Goal: Book appointment/travel/reservation

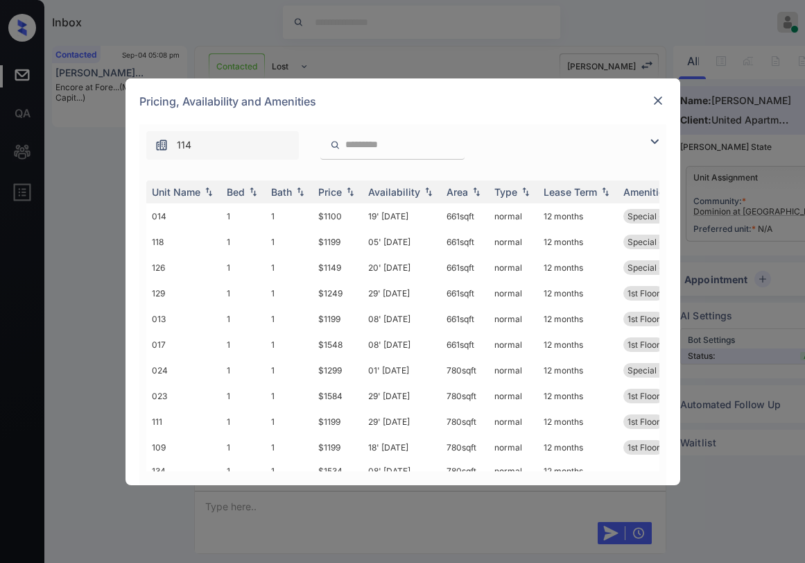
click at [657, 102] on img at bounding box center [658, 101] width 14 height 14
click at [655, 144] on img at bounding box center [655, 141] width 17 height 17
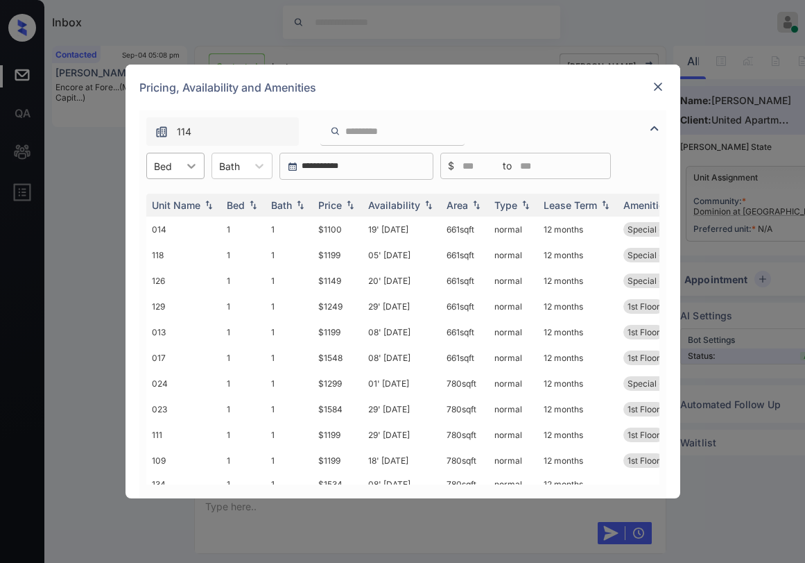
click at [191, 171] on icon at bounding box center [192, 166] width 14 height 14
click at [179, 198] on div "1" at bounding box center [175, 199] width 58 height 25
drag, startPoint x: 211, startPoint y: 201, endPoint x: 178, endPoint y: 242, distance: 52.8
drag, startPoint x: 178, startPoint y: 242, endPoint x: 558, endPoint y: 145, distance: 393.1
drag, startPoint x: 558, startPoint y: 145, endPoint x: 418, endPoint y: 84, distance: 152.9
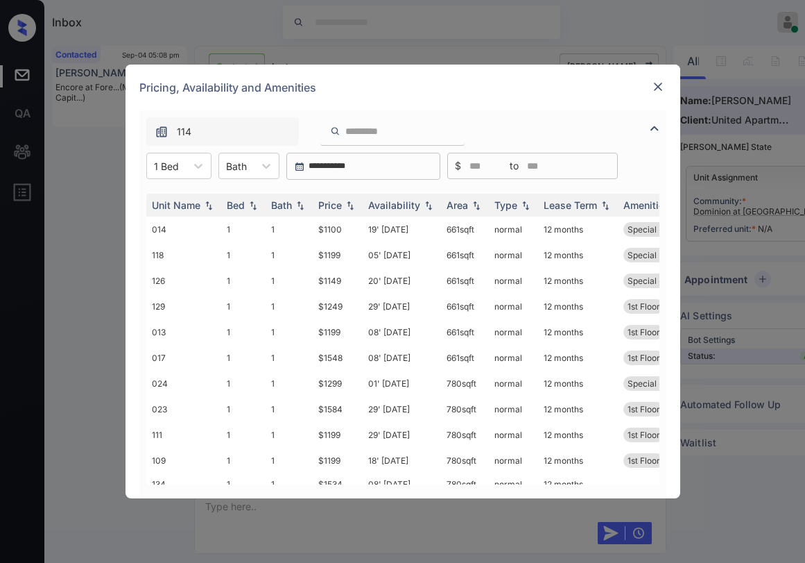
click at [418, 77] on div "Pricing, Availability and Amenities" at bounding box center [403, 88] width 555 height 46
click at [345, 208] on img at bounding box center [350, 205] width 14 height 10
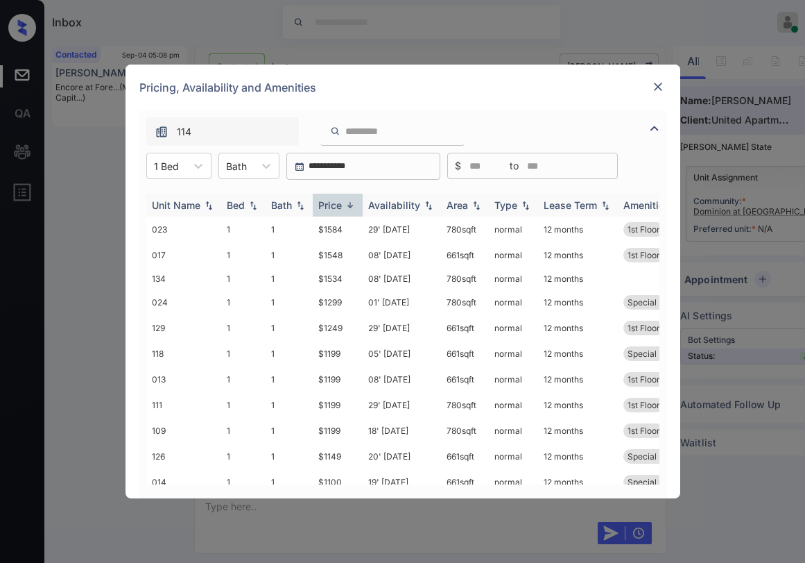
click at [343, 208] on img at bounding box center [350, 205] width 14 height 10
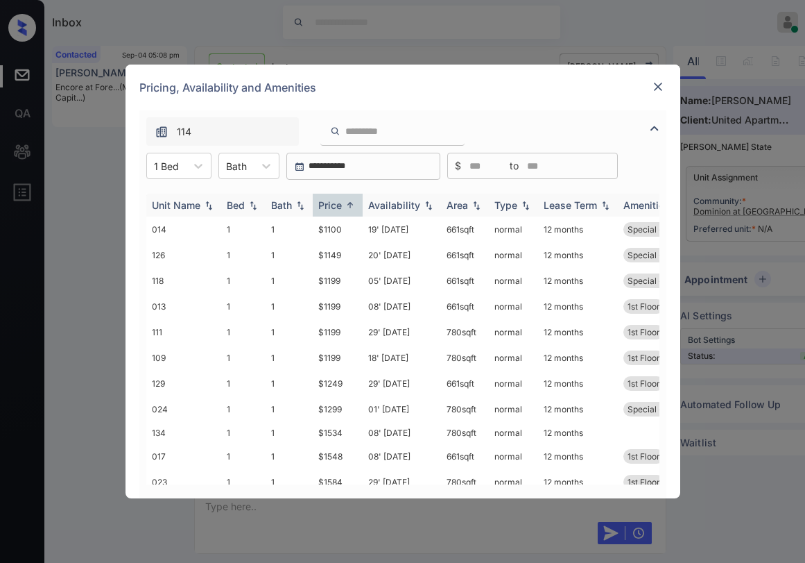
click at [343, 208] on img at bounding box center [350, 205] width 14 height 10
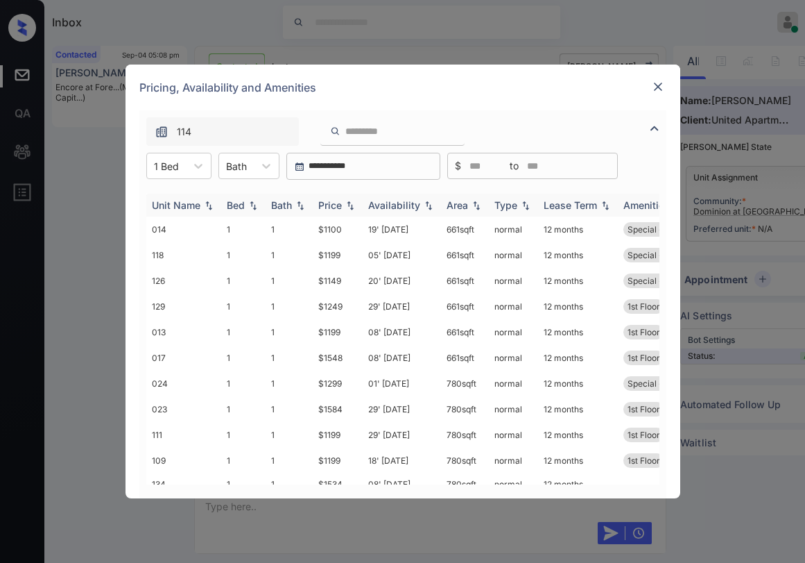
click at [343, 208] on img at bounding box center [350, 205] width 14 height 10
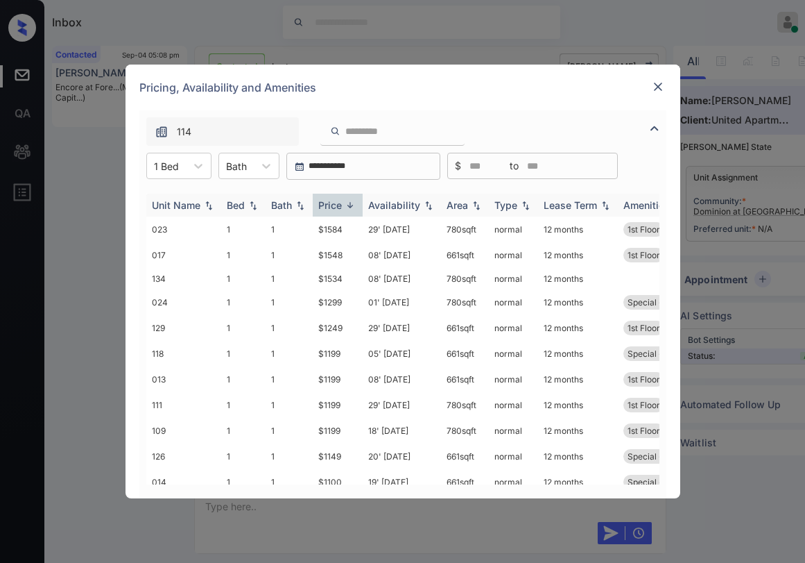
click at [343, 208] on img at bounding box center [350, 205] width 14 height 10
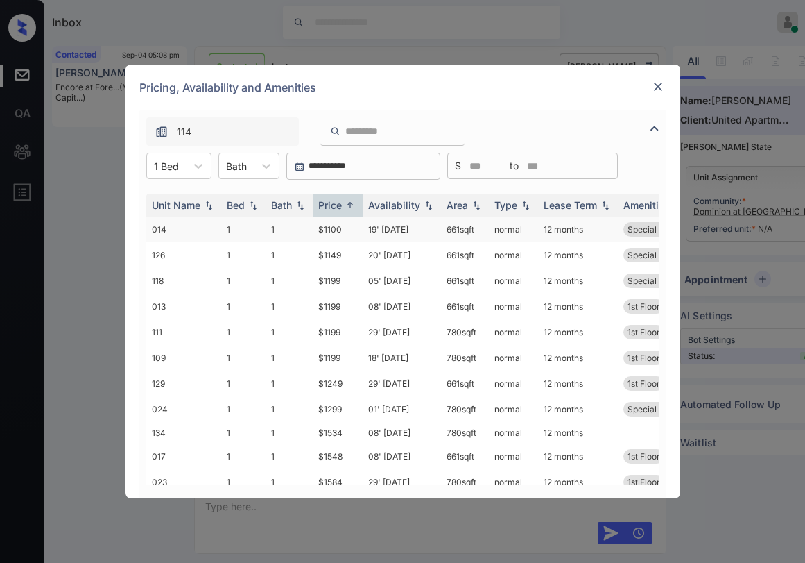
click at [335, 232] on td "$1100" at bounding box center [338, 229] width 50 height 26
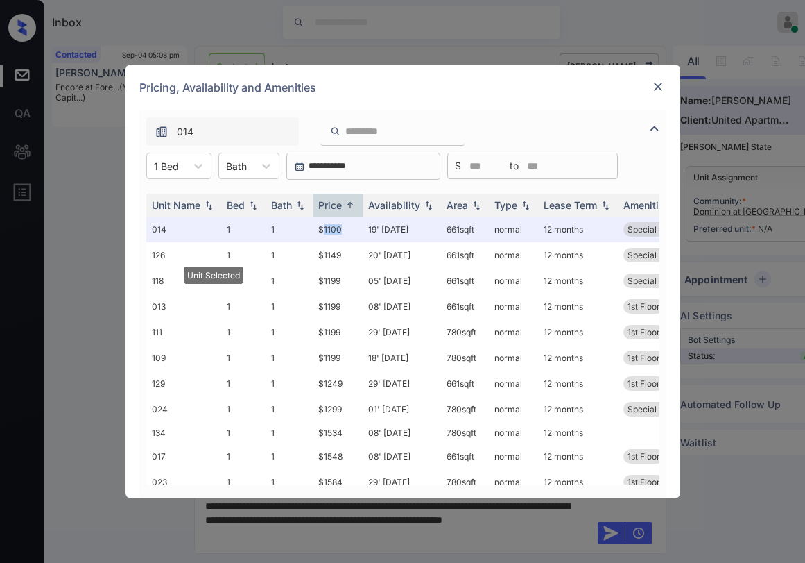
click at [660, 88] on img at bounding box center [658, 87] width 14 height 14
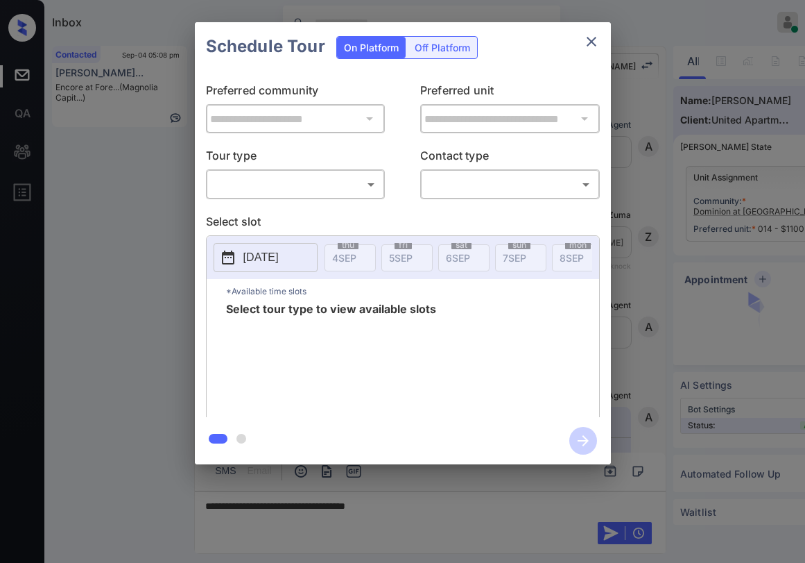
scroll to position [660, 0]
click at [349, 192] on body "Inbox Paolo Gabriel Online Set yourself offline Set yourself on break Profile S…" at bounding box center [402, 281] width 805 height 563
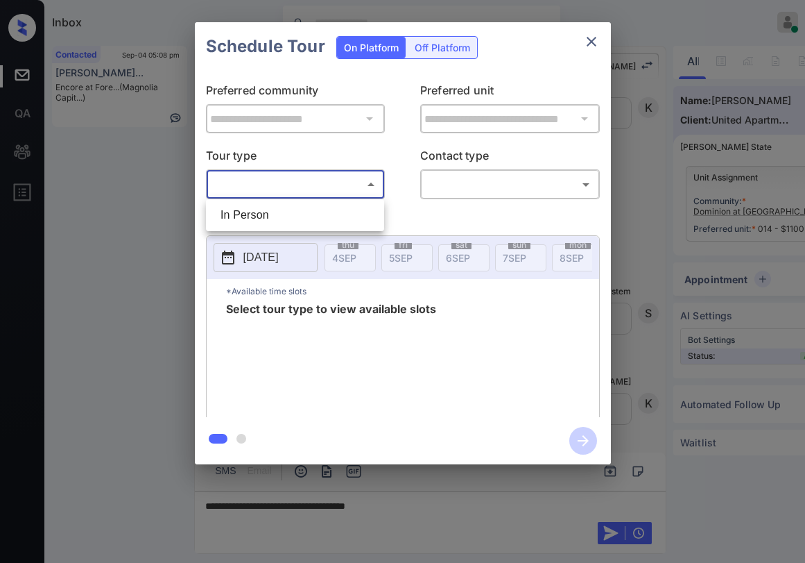
drag, startPoint x: 307, startPoint y: 217, endPoint x: 341, endPoint y: 205, distance: 36.9
click at [311, 214] on li "In Person" at bounding box center [295, 215] width 171 height 25
type input "********"
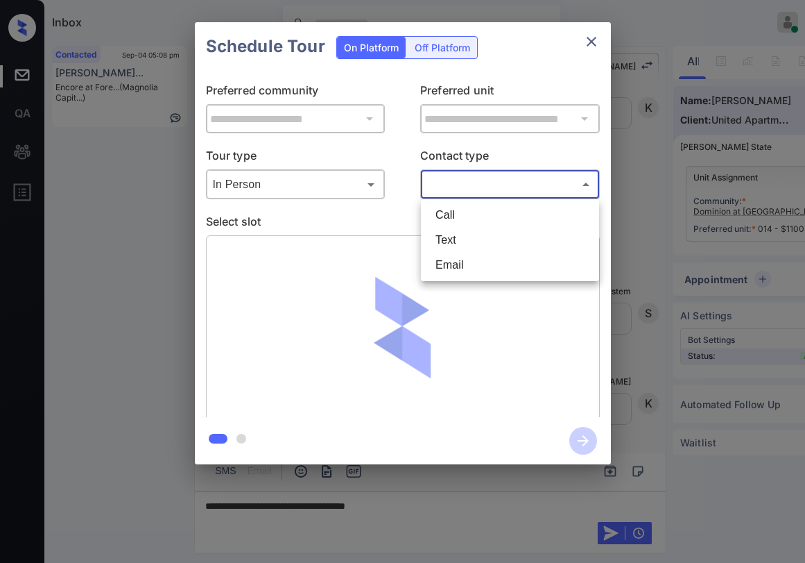
click at [444, 178] on body "Inbox Paolo Gabriel Online Set yourself offline Set yourself on break Profile S…" at bounding box center [402, 281] width 805 height 563
click at [583, 42] on div at bounding box center [402, 281] width 805 height 563
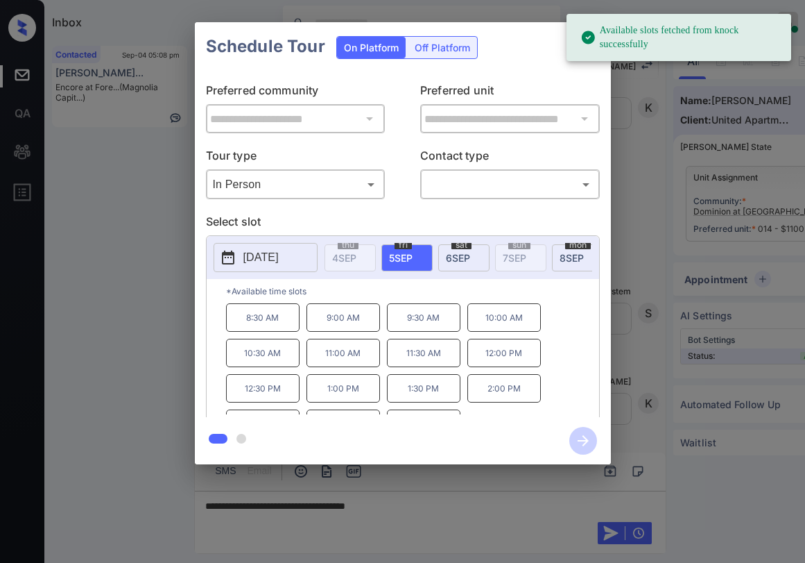
click at [592, 42] on icon at bounding box center [588, 37] width 13 height 13
click at [536, 64] on div "Schedule Tour On Platform Off Platform" at bounding box center [403, 46] width 416 height 49
click at [567, 81] on div "**********" at bounding box center [403, 244] width 416 height 346
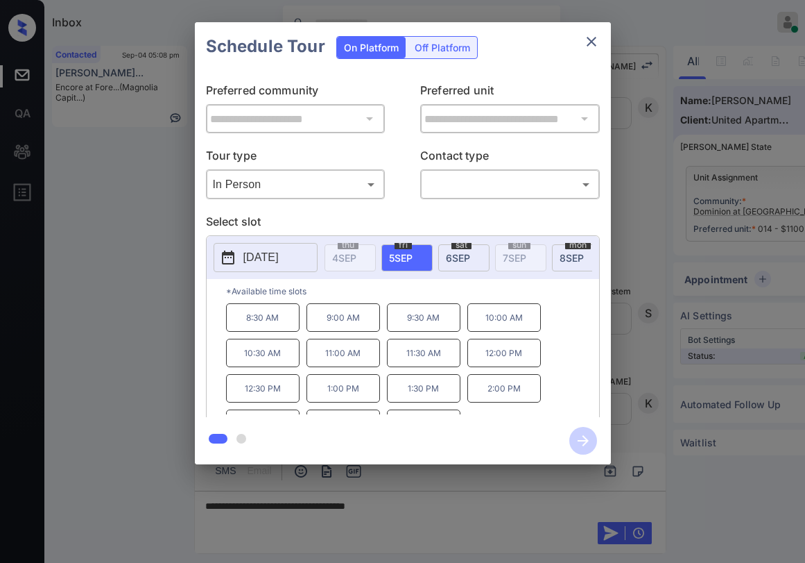
click at [590, 43] on icon "close" at bounding box center [592, 42] width 10 height 10
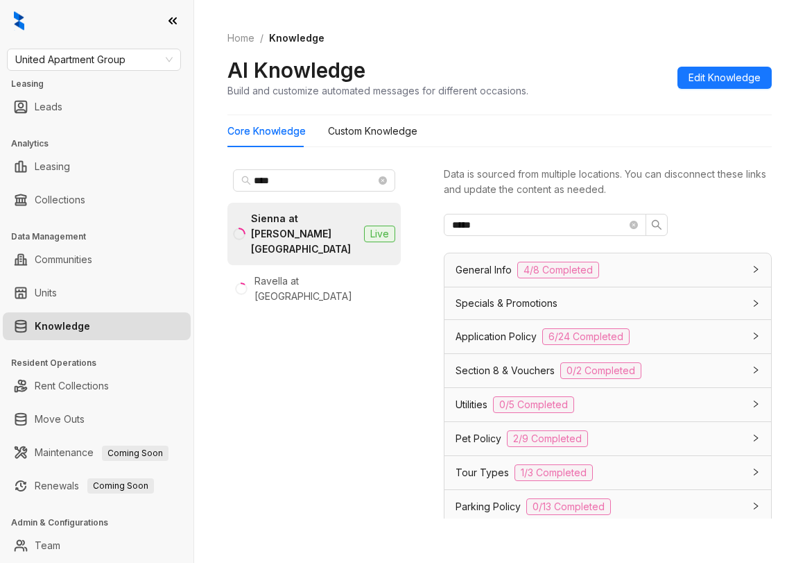
scroll to position [268, 0]
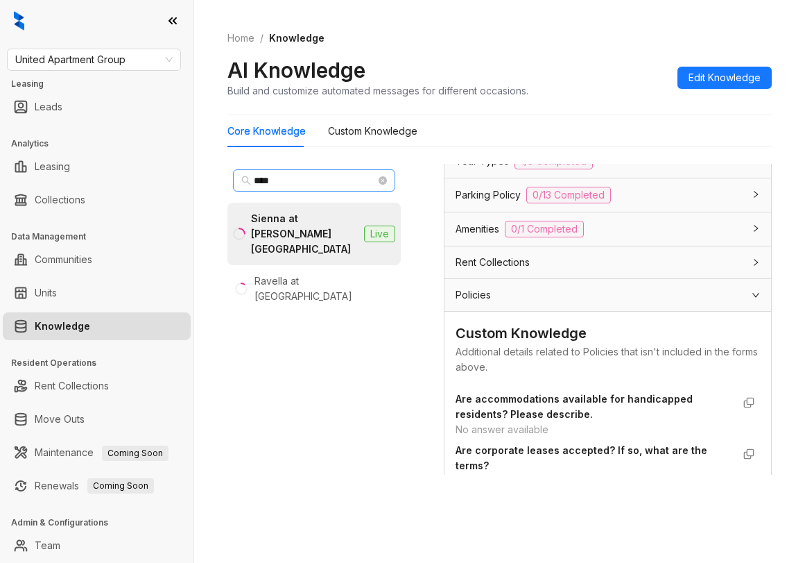
click at [323, 171] on span "****" at bounding box center [314, 180] width 162 height 22
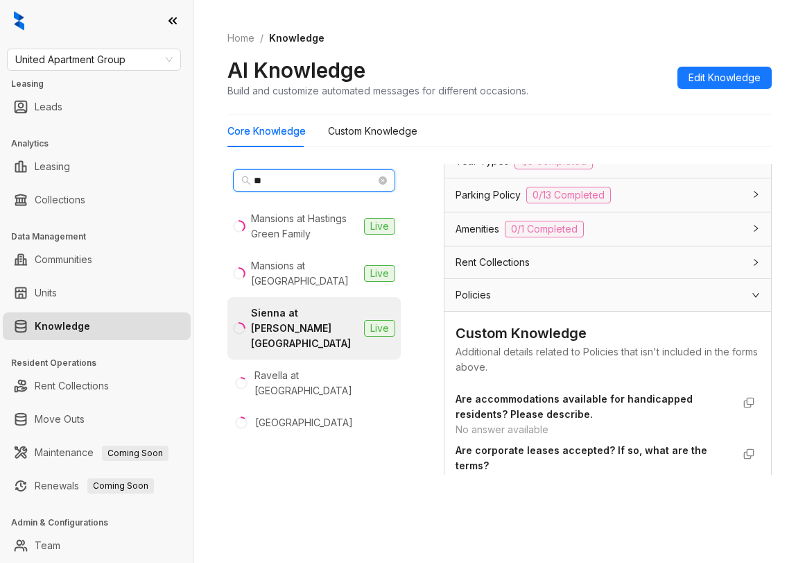
type input "*"
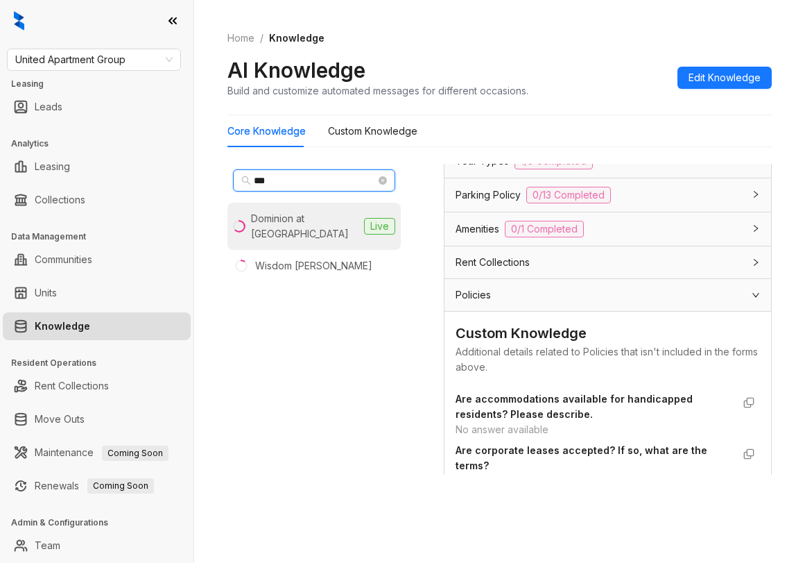
type input "***"
click at [300, 214] on div "Dominion at [GEOGRAPHIC_DATA]" at bounding box center [305, 226] width 108 height 31
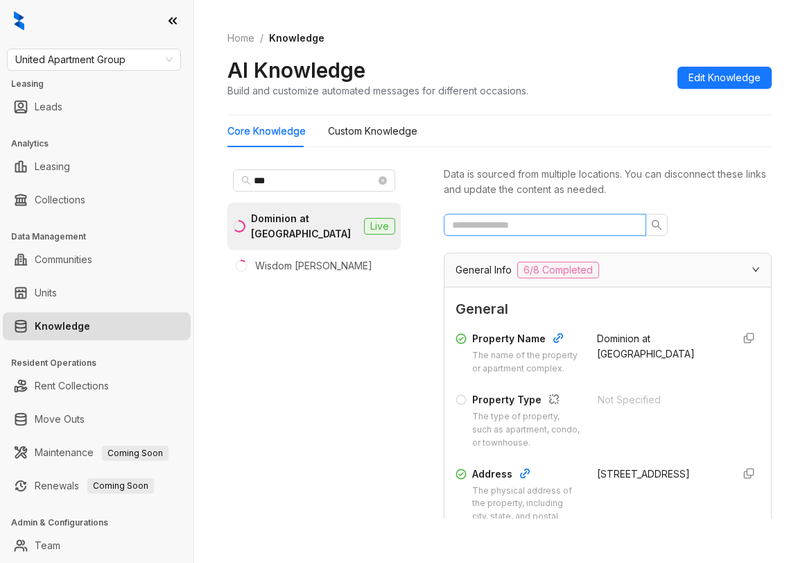
click at [546, 216] on span at bounding box center [545, 225] width 203 height 22
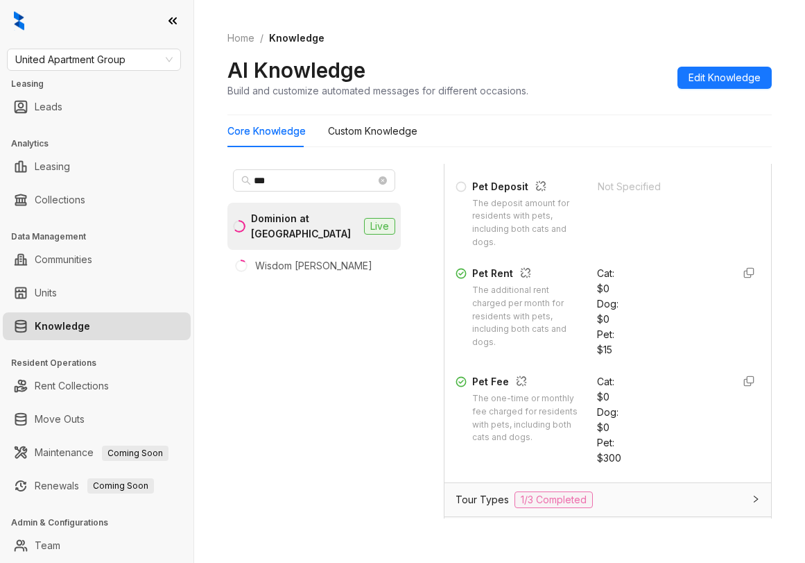
scroll to position [549, 0]
drag, startPoint x: 615, startPoint y: 391, endPoint x: 634, endPoint y: 390, distance: 19.4
click at [634, 450] on div "$300" at bounding box center [659, 457] width 125 height 15
click at [627, 403] on div "Cat : $0 Dog : $0 Pet : $300" at bounding box center [659, 419] width 125 height 92
drag, startPoint x: 609, startPoint y: 395, endPoint x: 635, endPoint y: 390, distance: 26.8
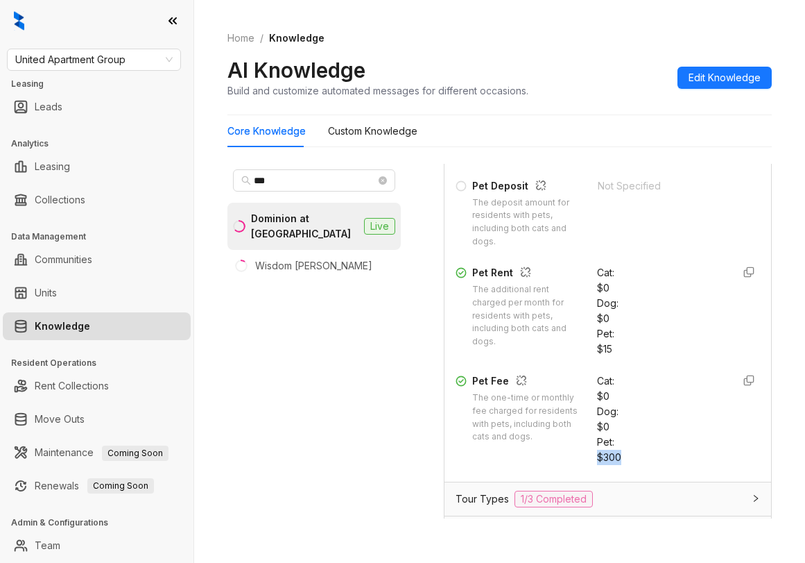
click at [635, 450] on div "$300" at bounding box center [659, 457] width 125 height 15
copy div "$300"
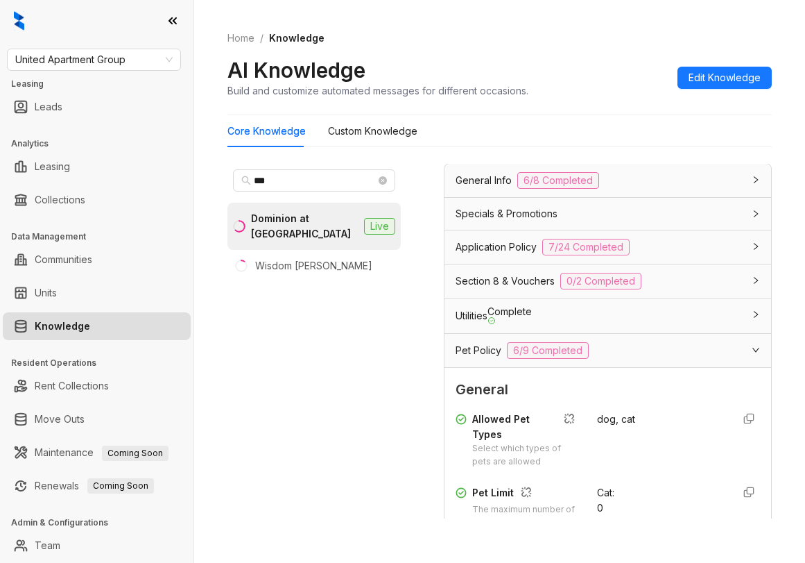
scroll to position [0, 0]
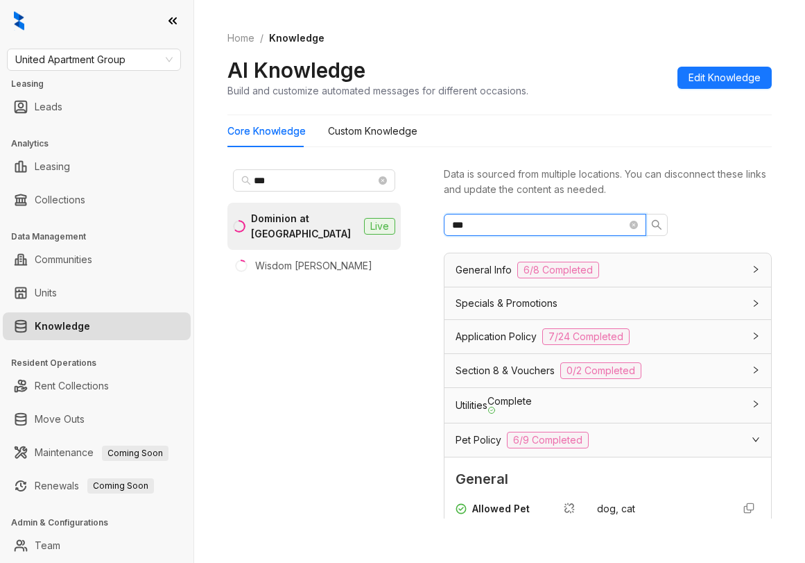
drag, startPoint x: 511, startPoint y: 225, endPoint x: 352, endPoint y: 212, distance: 159.4
click at [352, 212] on div "*** Dominion at Oak Forest Live Wisdom Woods Data is sourced from multiple loca…" at bounding box center [500, 344] width 545 height 372
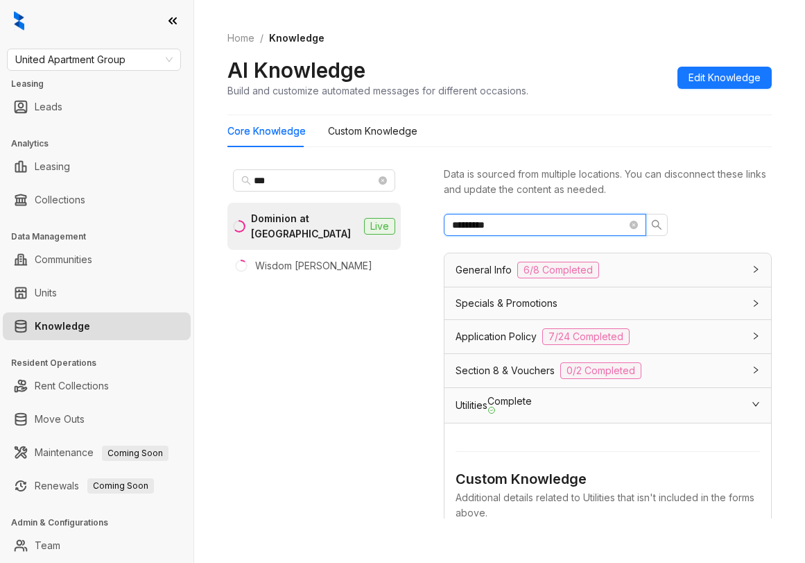
type input "*********"
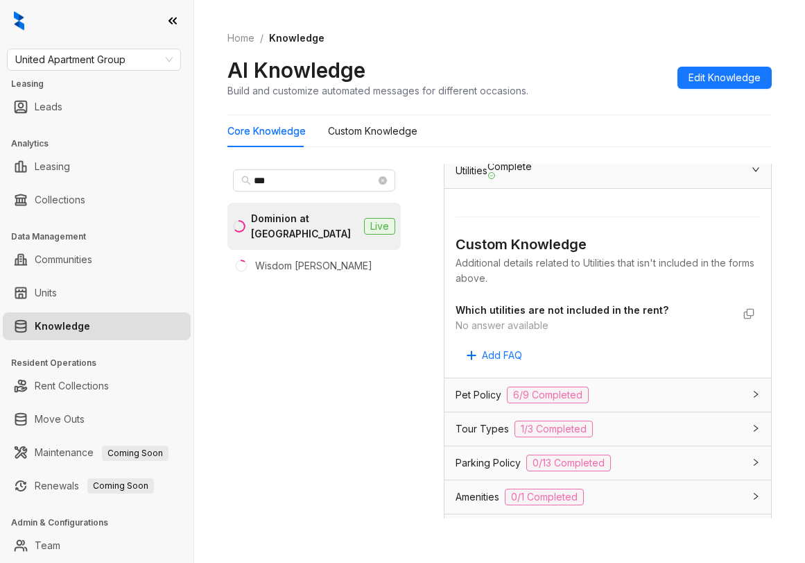
scroll to position [221, 0]
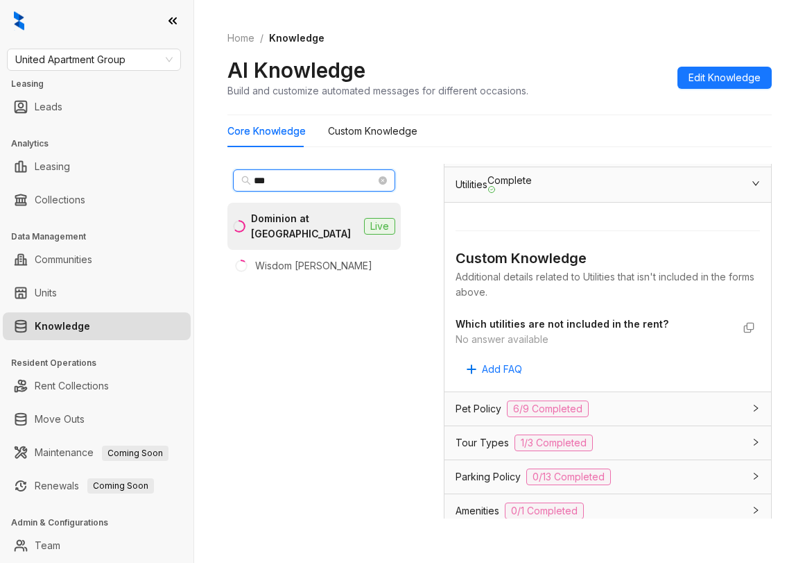
click at [200, 173] on div "Home / Knowledge AI Knowledge Build and customize automated messages for differ…" at bounding box center [499, 281] width 611 height 563
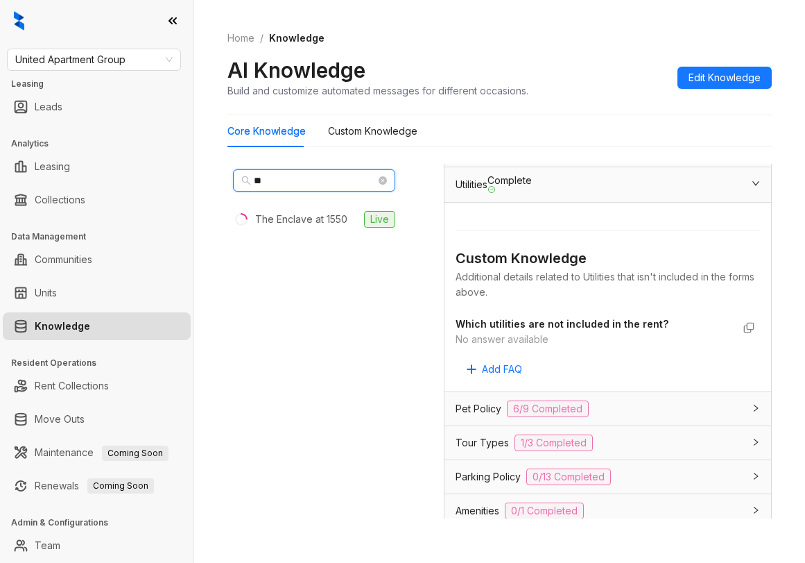
type input "*"
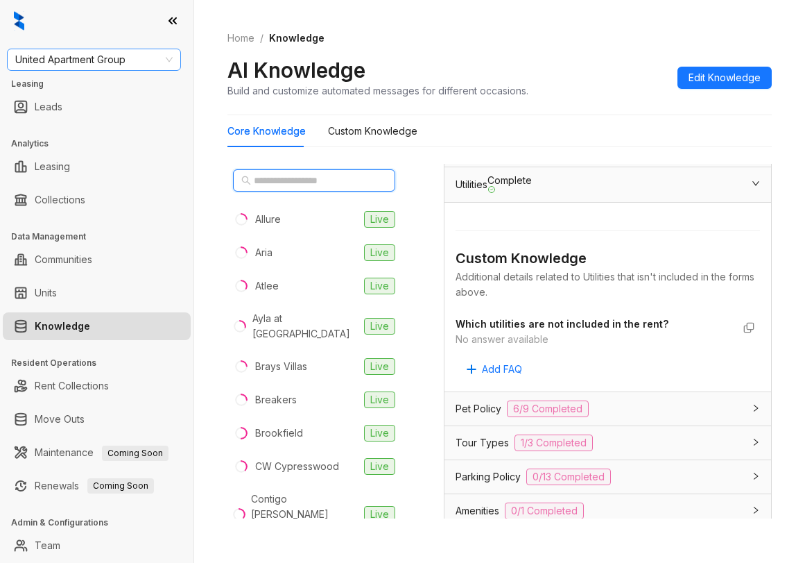
drag, startPoint x: 173, startPoint y: 60, endPoint x: 133, endPoint y: 62, distance: 40.3
click at [172, 60] on span "United Apartment Group" at bounding box center [93, 59] width 157 height 21
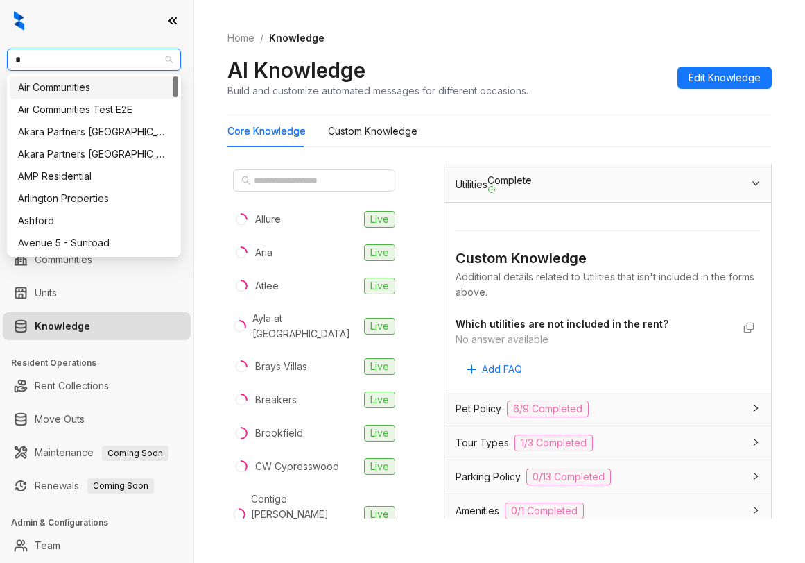
type input "**"
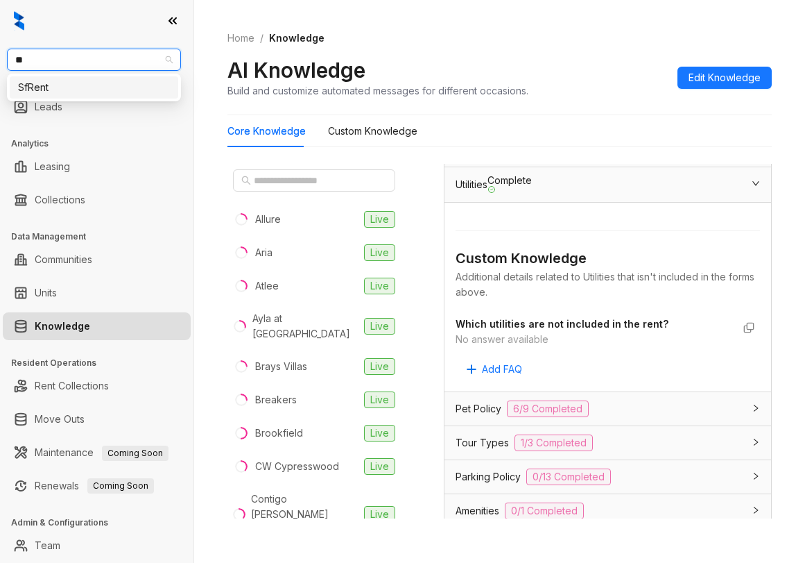
click at [88, 94] on div "SfRent" at bounding box center [94, 87] width 152 height 15
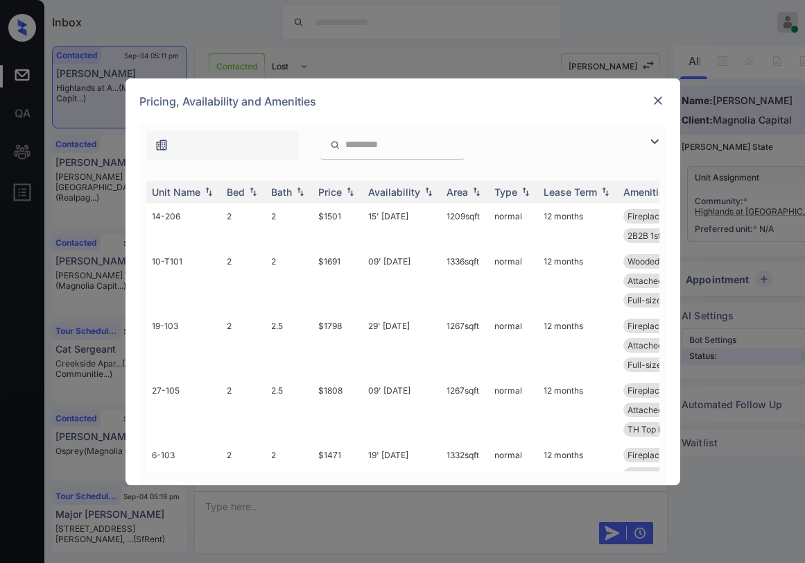
scroll to position [1011, 0]
click at [656, 103] on img at bounding box center [658, 101] width 14 height 14
click at [654, 140] on img at bounding box center [655, 141] width 17 height 17
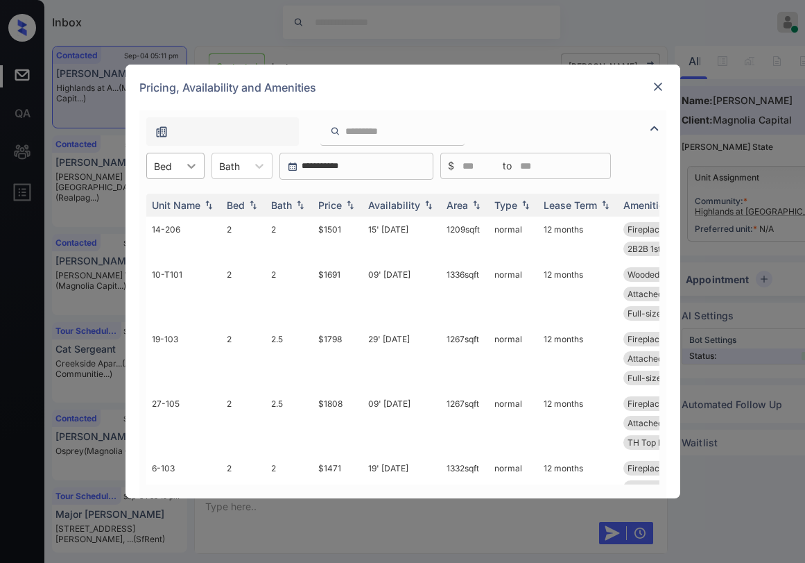
click at [181, 168] on div at bounding box center [191, 165] width 25 height 25
click at [166, 232] on div "2" at bounding box center [175, 224] width 58 height 25
click at [336, 208] on div "Price" at bounding box center [330, 205] width 24 height 12
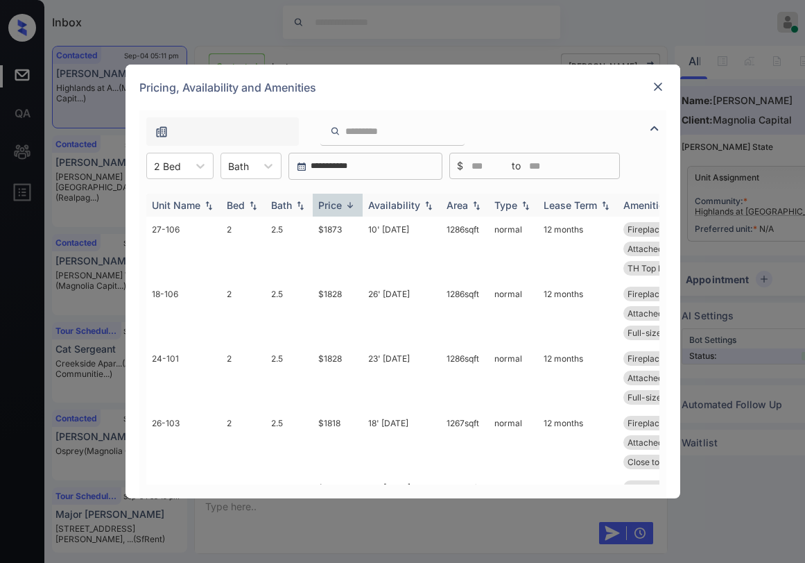
click at [337, 208] on div "Price" at bounding box center [330, 205] width 24 height 12
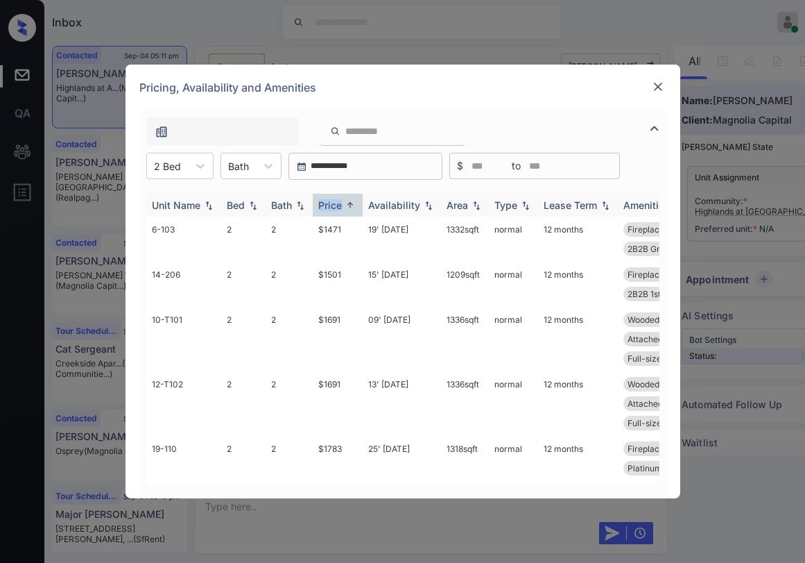
click at [338, 208] on div "Price" at bounding box center [330, 205] width 24 height 12
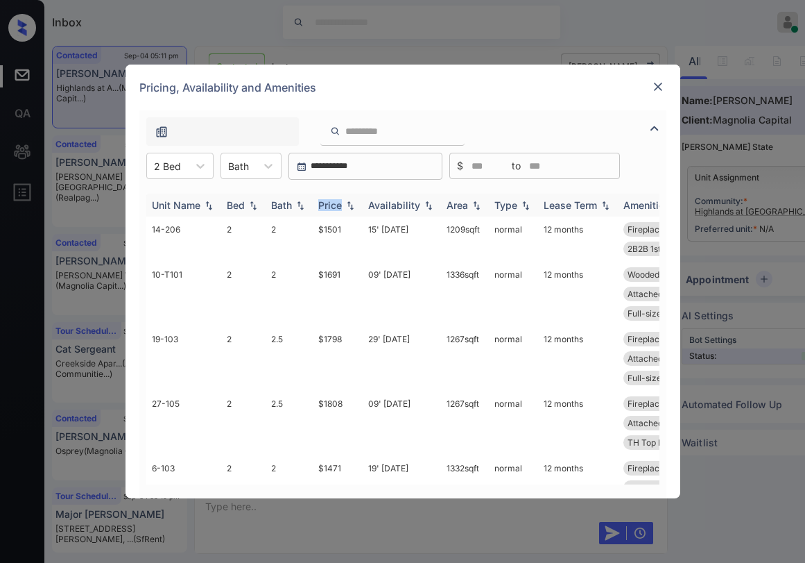
click at [339, 208] on div "Price" at bounding box center [330, 205] width 24 height 12
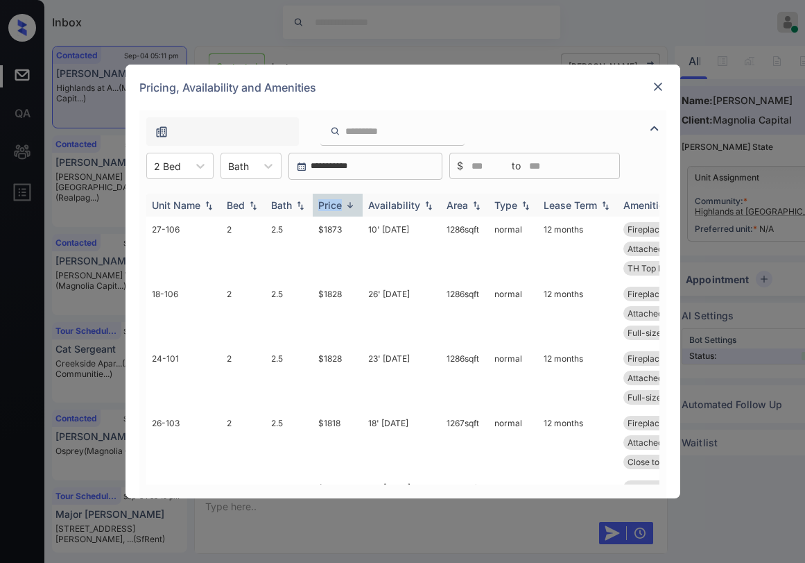
click at [339, 208] on div "Price" at bounding box center [330, 205] width 24 height 12
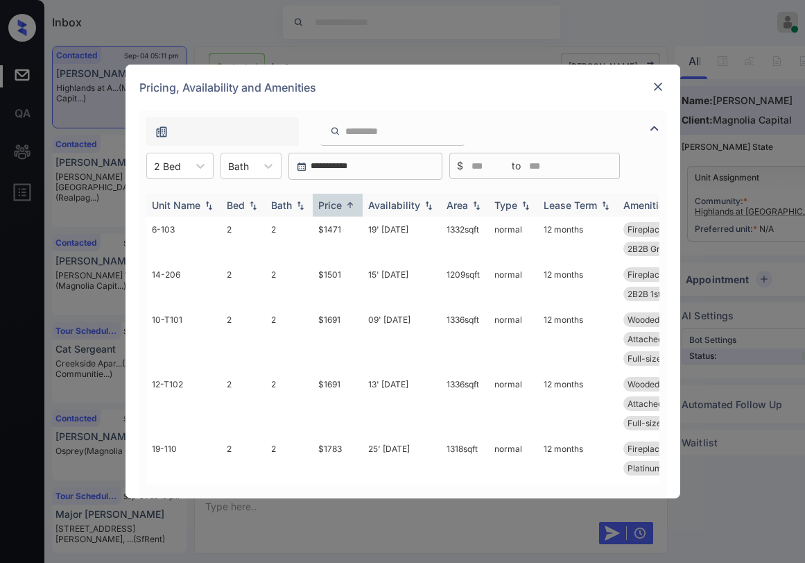
click at [339, 208] on div "Price" at bounding box center [330, 205] width 24 height 12
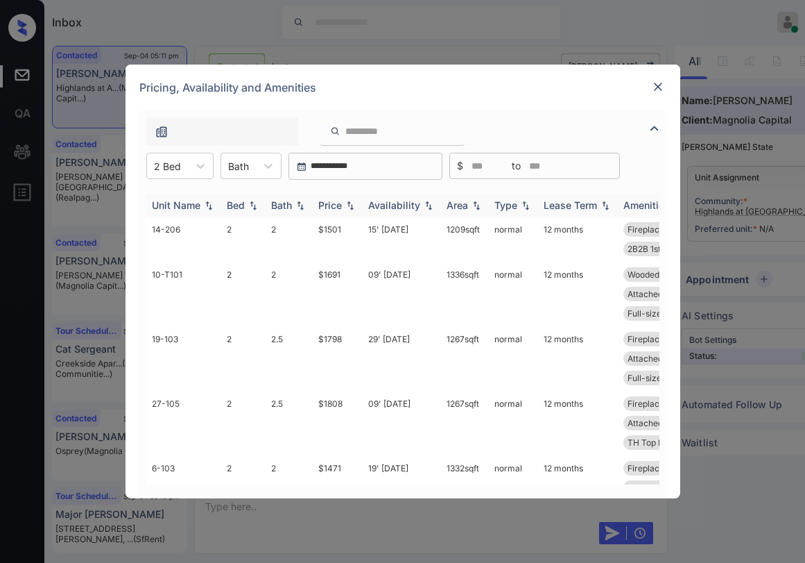
click at [339, 208] on div "Price" at bounding box center [330, 205] width 24 height 12
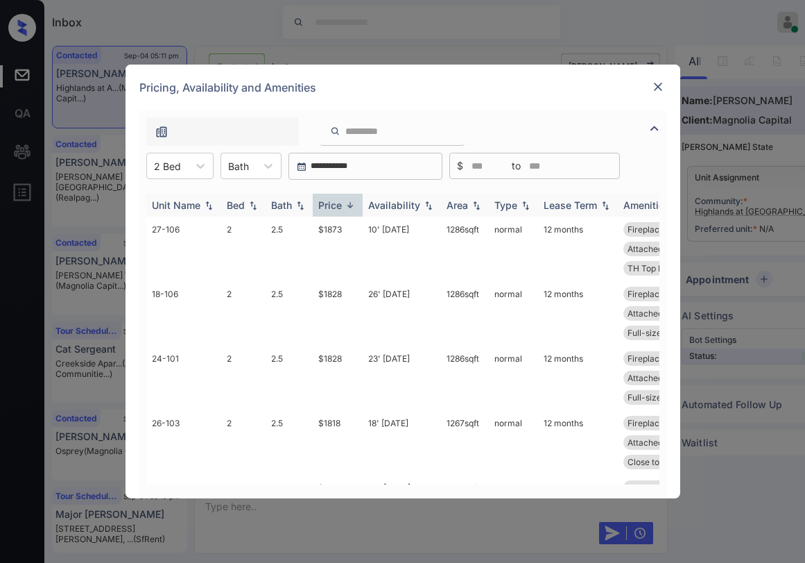
click at [339, 208] on div "Price" at bounding box center [330, 205] width 24 height 12
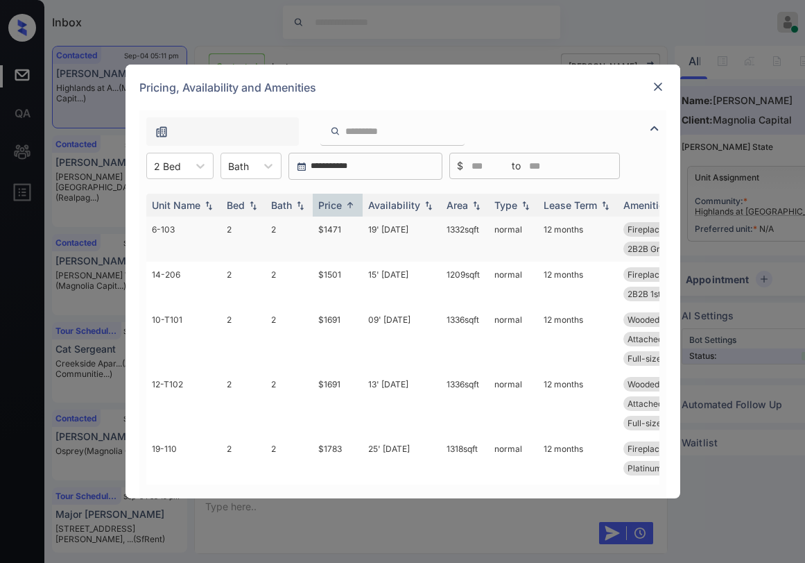
click at [339, 230] on td "$1471" at bounding box center [338, 238] width 50 height 45
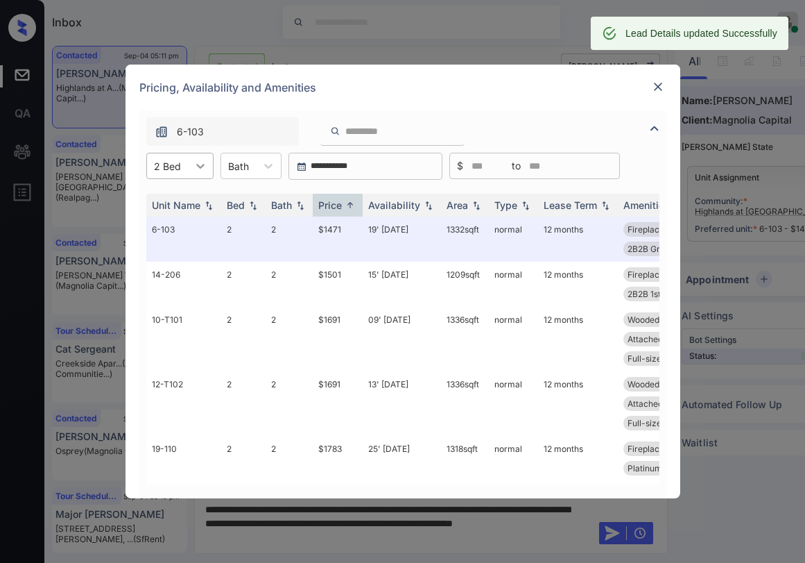
click at [209, 169] on div at bounding box center [200, 165] width 25 height 25
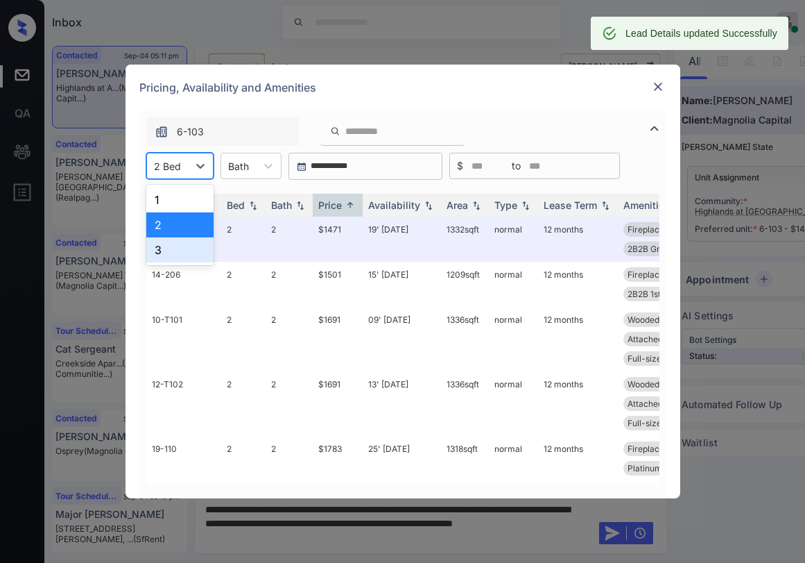
click at [162, 253] on div "3" at bounding box center [179, 249] width 67 height 25
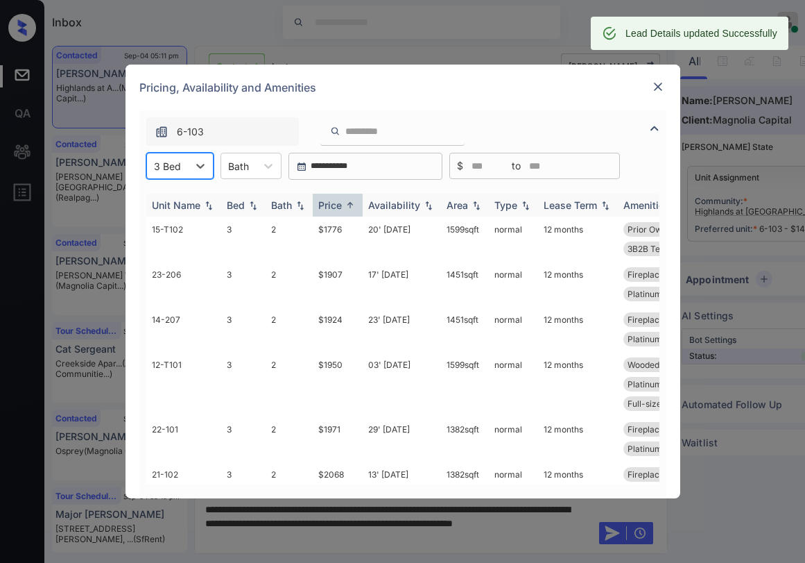
click at [332, 202] on div "Price" at bounding box center [330, 205] width 24 height 12
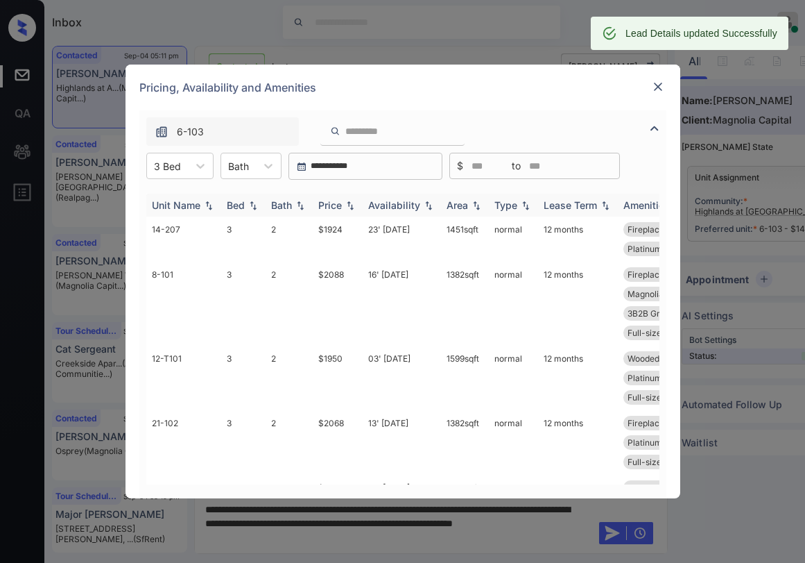
click at [343, 202] on img at bounding box center [350, 205] width 14 height 10
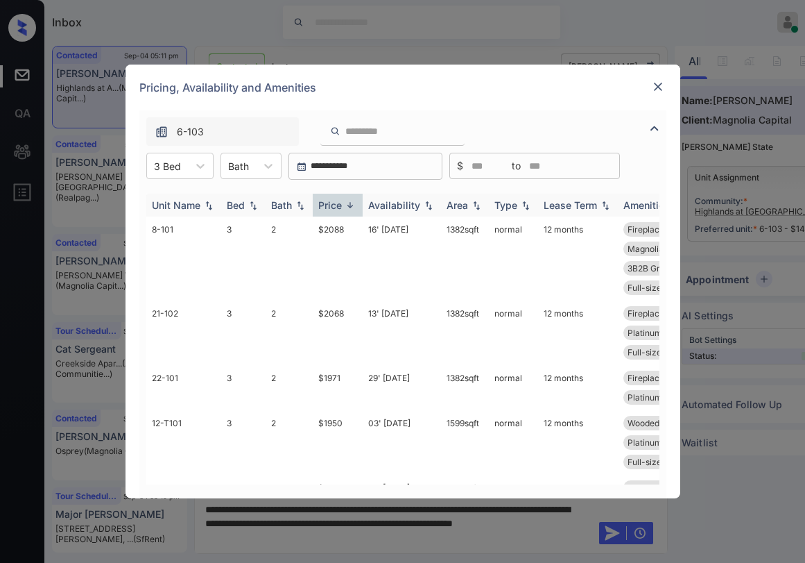
click at [343, 202] on img at bounding box center [350, 205] width 14 height 10
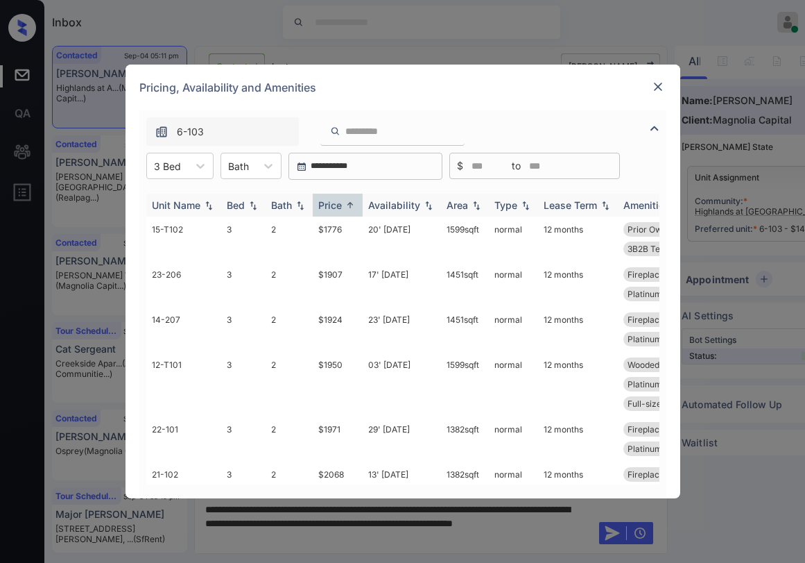
click at [343, 202] on img at bounding box center [350, 205] width 14 height 10
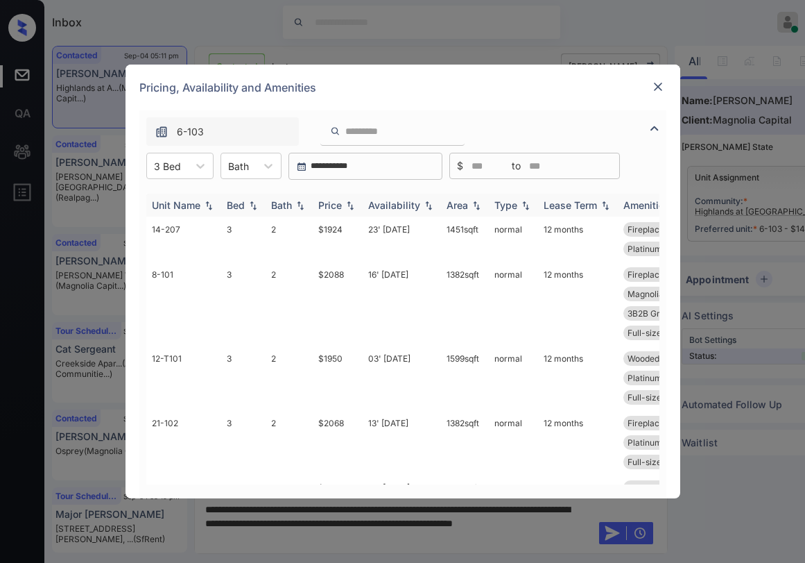
click at [343, 202] on img at bounding box center [350, 205] width 14 height 10
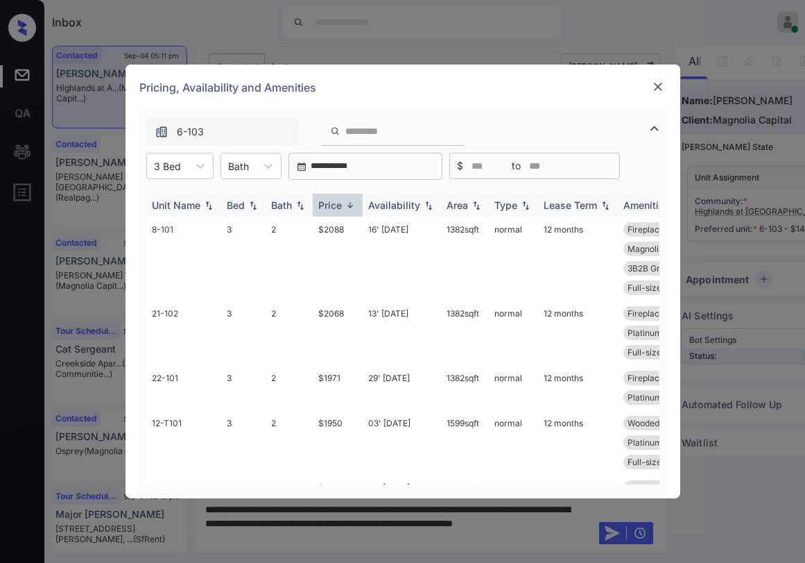
click at [343, 202] on img at bounding box center [350, 205] width 14 height 10
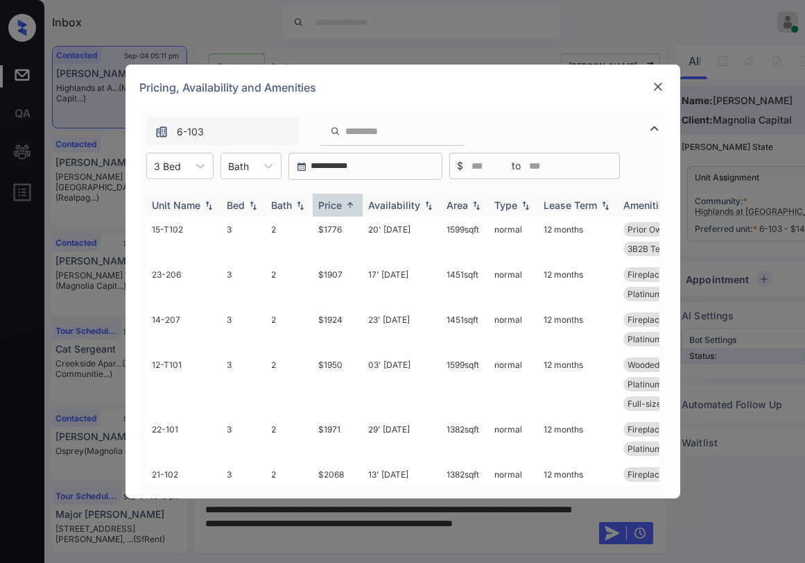
click at [343, 202] on img at bounding box center [350, 205] width 14 height 10
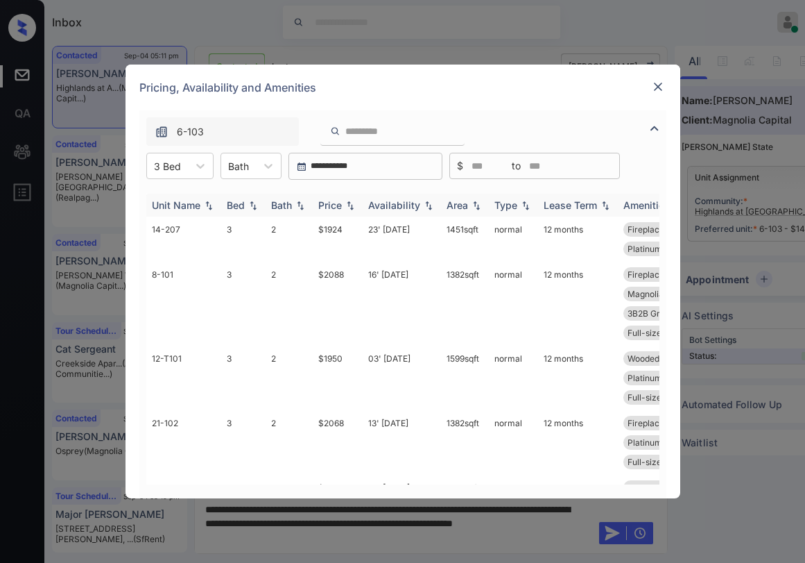
click at [343, 202] on img at bounding box center [350, 205] width 14 height 10
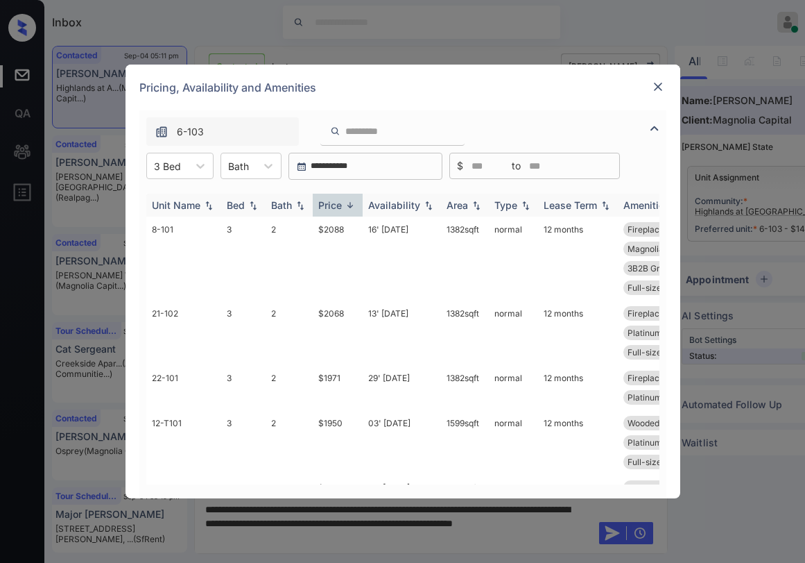
click at [343, 202] on img at bounding box center [350, 205] width 14 height 10
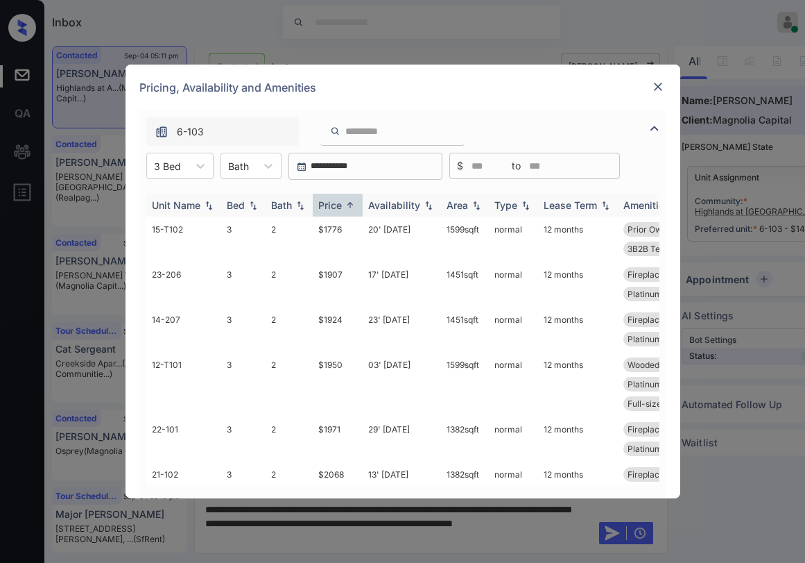
click at [343, 202] on img at bounding box center [350, 205] width 14 height 10
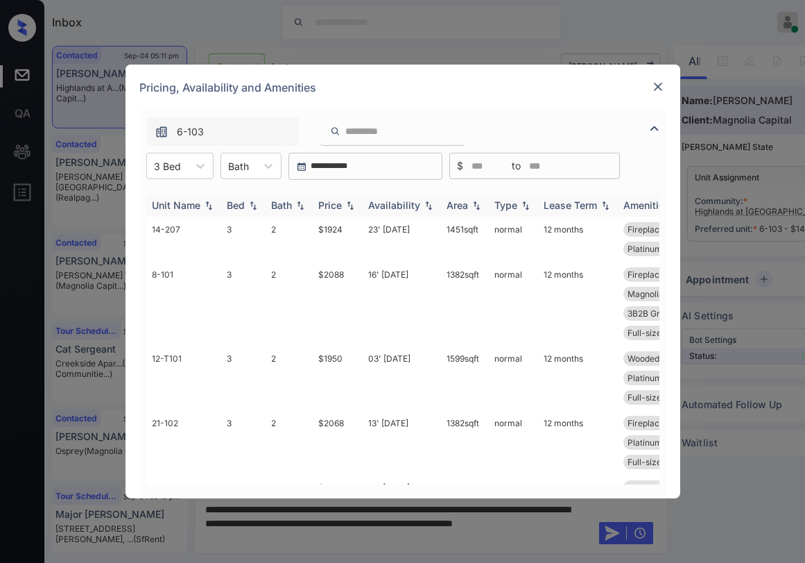
click at [343, 202] on img at bounding box center [350, 205] width 14 height 10
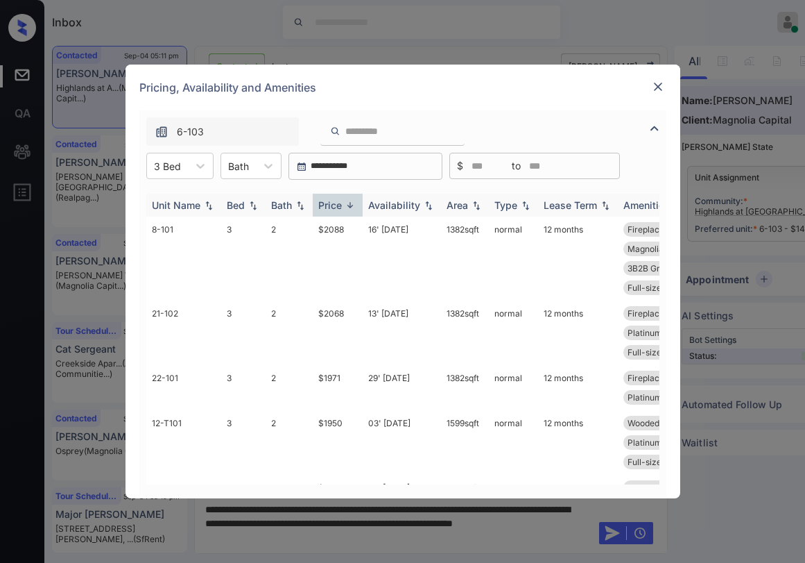
click at [343, 202] on img at bounding box center [350, 205] width 14 height 10
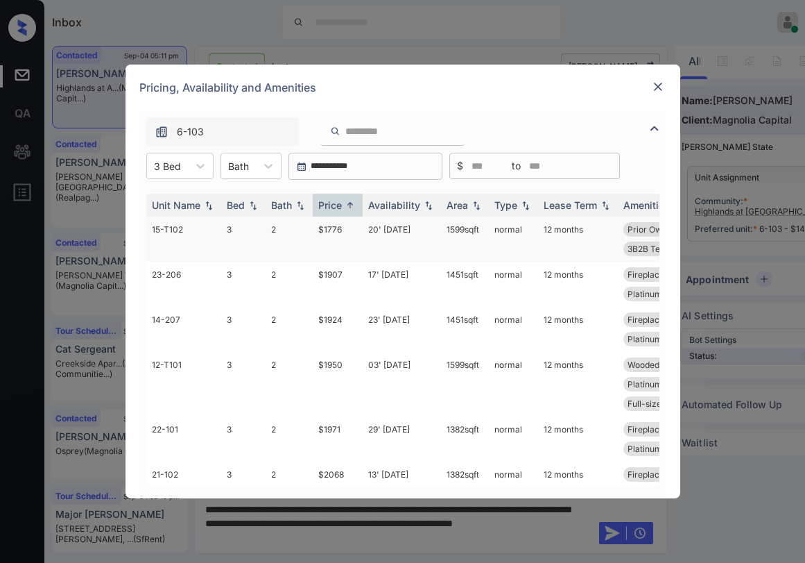
click at [340, 228] on td "$1776" at bounding box center [338, 238] width 50 height 45
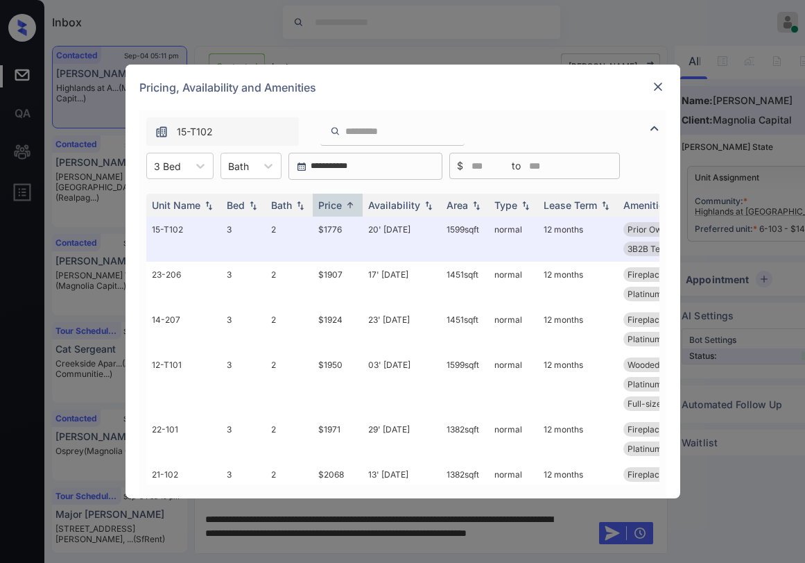
click at [661, 91] on img at bounding box center [658, 87] width 14 height 14
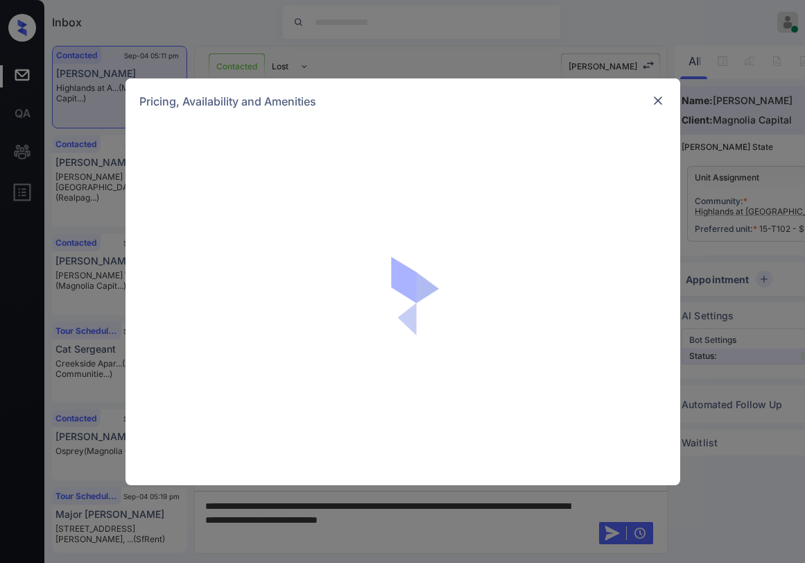
scroll to position [595, 0]
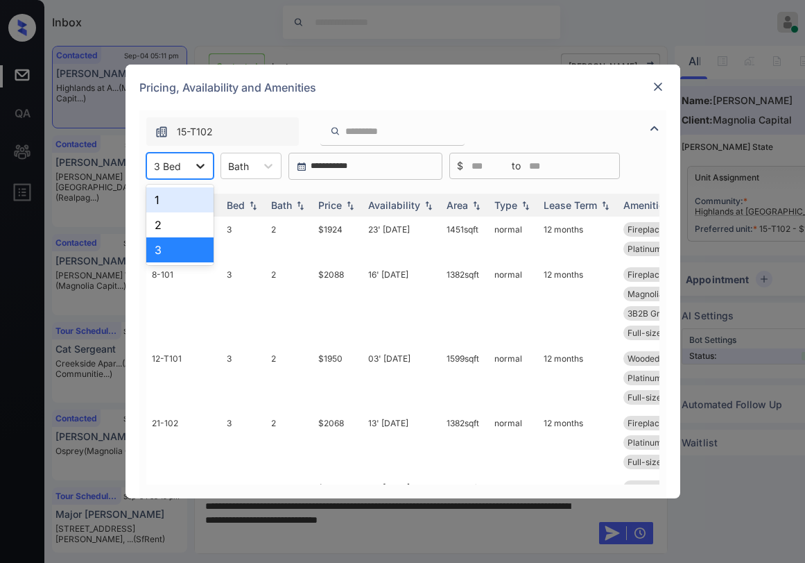
click at [197, 166] on icon at bounding box center [201, 166] width 14 height 14
click at [179, 219] on div "2" at bounding box center [179, 224] width 67 height 25
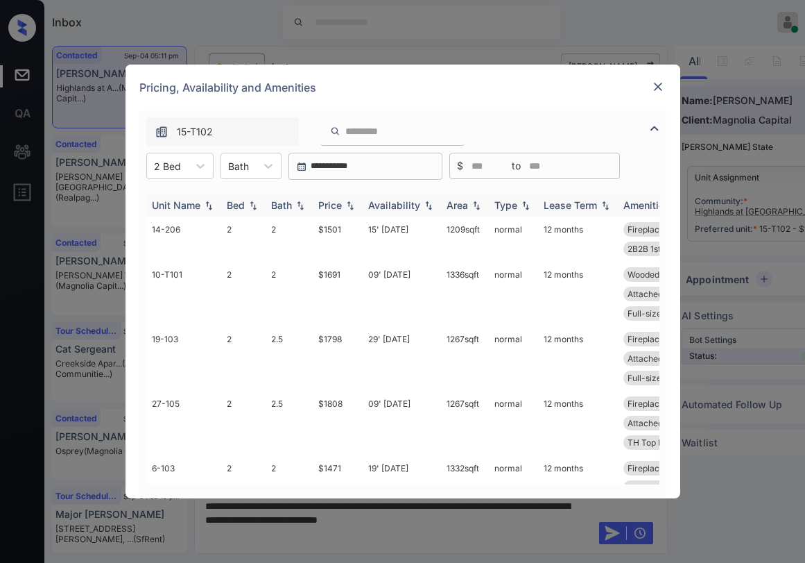
click at [342, 205] on div "Price" at bounding box center [330, 205] width 24 height 12
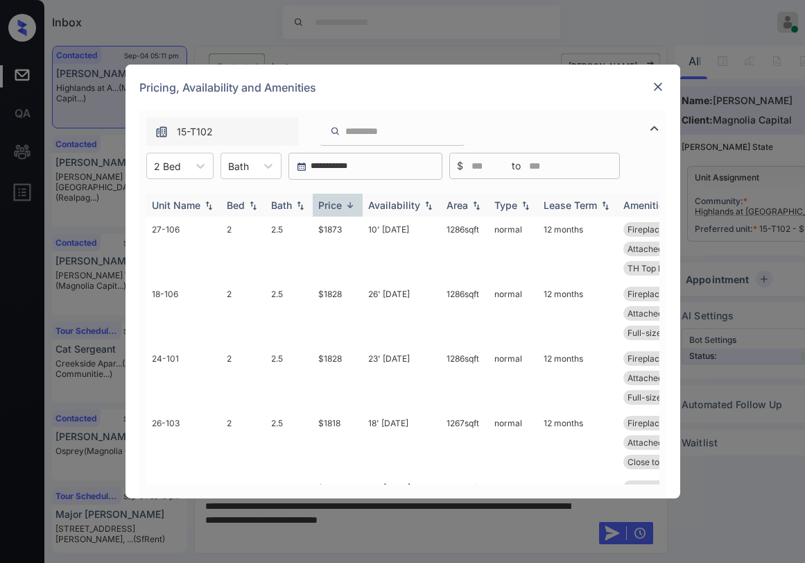
click at [342, 205] on div "Price" at bounding box center [330, 205] width 24 height 12
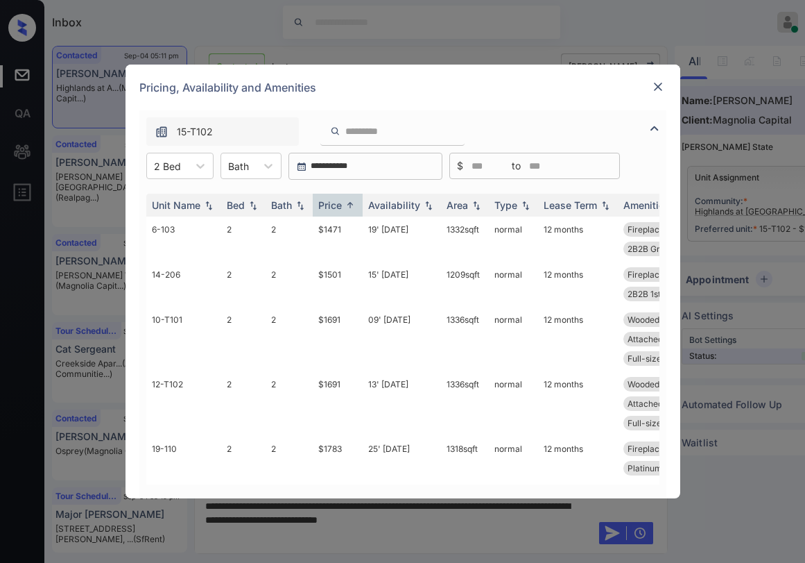
click at [655, 82] on img at bounding box center [658, 87] width 14 height 14
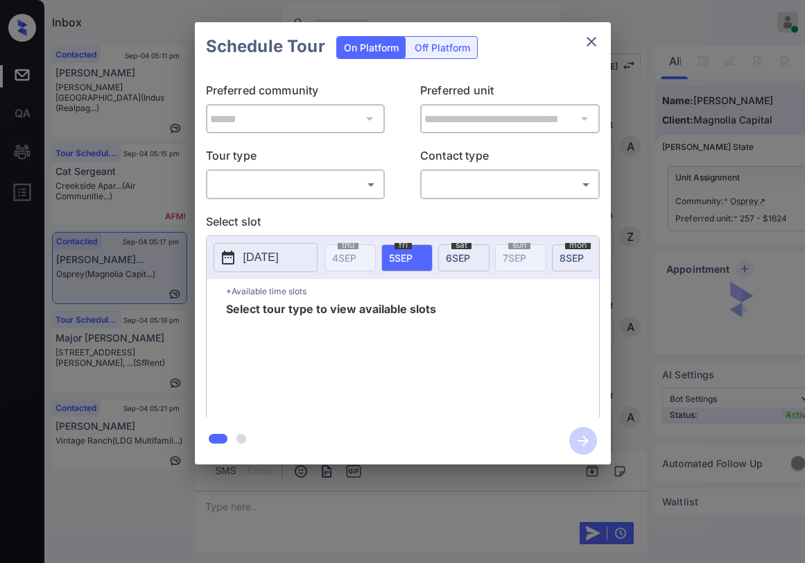
scroll to position [2103, 0]
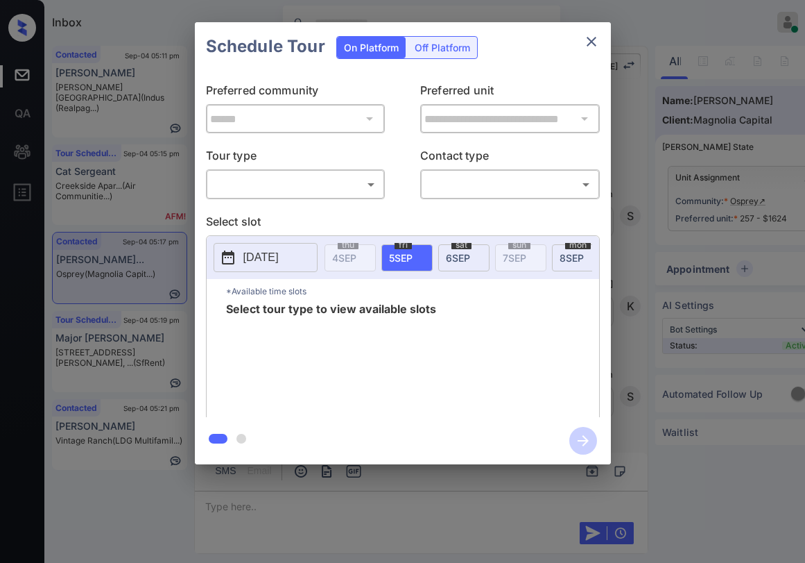
click at [341, 180] on body "Inbox [PERSON_NAME] Online Set yourself offline Set yourself on break Profile S…" at bounding box center [402, 281] width 805 height 563
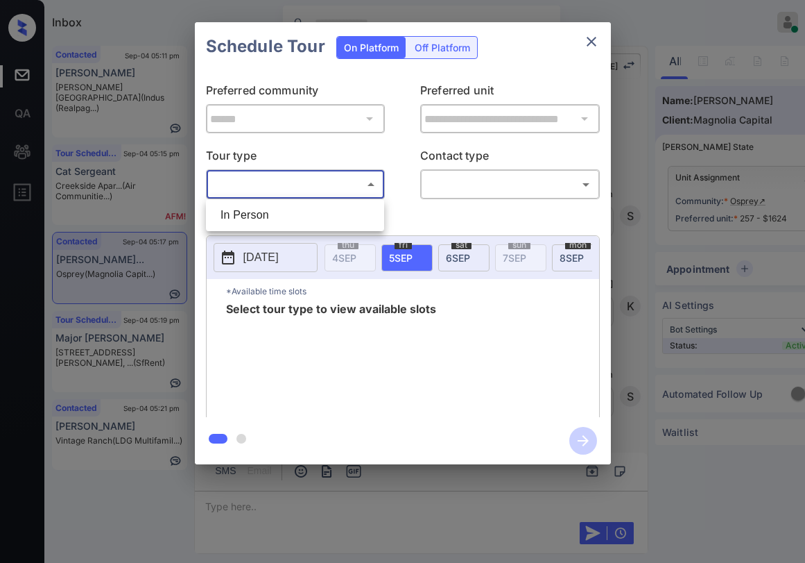
drag, startPoint x: 293, startPoint y: 211, endPoint x: 380, endPoint y: 196, distance: 88.6
click at [294, 211] on li "In Person" at bounding box center [295, 215] width 171 height 25
type input "********"
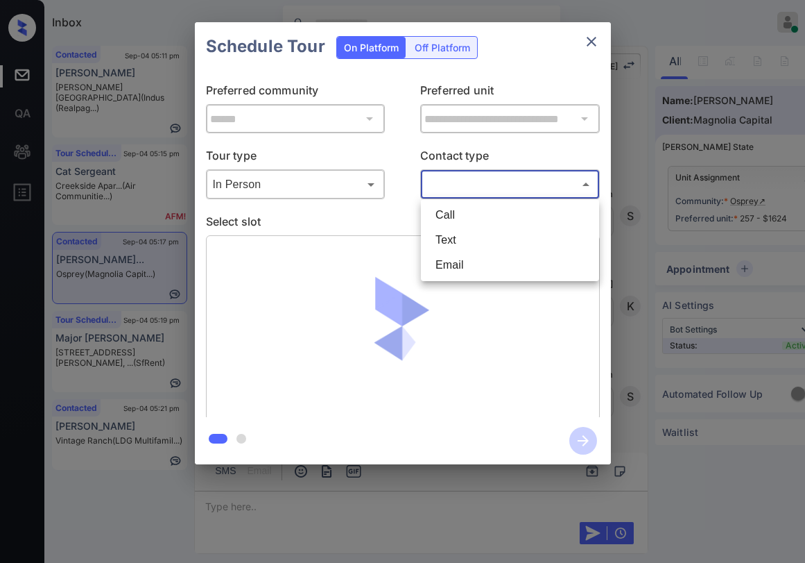
click at [461, 192] on body "Inbox [PERSON_NAME] Online Set yourself offline Set yourself on break Profile S…" at bounding box center [402, 281] width 805 height 563
click at [593, 45] on div at bounding box center [402, 281] width 805 height 563
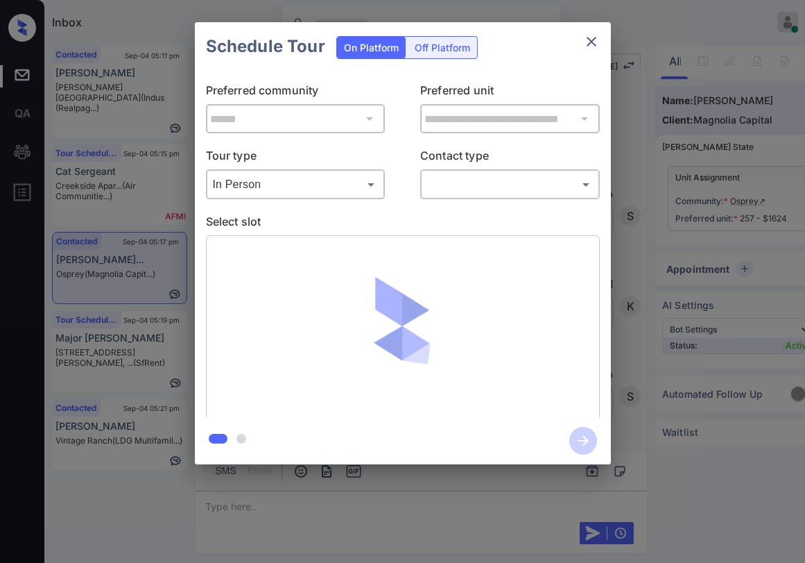
click at [590, 46] on icon "close" at bounding box center [591, 41] width 17 height 17
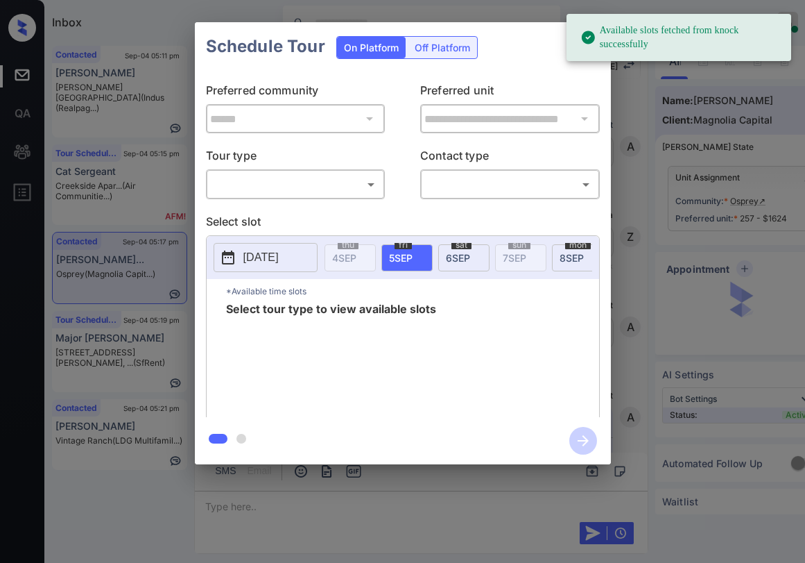
scroll to position [2103, 0]
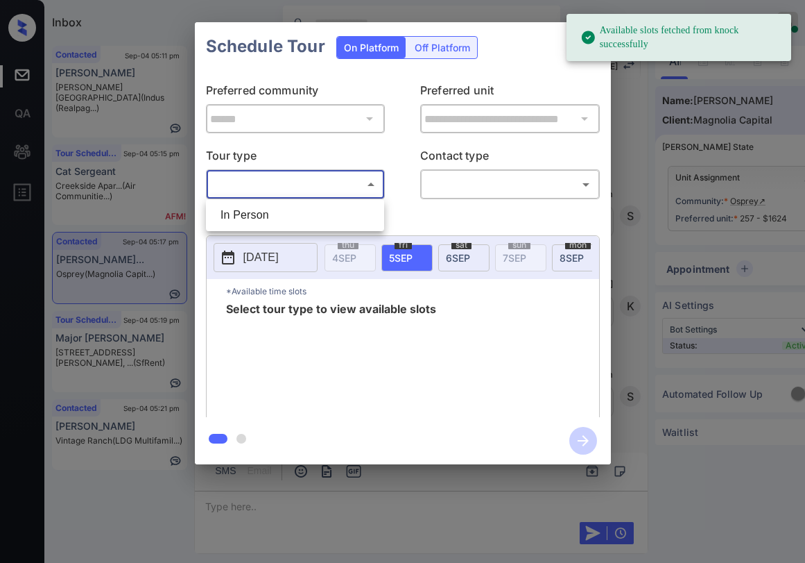
click at [314, 196] on body "Available slots fetched from knock successfully Inbox Paolo Gabriel Online Set …" at bounding box center [402, 281] width 805 height 563
click at [284, 212] on li "In Person" at bounding box center [295, 215] width 171 height 25
type input "********"
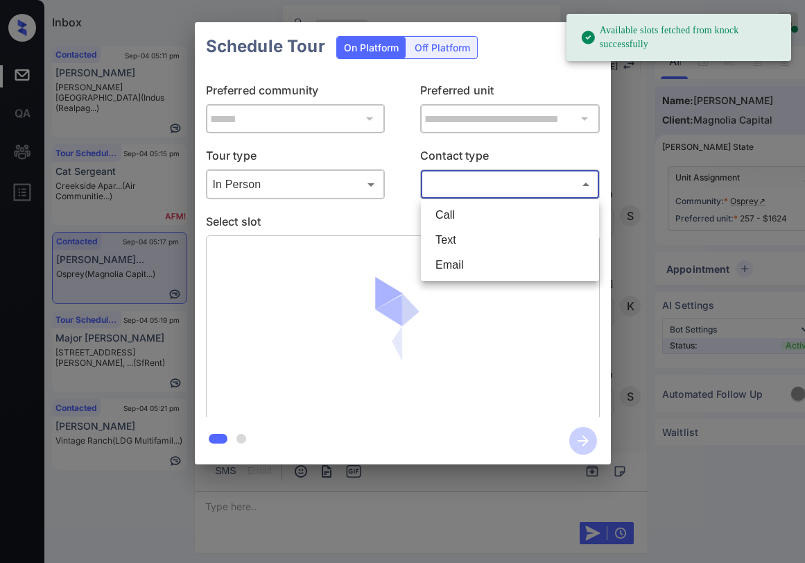
click at [448, 185] on body "Available slots fetched from knock successfully Inbox Paolo Gabriel Online Set …" at bounding box center [402, 281] width 805 height 563
click at [456, 240] on li "Text" at bounding box center [510, 240] width 171 height 25
type input "****"
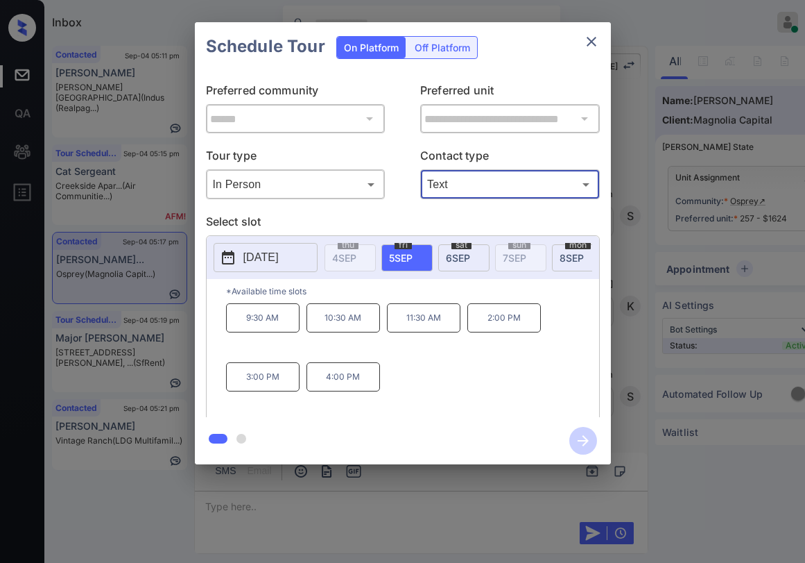
click at [594, 46] on icon "close" at bounding box center [591, 41] width 17 height 17
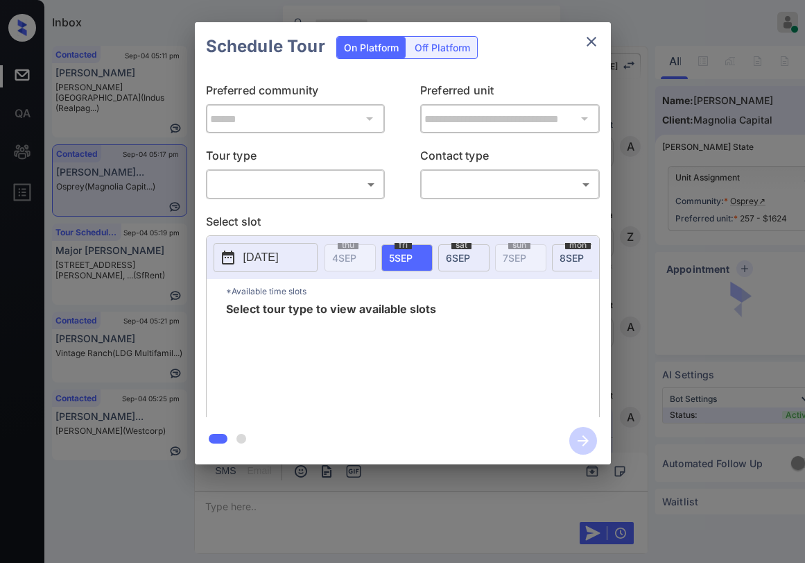
scroll to position [2276, 0]
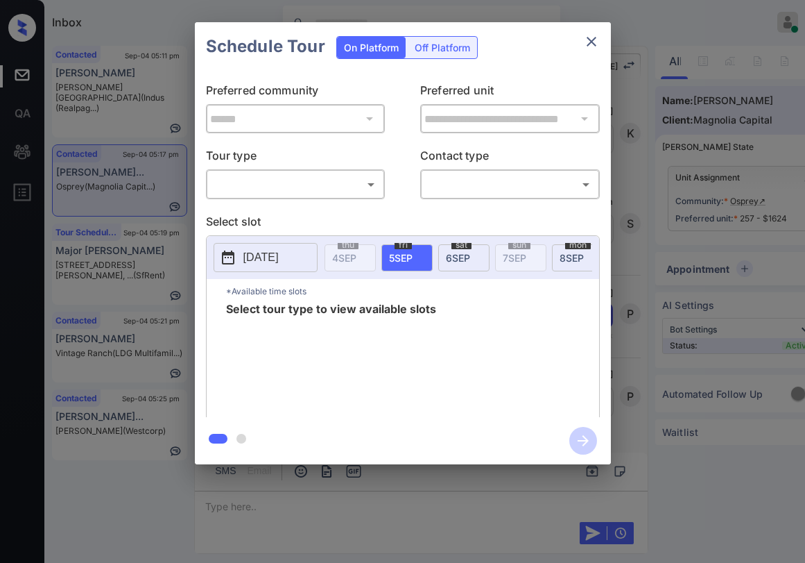
click at [297, 155] on p "Tour type" at bounding box center [296, 158] width 180 height 22
click at [293, 176] on body "Inbox [PERSON_NAME] Online Set yourself offline Set yourself on break Profile S…" at bounding box center [402, 281] width 805 height 563
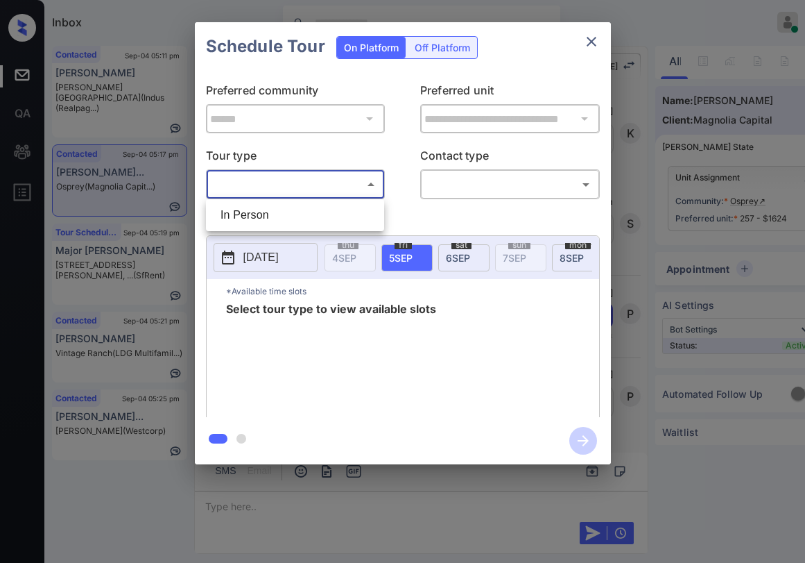
drag, startPoint x: 273, startPoint y: 225, endPoint x: 287, endPoint y: 216, distance: 16.9
click at [275, 222] on li "In Person" at bounding box center [295, 215] width 171 height 25
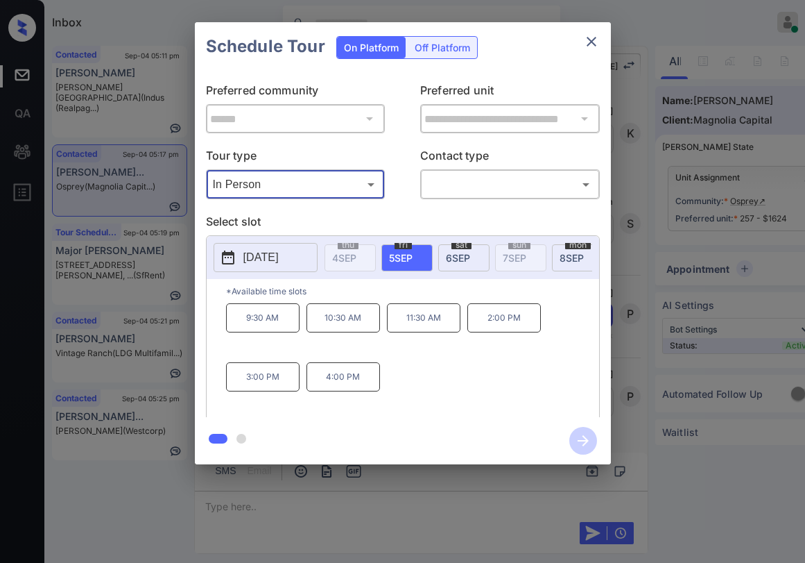
type input "********"
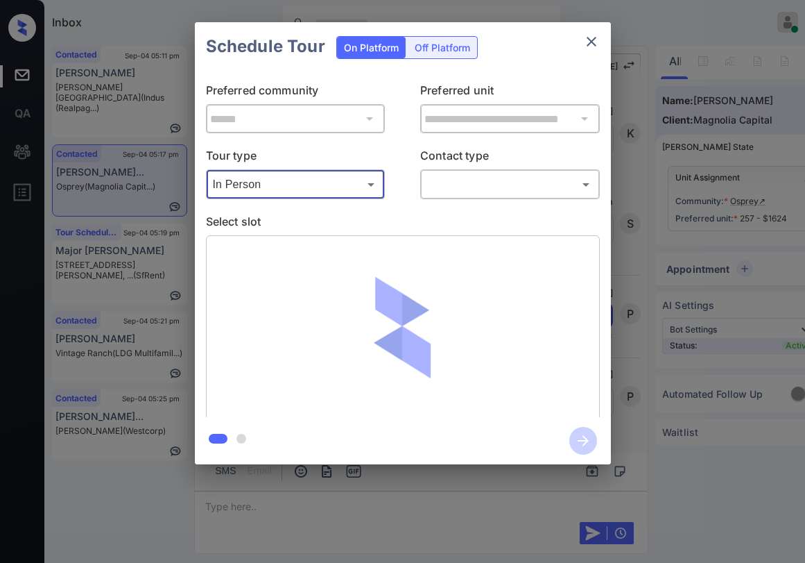
click at [452, 185] on body "Inbox [PERSON_NAME] Online Set yourself offline Set yourself on break Profile S…" at bounding box center [402, 281] width 805 height 563
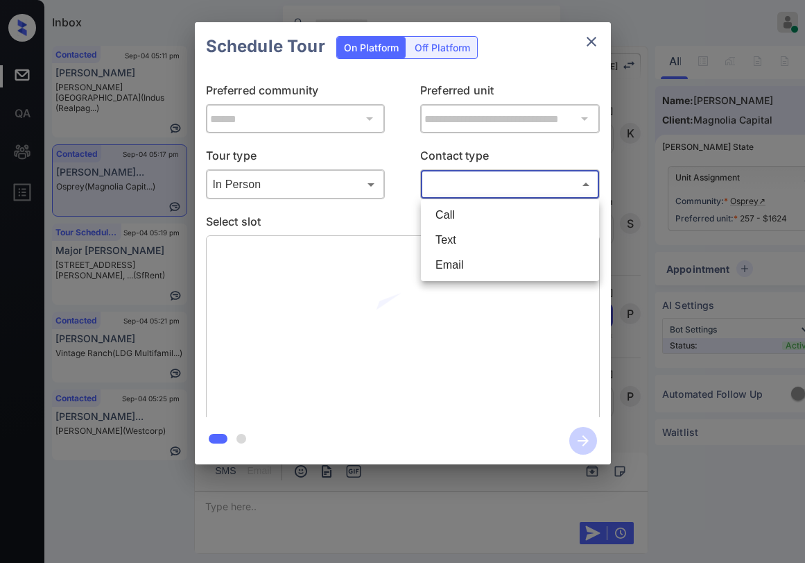
click at [452, 244] on li "Text" at bounding box center [510, 240] width 171 height 25
type input "****"
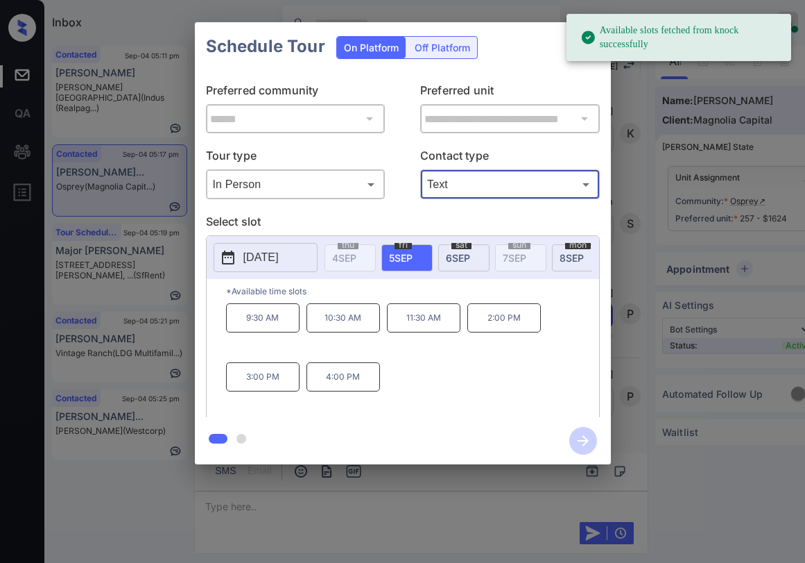
click at [272, 386] on p "3:00 PM" at bounding box center [263, 376] width 74 height 29
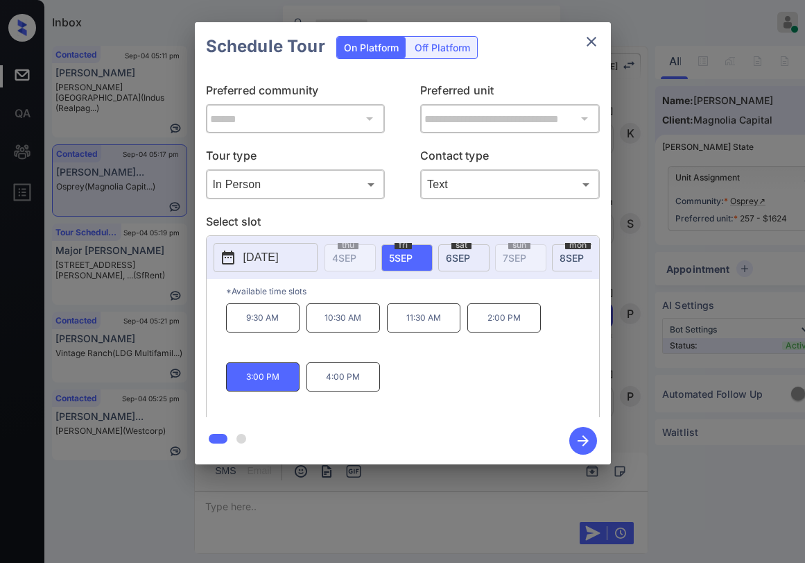
click at [585, 438] on icon "button" at bounding box center [583, 440] width 11 height 11
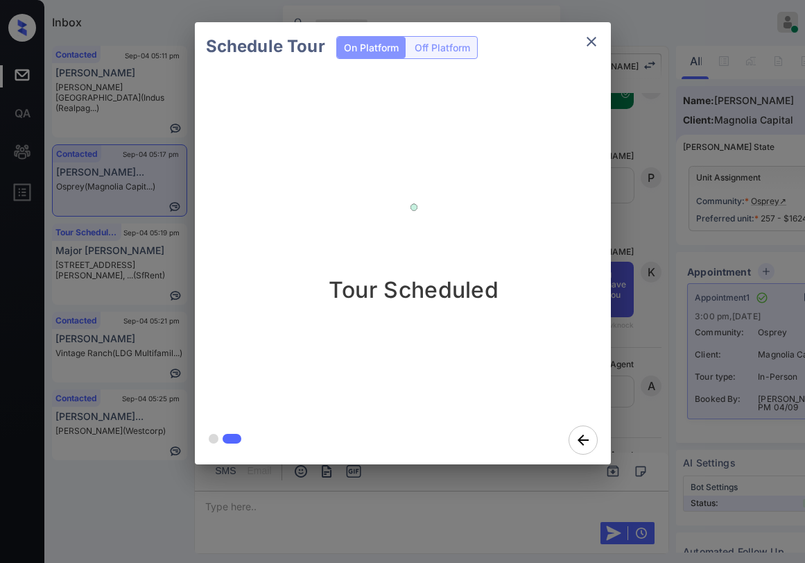
scroll to position [2753, 0]
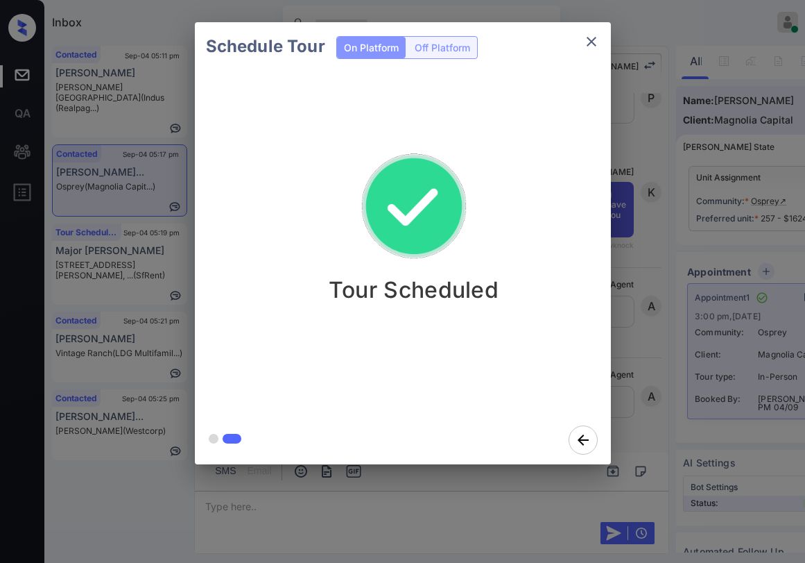
click at [597, 46] on icon "close" at bounding box center [591, 41] width 17 height 17
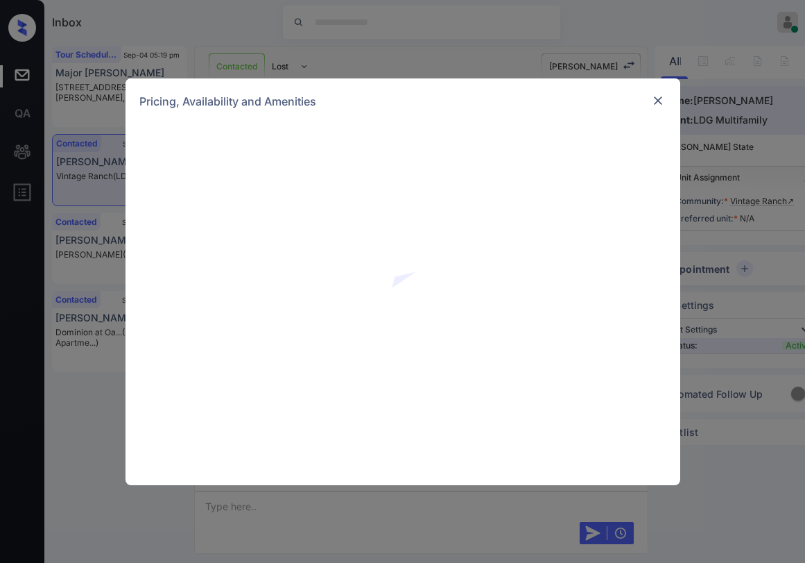
scroll to position [2189, 0]
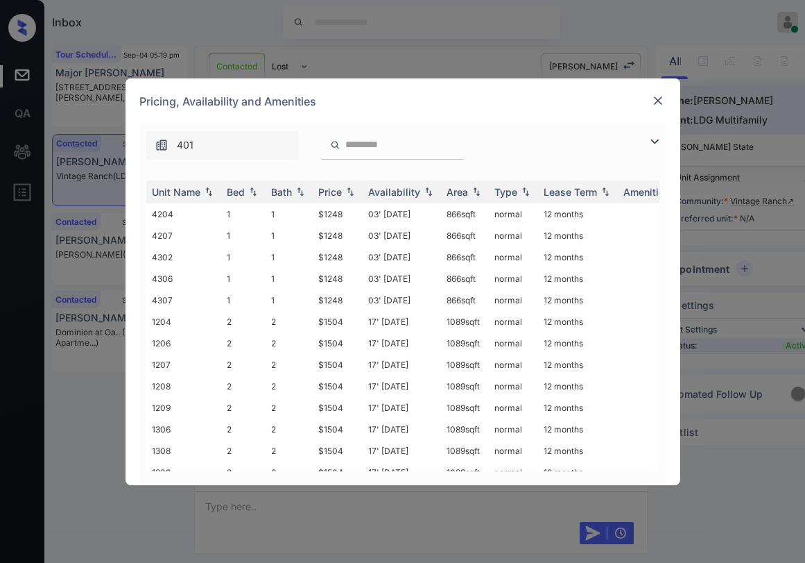
click at [656, 135] on img at bounding box center [655, 141] width 17 height 17
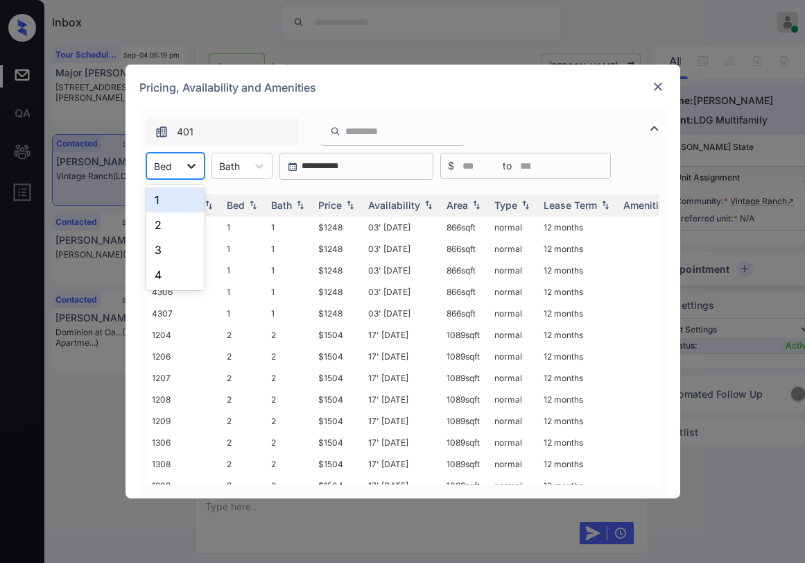
click at [184, 175] on div at bounding box center [191, 165] width 25 height 25
click at [171, 228] on div "2" at bounding box center [175, 224] width 58 height 25
click at [292, 205] on div "Bath" at bounding box center [289, 205] width 36 height 12
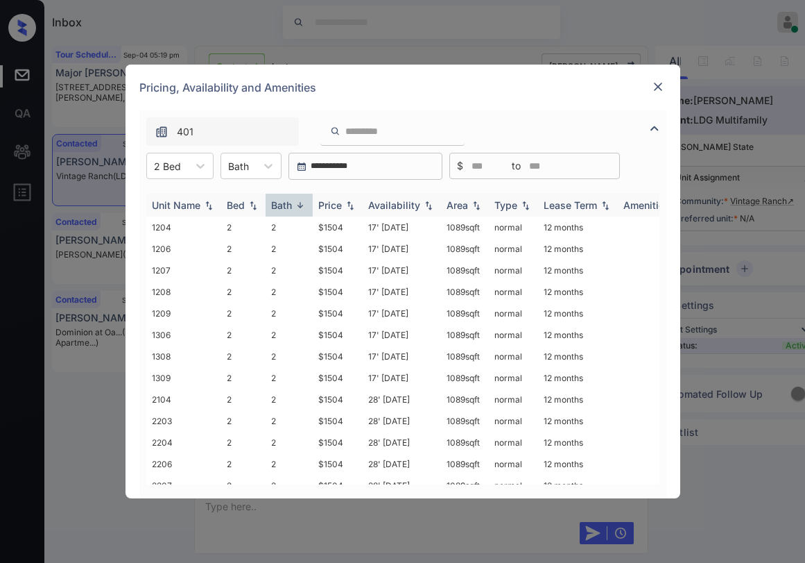
click at [322, 205] on div "Price" at bounding box center [330, 205] width 24 height 12
click at [332, 208] on div "Price" at bounding box center [330, 205] width 24 height 12
click at [336, 208] on div "Price" at bounding box center [330, 205] width 24 height 12
click at [336, 207] on div "Price" at bounding box center [330, 205] width 24 height 12
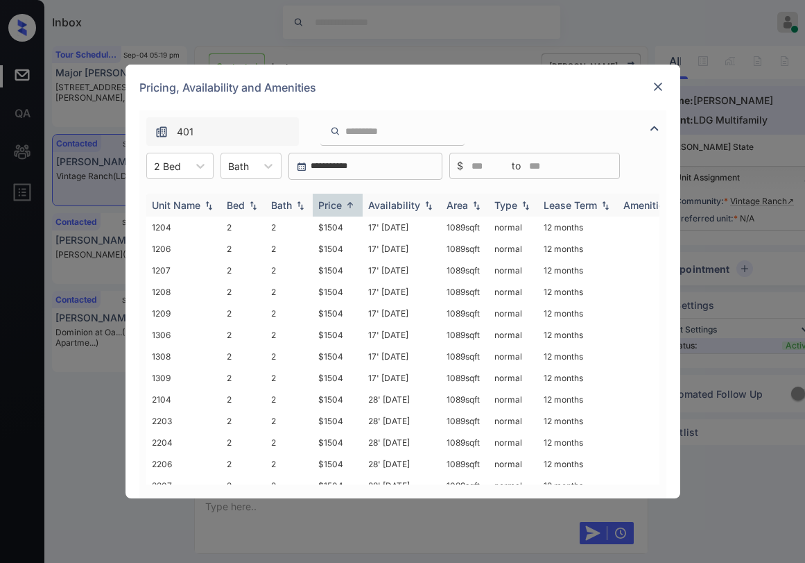
click at [336, 207] on div "Price" at bounding box center [330, 205] width 24 height 12
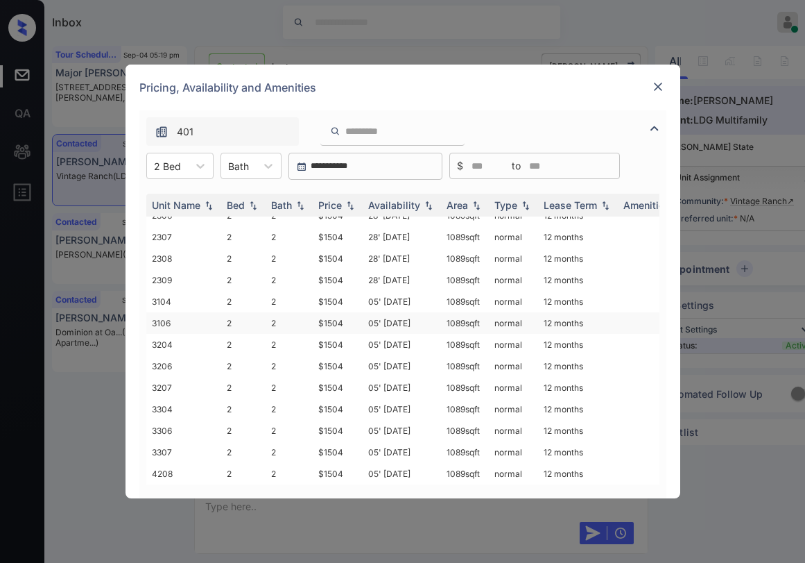
scroll to position [364, 0]
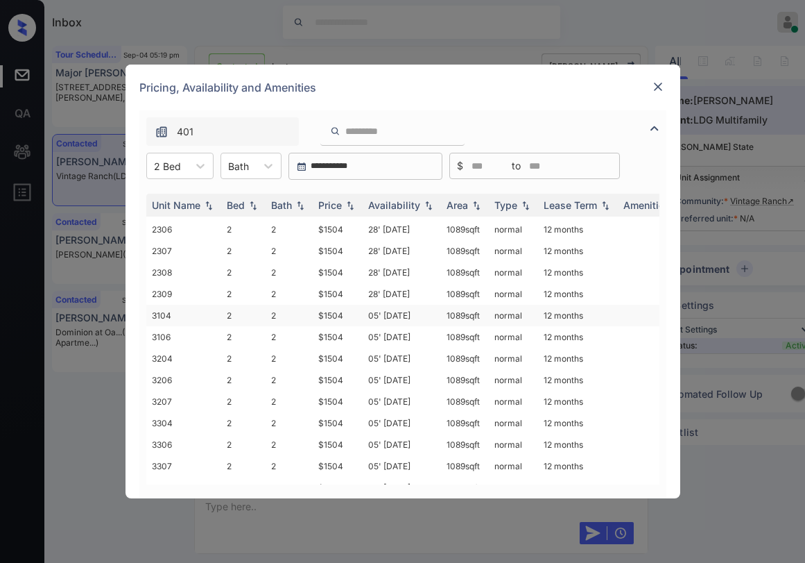
click at [328, 317] on td "$1504" at bounding box center [338, 316] width 50 height 22
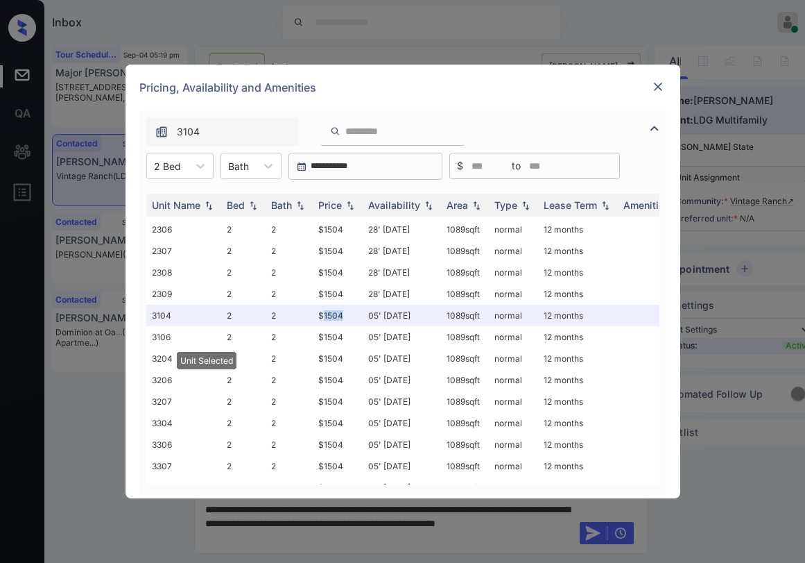
click at [654, 89] on img at bounding box center [658, 87] width 14 height 14
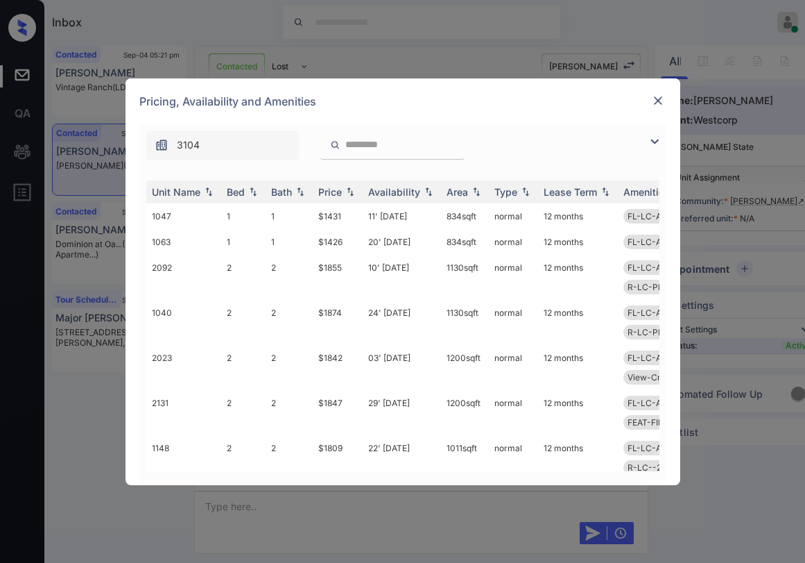
scroll to position [1713, 0]
click at [658, 142] on img at bounding box center [655, 141] width 17 height 17
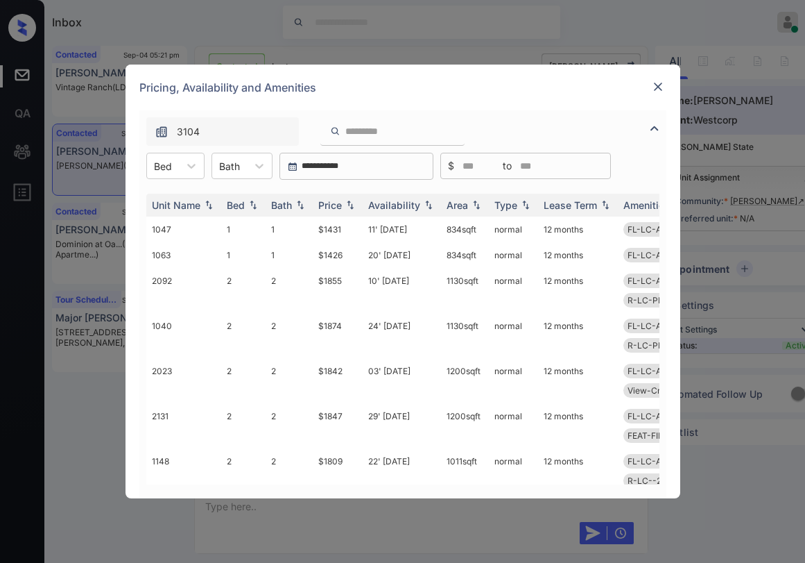
click at [657, 91] on img at bounding box center [658, 87] width 14 height 14
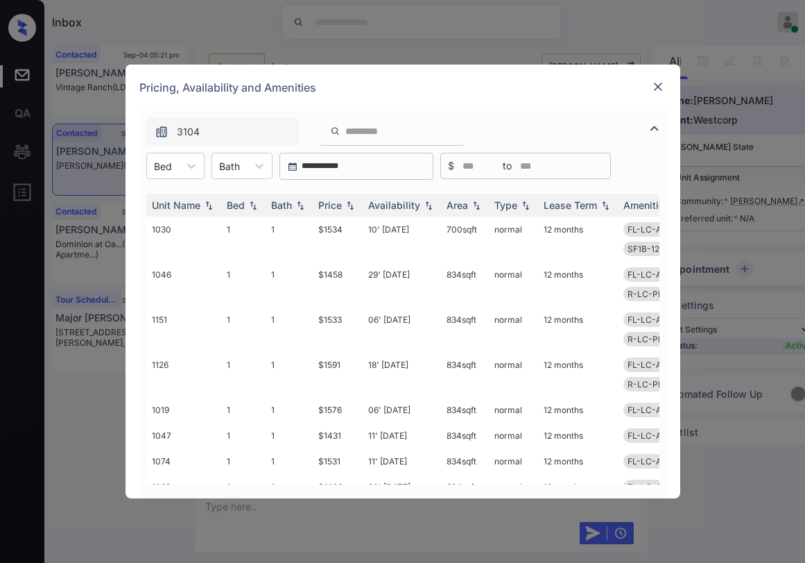
scroll to position [2129, 0]
click at [190, 168] on icon at bounding box center [191, 166] width 8 height 5
click at [161, 244] on div "3" at bounding box center [175, 249] width 58 height 25
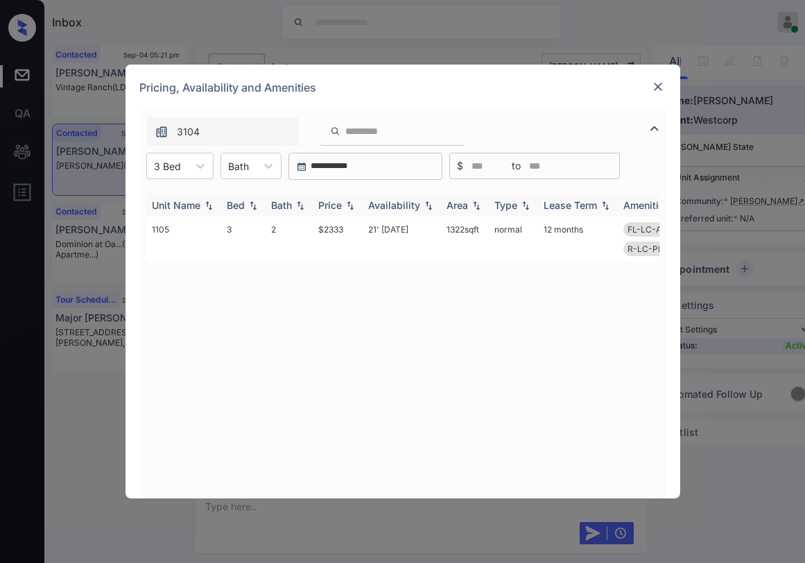
click at [333, 203] on div "Price" at bounding box center [330, 205] width 24 height 12
click at [333, 205] on div "Price" at bounding box center [330, 205] width 24 height 12
click at [658, 86] on img at bounding box center [658, 87] width 14 height 14
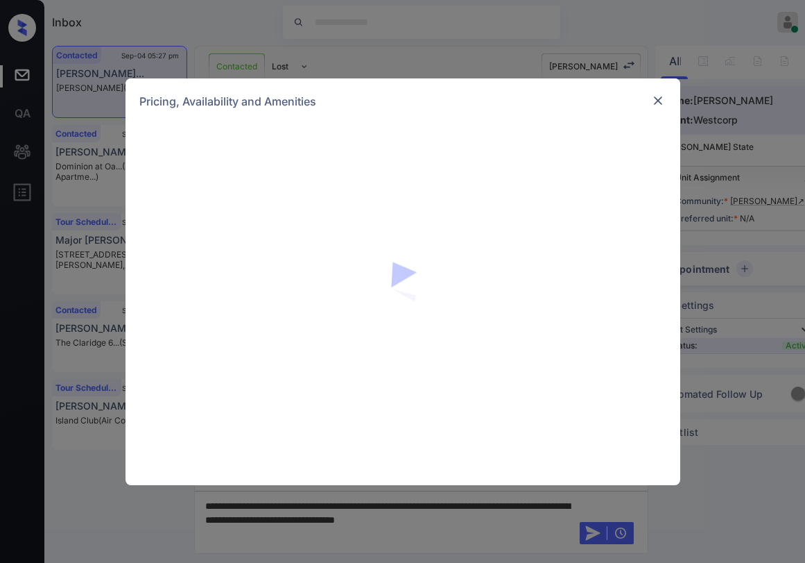
scroll to position [811, 0]
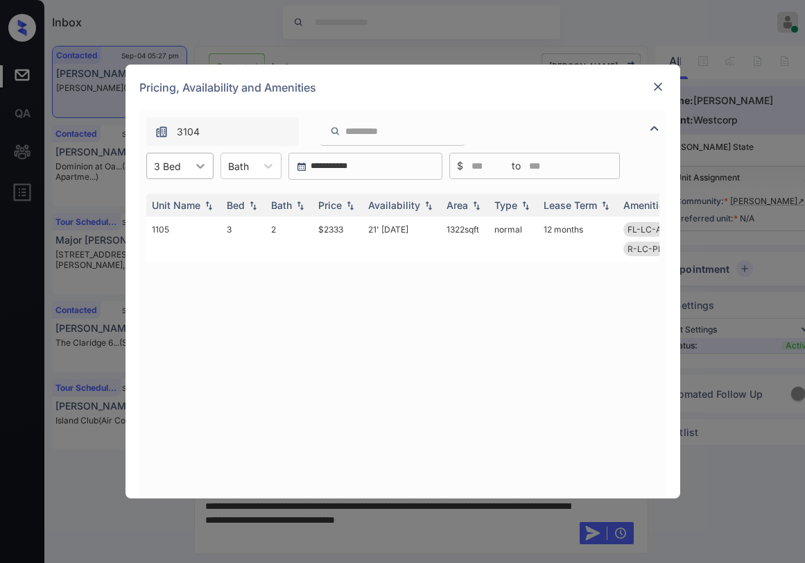
click at [200, 167] on icon at bounding box center [200, 166] width 8 height 5
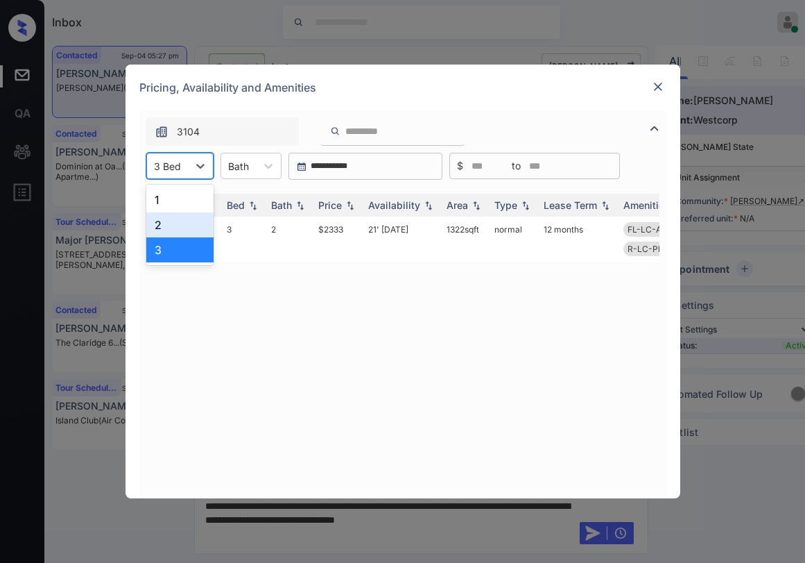
click at [164, 223] on div "2" at bounding box center [179, 224] width 67 height 25
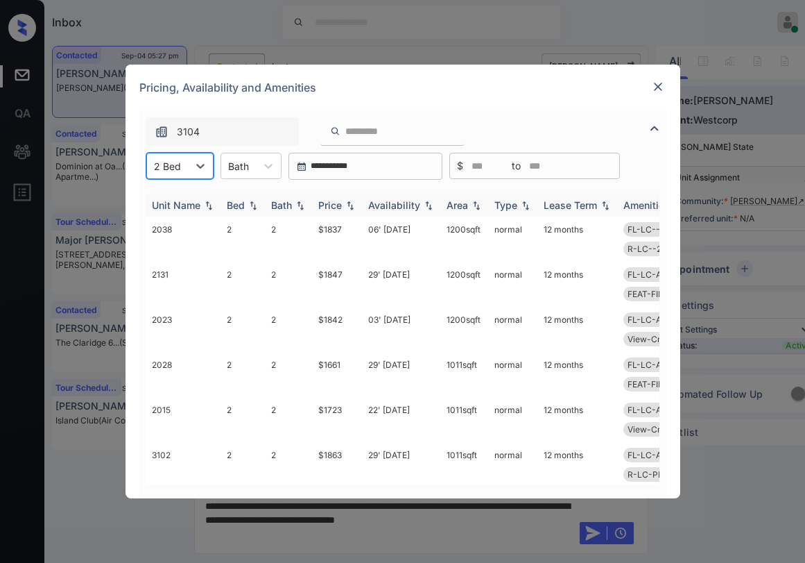
click at [343, 204] on img at bounding box center [350, 205] width 14 height 10
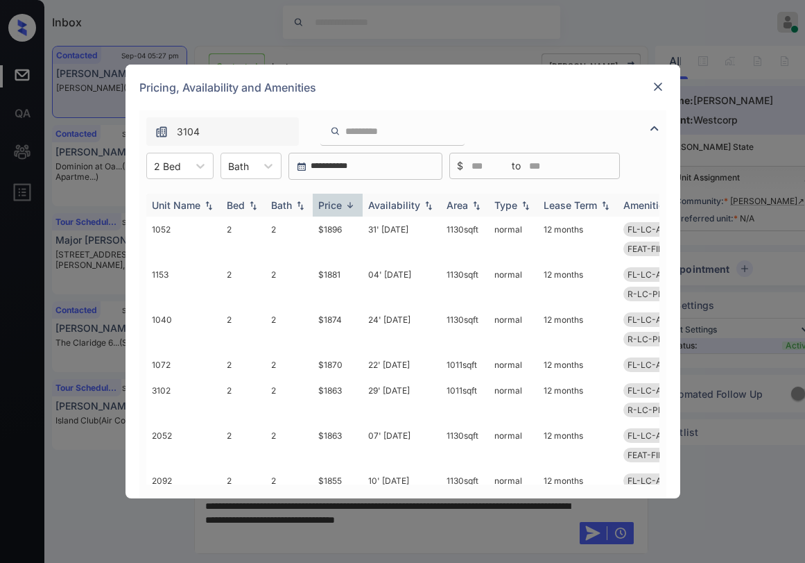
click at [341, 204] on div "Price" at bounding box center [330, 205] width 24 height 12
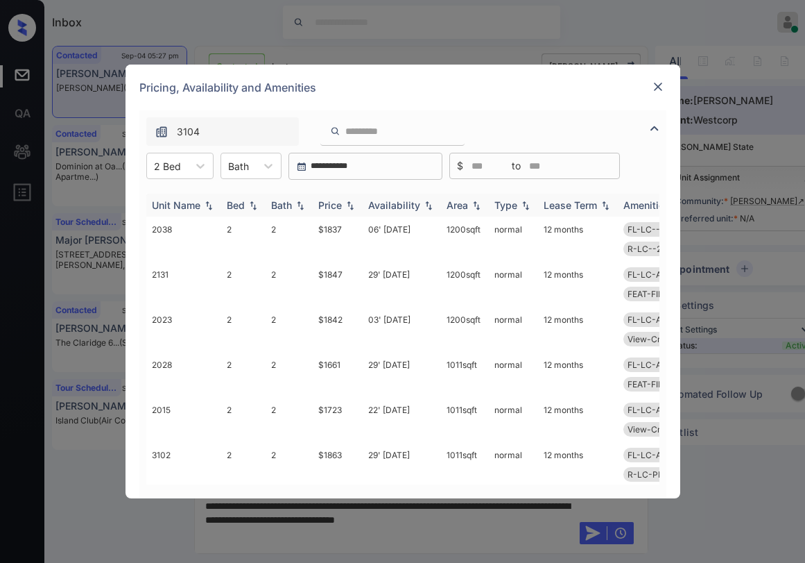
click at [341, 204] on div "Price" at bounding box center [330, 205] width 24 height 12
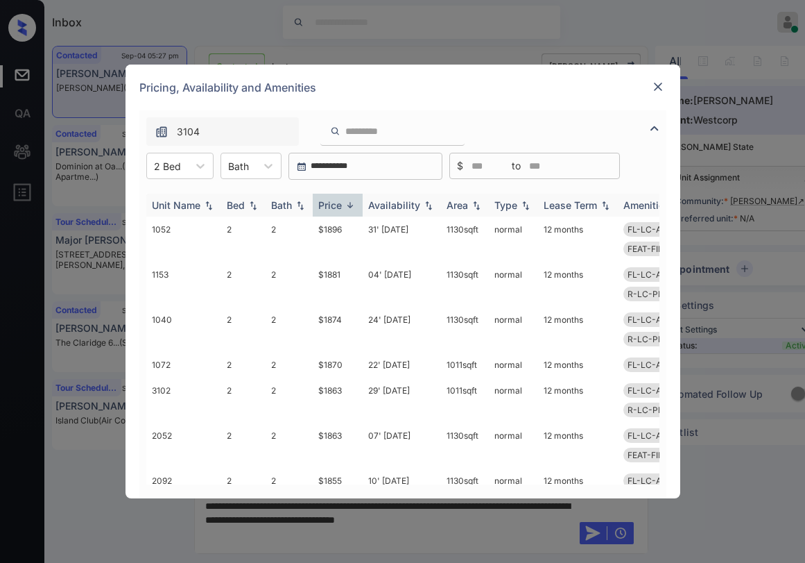
click at [341, 204] on div "Price" at bounding box center [330, 205] width 24 height 12
click at [331, 228] on td "$1661" at bounding box center [338, 238] width 50 height 45
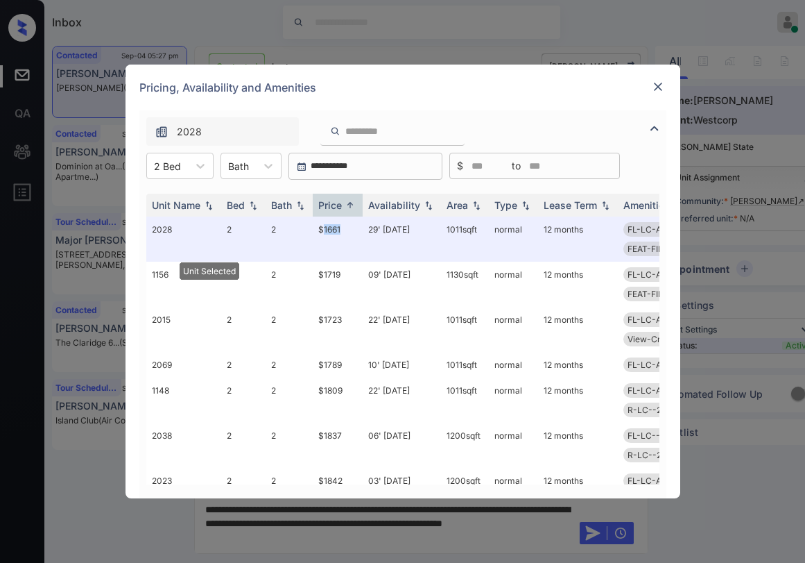
click at [658, 89] on img at bounding box center [658, 87] width 14 height 14
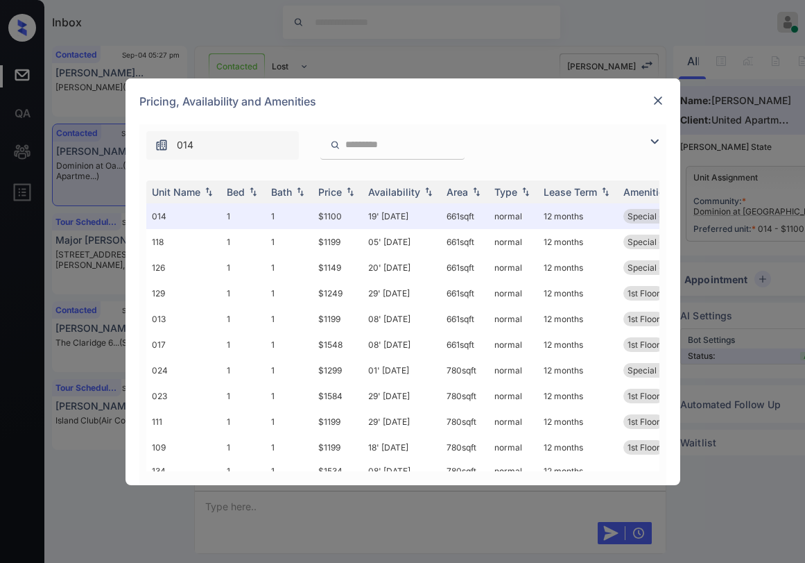
scroll to position [1805, 0]
click at [658, 99] on img at bounding box center [658, 101] width 14 height 14
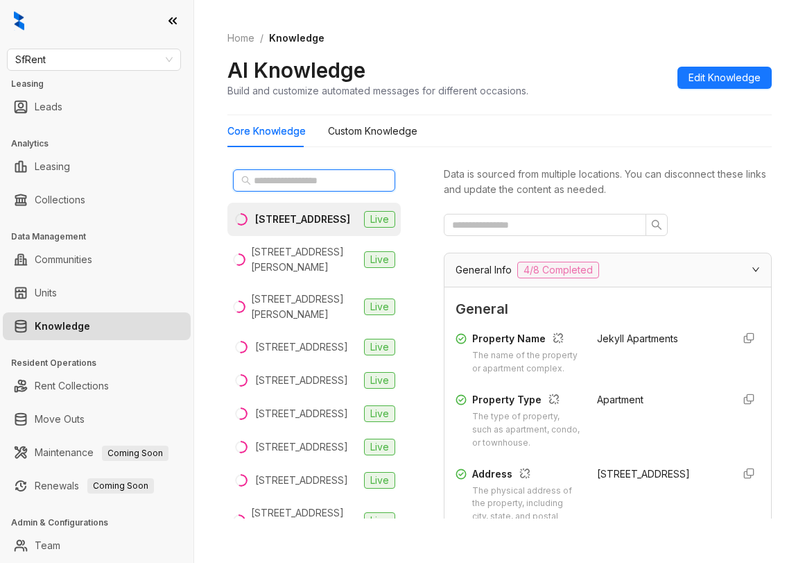
click at [289, 185] on input "text" at bounding box center [315, 180] width 122 height 15
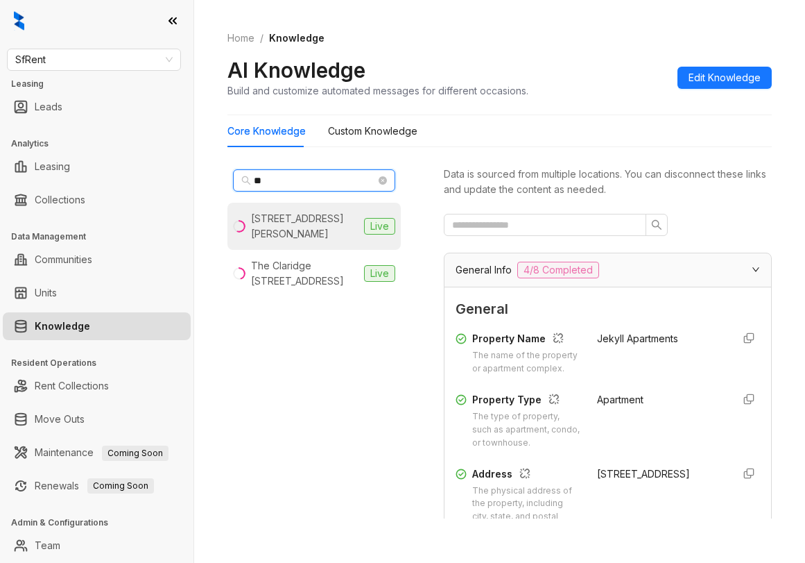
type input "**"
click at [303, 231] on div "[STREET_ADDRESS][PERSON_NAME]" at bounding box center [305, 226] width 108 height 31
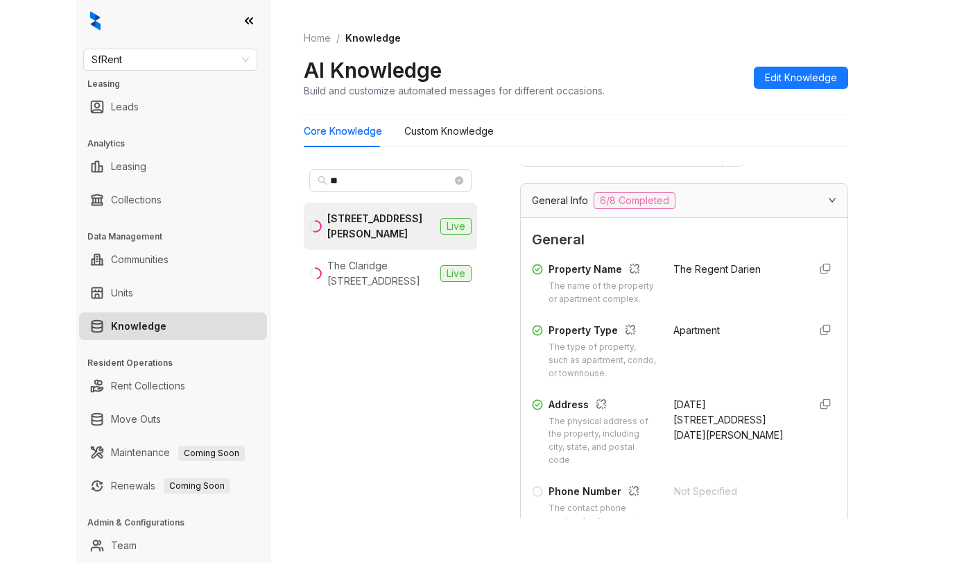
scroll to position [208, 0]
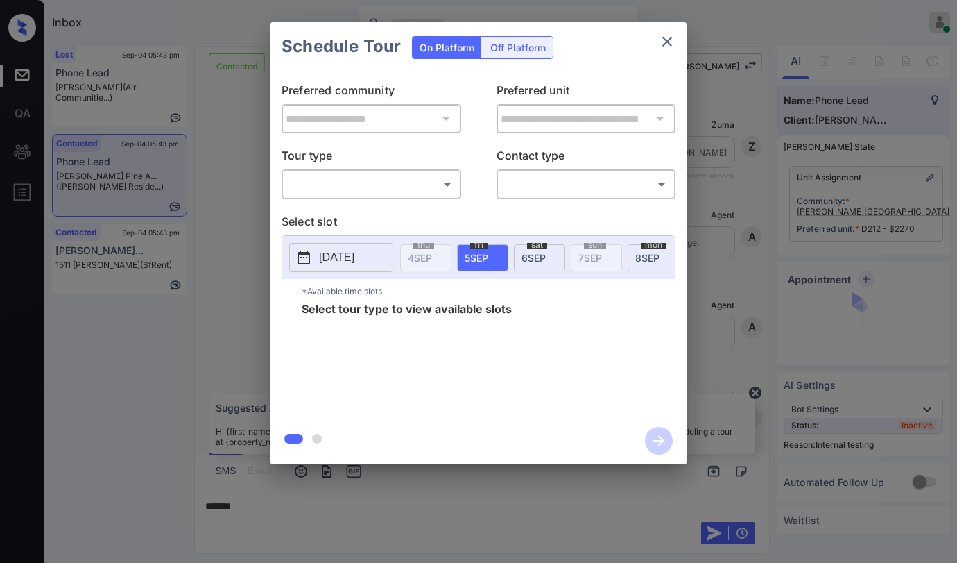
scroll to position [3347, 0]
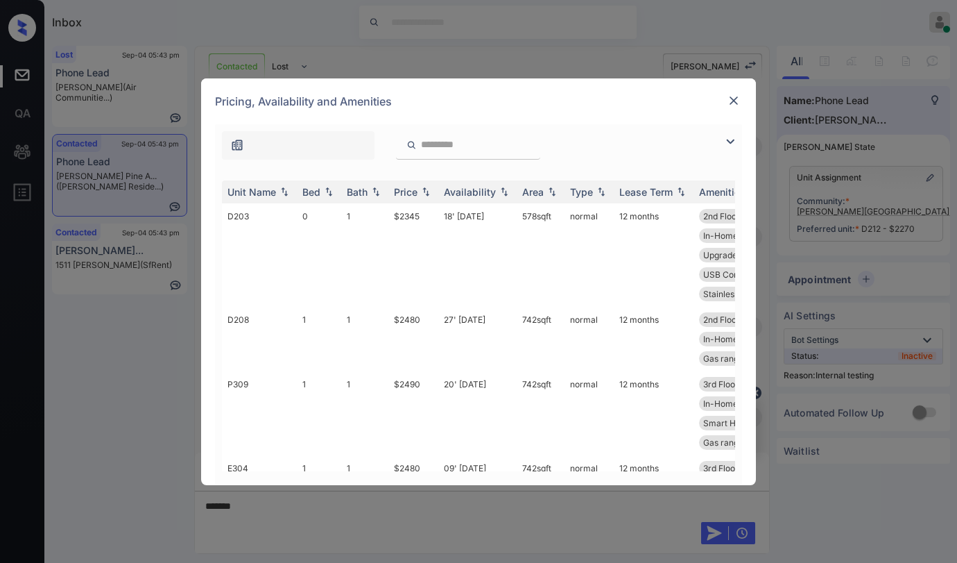
scroll to position [3347, 0]
click at [739, 100] on img at bounding box center [734, 101] width 14 height 14
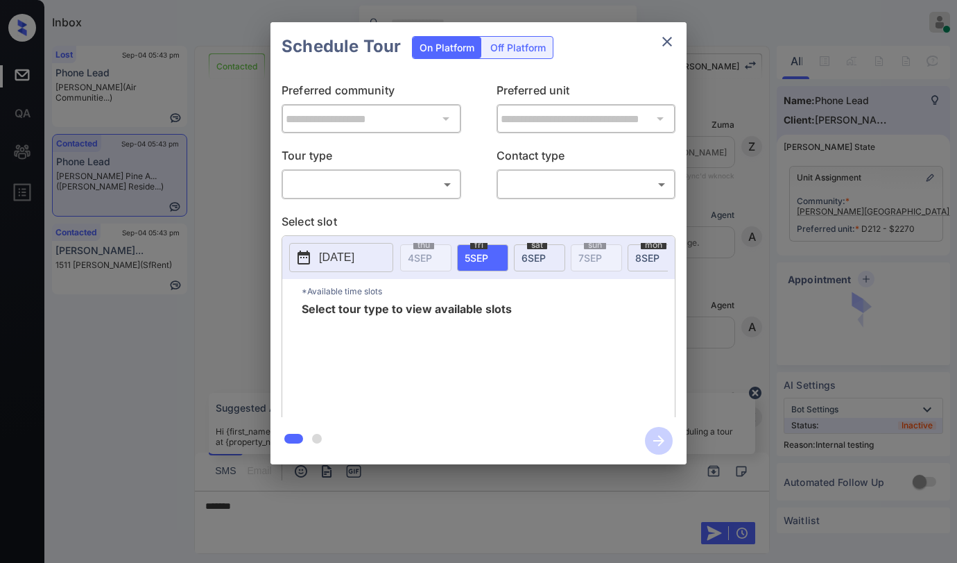
scroll to position [3347, 0]
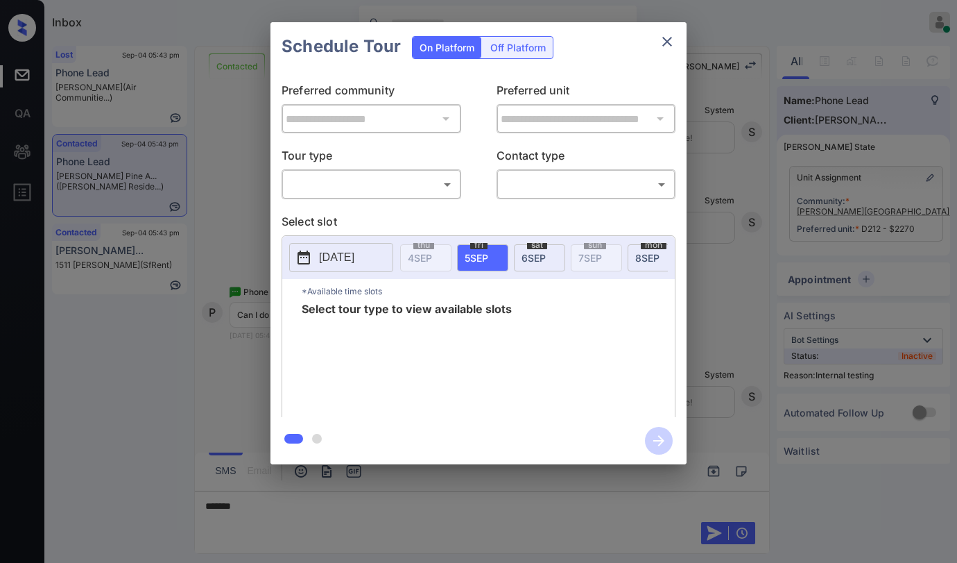
click at [382, 185] on body "Inbox [PERSON_NAME] Online Set yourself offline Set yourself on break Profile S…" at bounding box center [478, 281] width 957 height 563
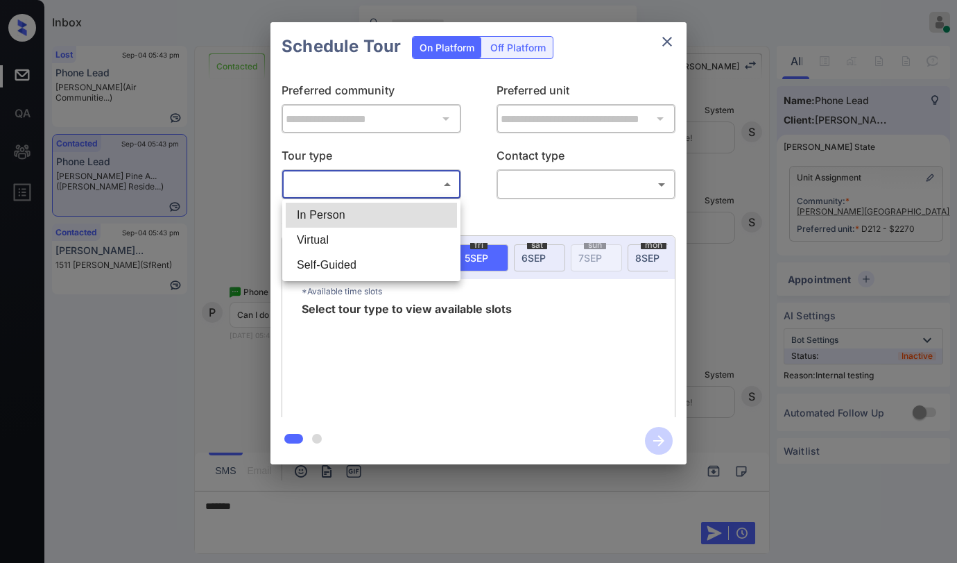
drag, startPoint x: 343, startPoint y: 219, endPoint x: 452, endPoint y: 216, distance: 108.3
click at [344, 219] on li "In Person" at bounding box center [371, 215] width 171 height 25
type input "********"
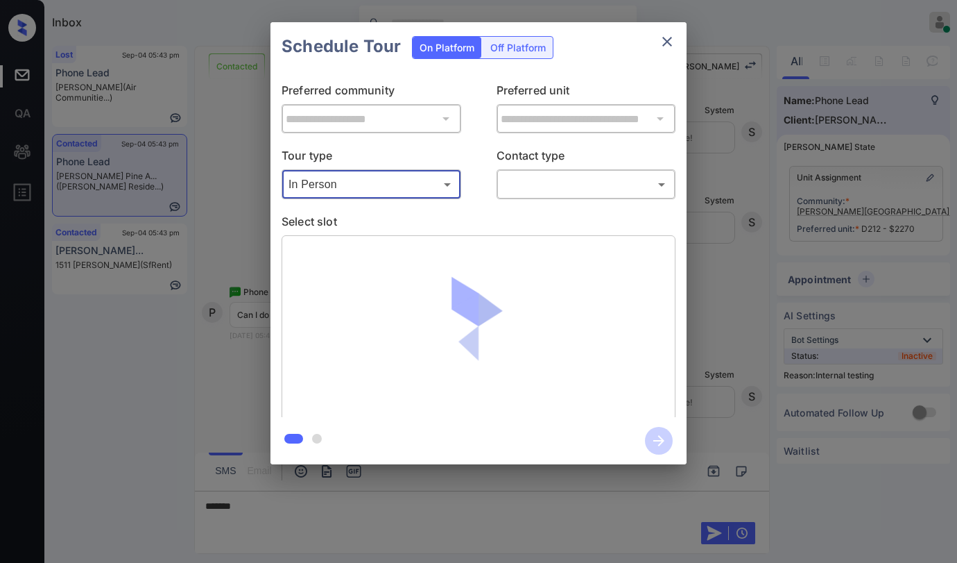
click at [533, 190] on body "Inbox [PERSON_NAME] Online Set yourself offline Set yourself on break Profile S…" at bounding box center [478, 281] width 957 height 563
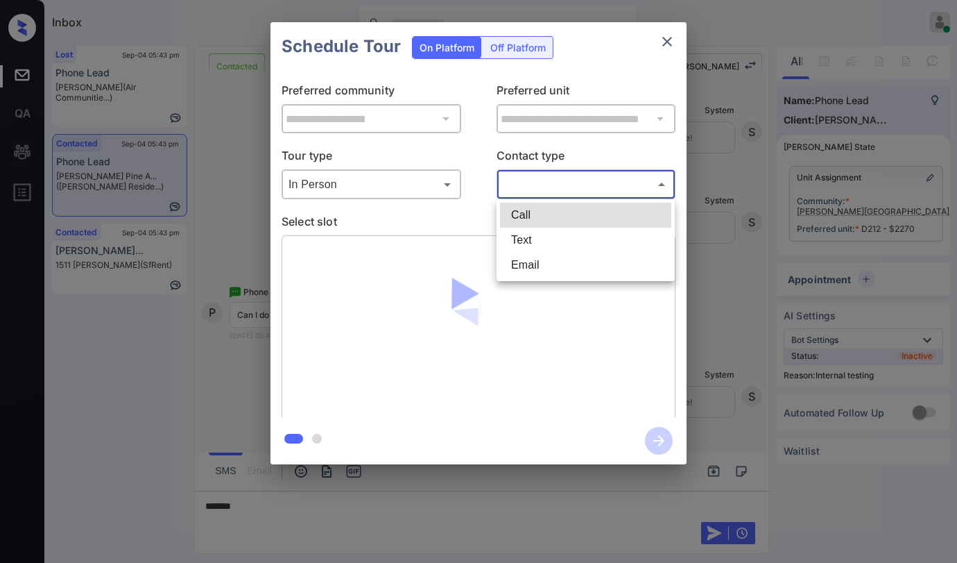
click at [527, 237] on li "Text" at bounding box center [585, 240] width 171 height 25
type input "****"
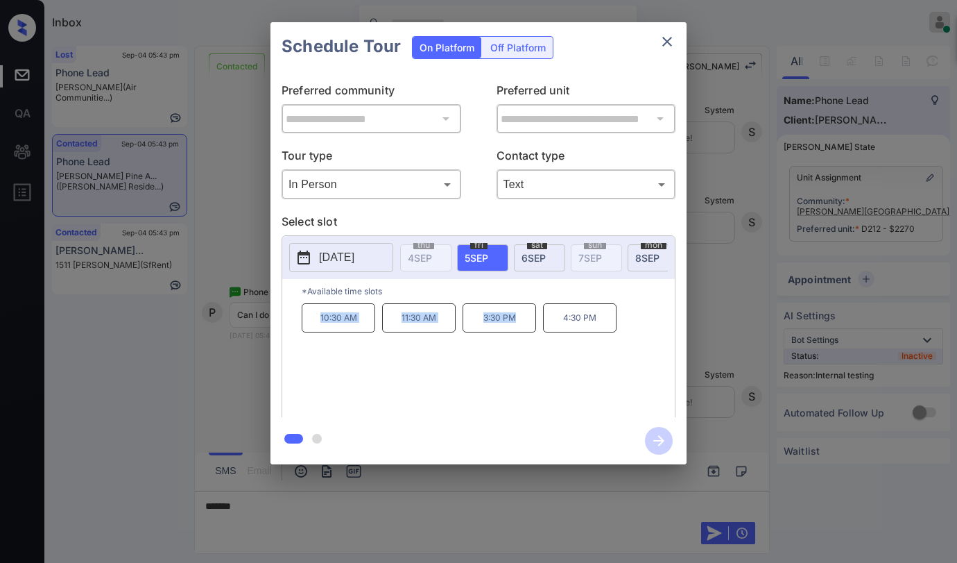
drag, startPoint x: 315, startPoint y: 323, endPoint x: 521, endPoint y: 333, distance: 206.3
click at [521, 333] on div "10:30 AM 11:30 AM 3:30 PM 4:30 PM" at bounding box center [488, 358] width 373 height 111
copy div "10:30 AM 11:30 AM 3:30 PM"
click at [668, 42] on icon "close" at bounding box center [668, 42] width 10 height 10
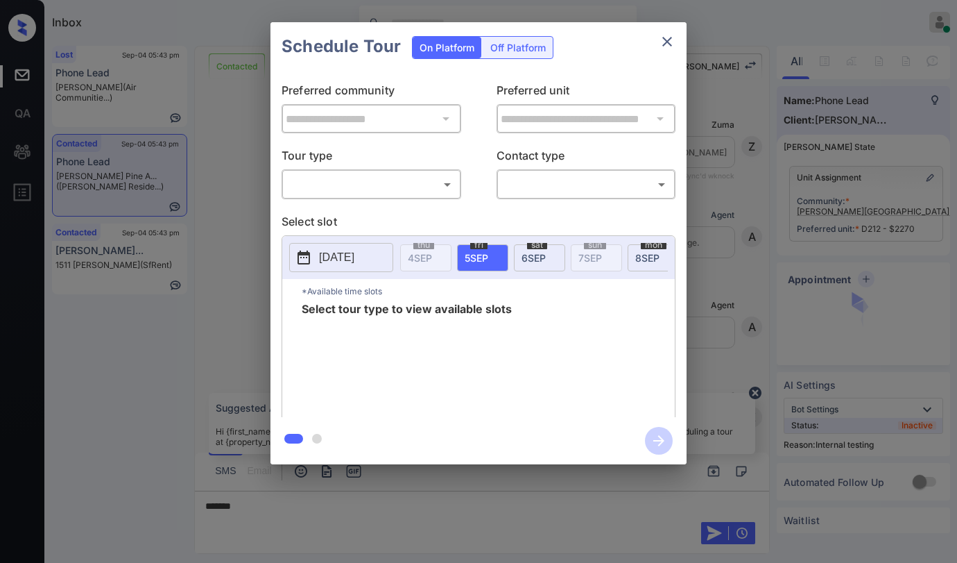
scroll to position [3347, 0]
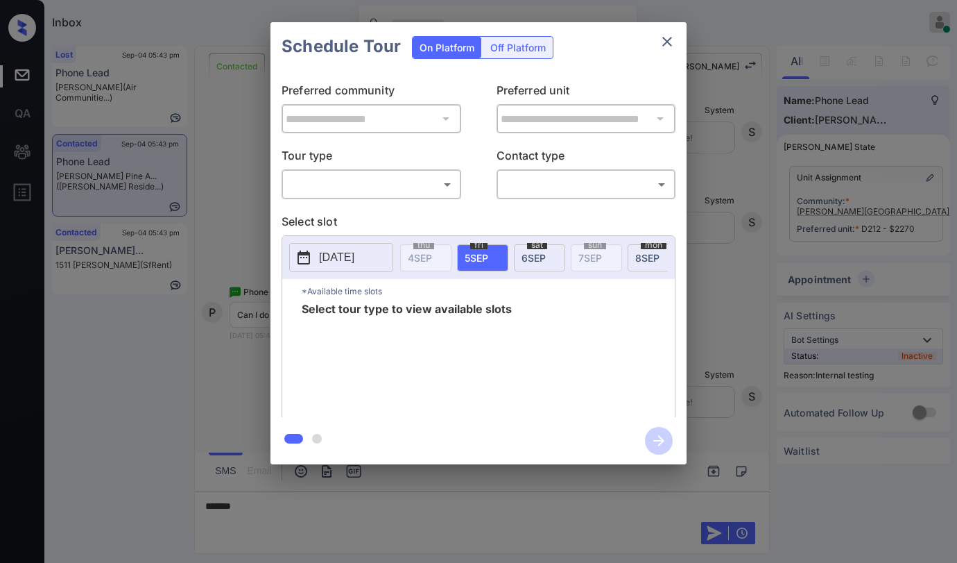
click at [398, 195] on body "Inbox [PERSON_NAME] Online Set yourself offline Set yourself on break Profile S…" at bounding box center [478, 281] width 957 height 563
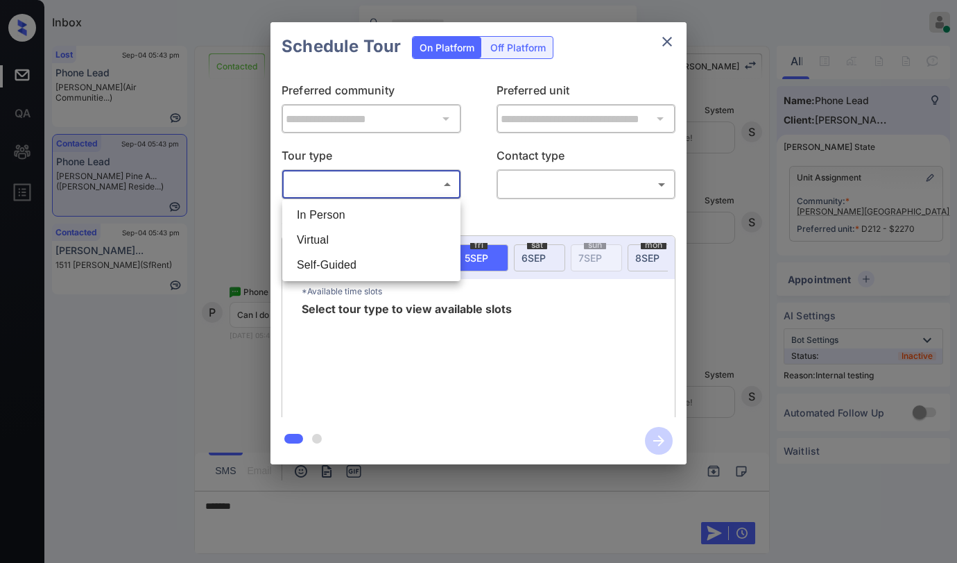
click at [366, 216] on li "In Person" at bounding box center [371, 215] width 171 height 25
type input "********"
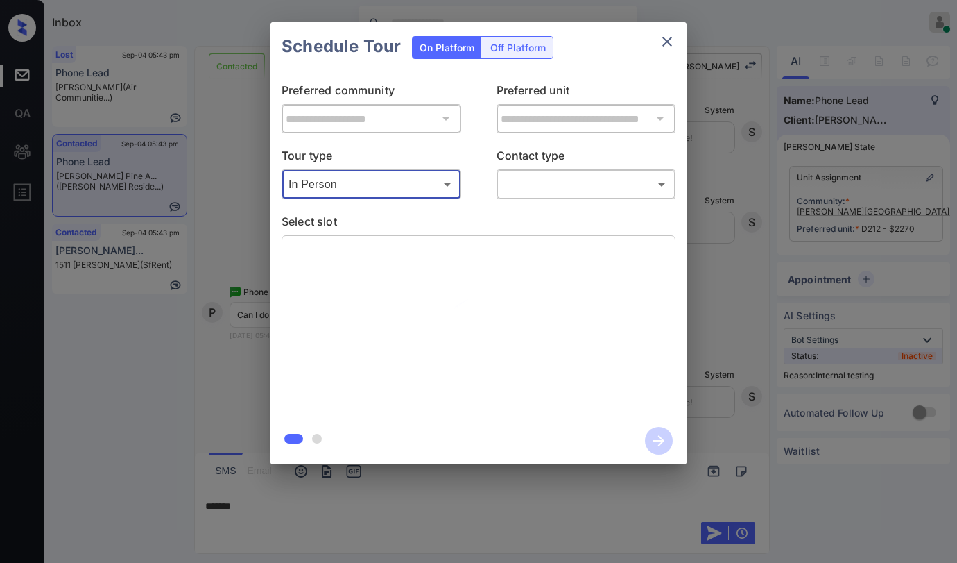
click at [513, 195] on body "Inbox [PERSON_NAME] Online Set yourself offline Set yourself on break Profile S…" at bounding box center [478, 281] width 957 height 563
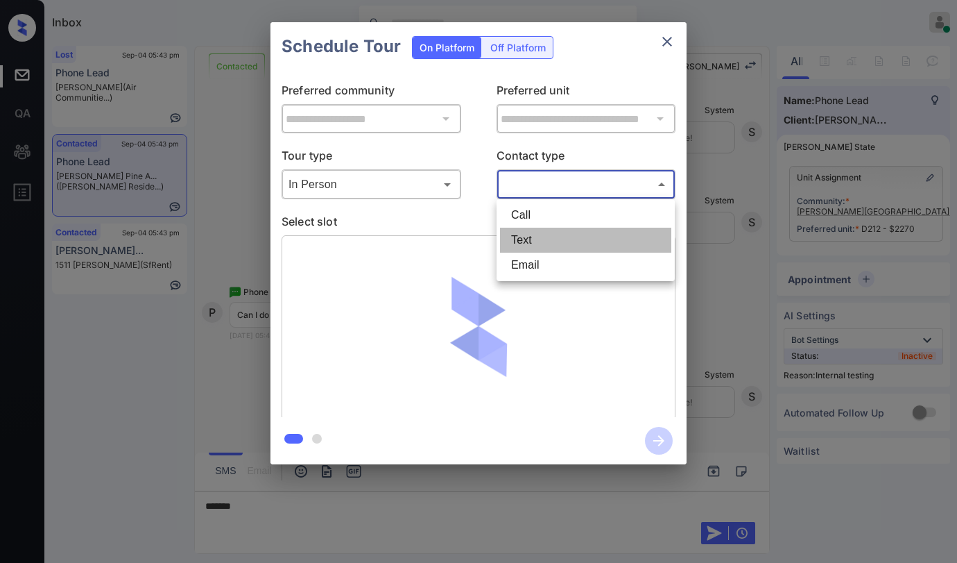
click at [515, 239] on li "Text" at bounding box center [585, 240] width 171 height 25
type input "****"
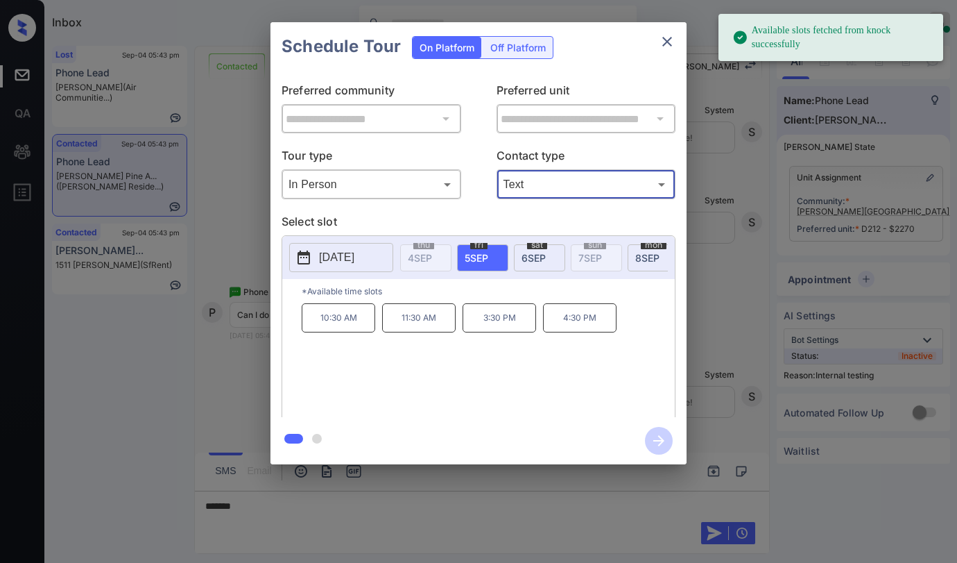
click at [669, 37] on icon "close" at bounding box center [667, 41] width 17 height 17
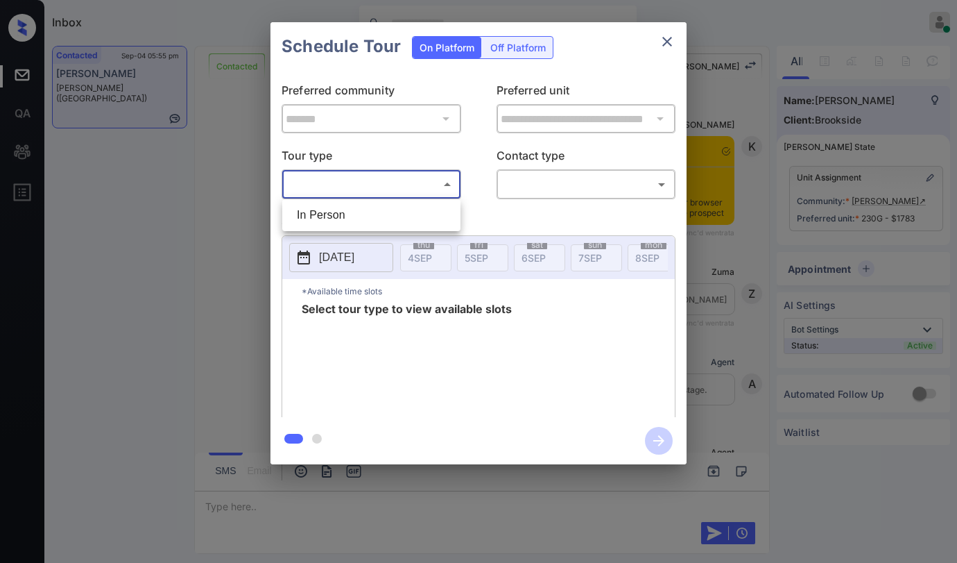
scroll to position [5577, 0]
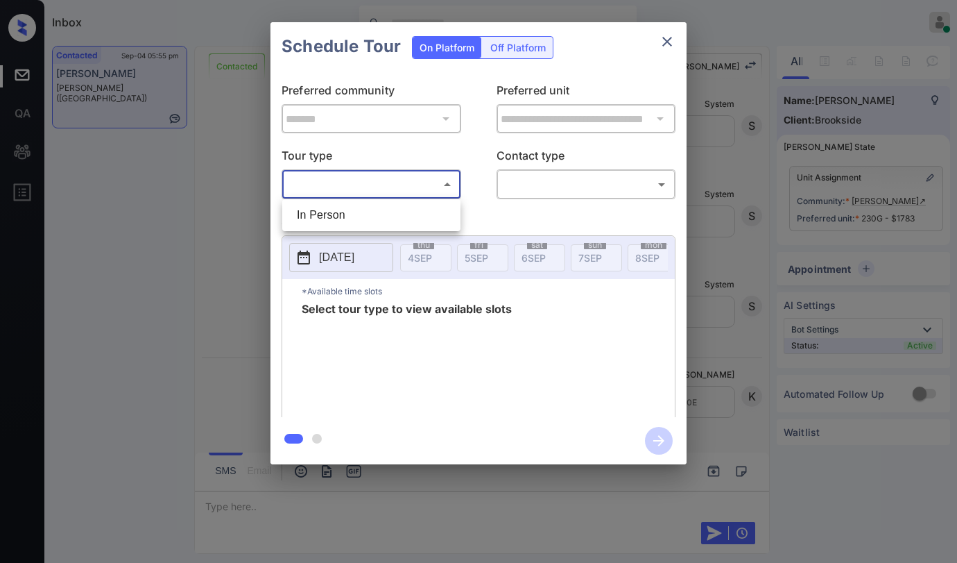
click at [241, 191] on div at bounding box center [478, 281] width 957 height 563
click at [672, 37] on icon "close" at bounding box center [668, 42] width 10 height 10
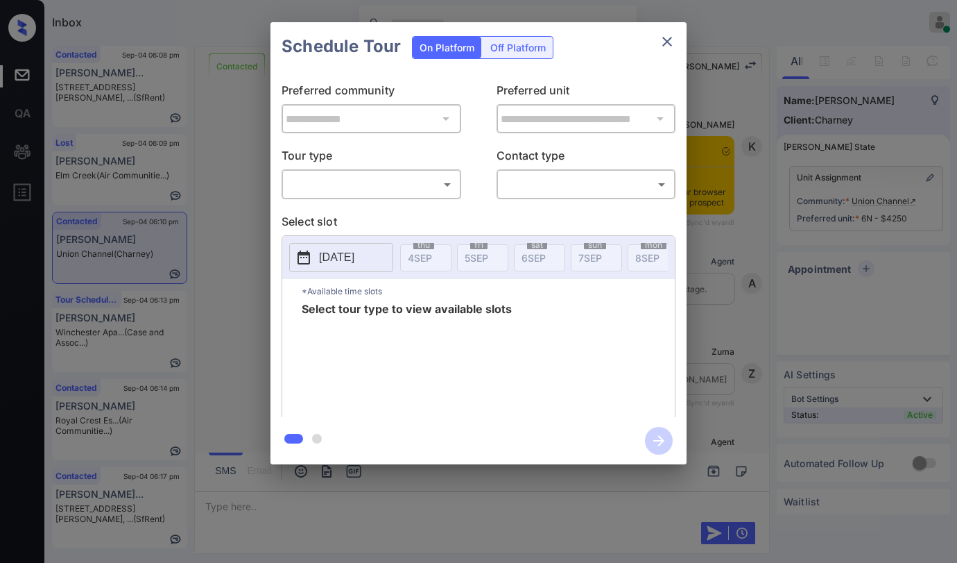
scroll to position [3587, 0]
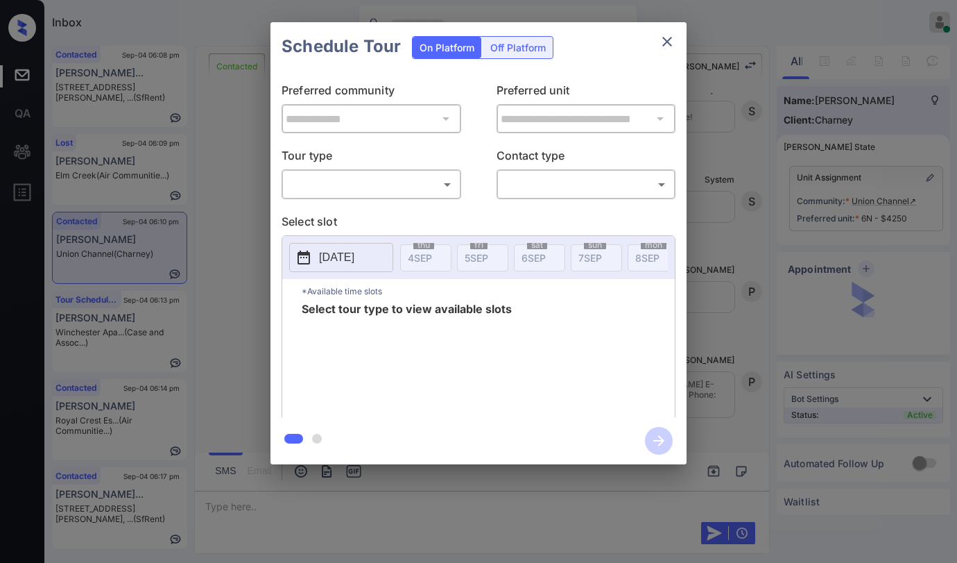
click at [359, 189] on body "Inbox Paolo Gabriel Online Set yourself offline Set yourself on break Profile S…" at bounding box center [478, 281] width 957 height 563
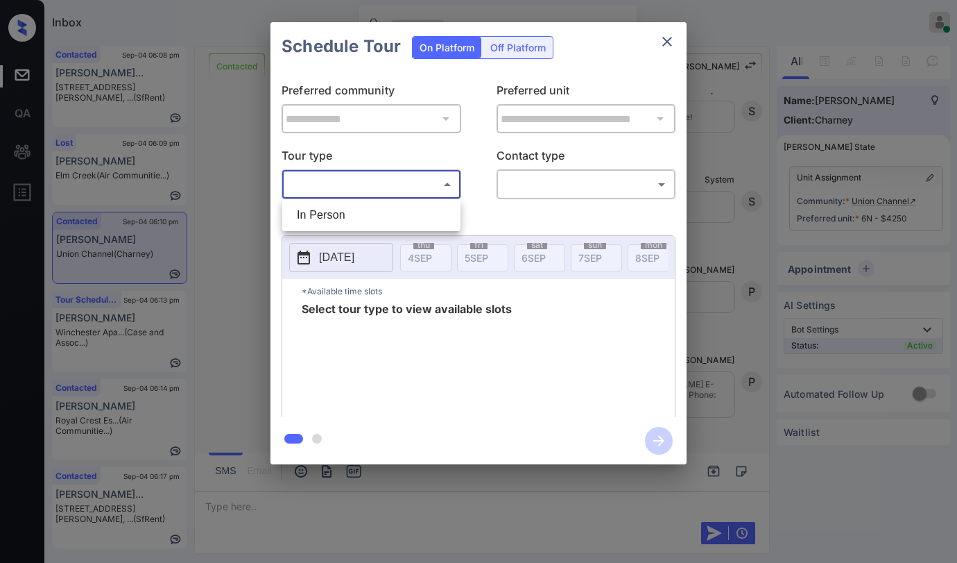
drag, startPoint x: 354, startPoint y: 218, endPoint x: 461, endPoint y: 198, distance: 108.7
click at [355, 218] on li "In Person" at bounding box center [371, 215] width 171 height 25
type input "********"
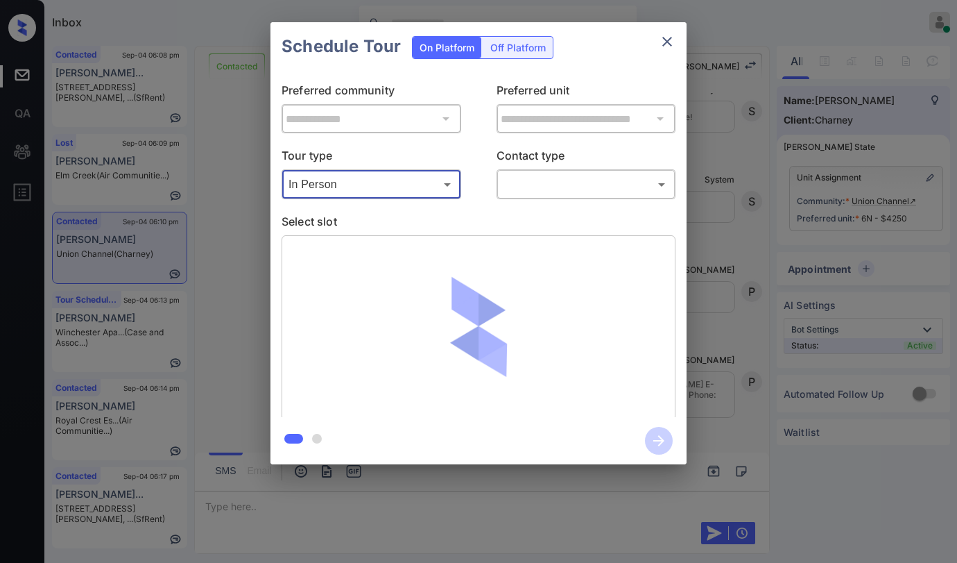
click at [517, 187] on body "Inbox Paolo Gabriel Online Set yourself offline Set yourself on break Profile S…" at bounding box center [478, 281] width 957 height 563
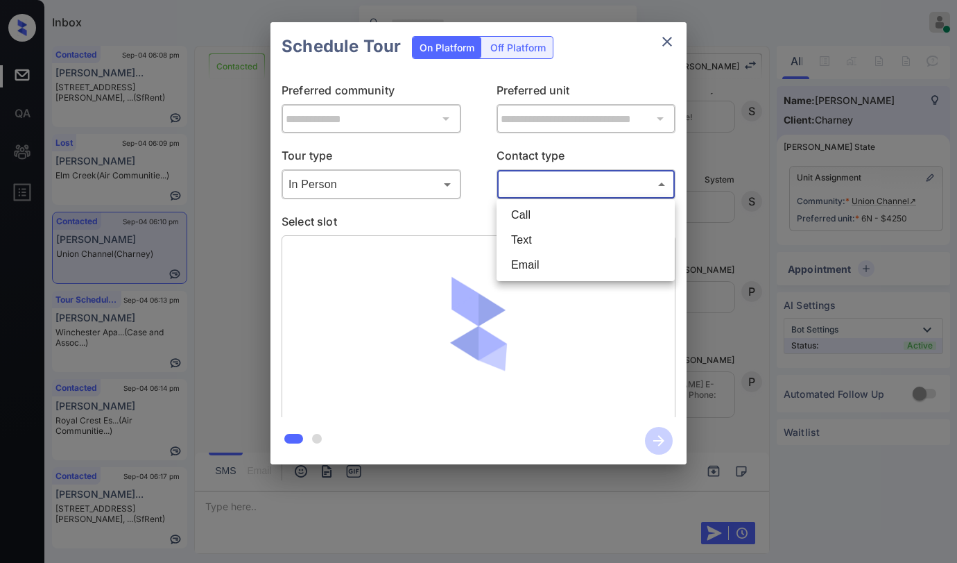
click at [520, 237] on li "Text" at bounding box center [585, 240] width 171 height 25
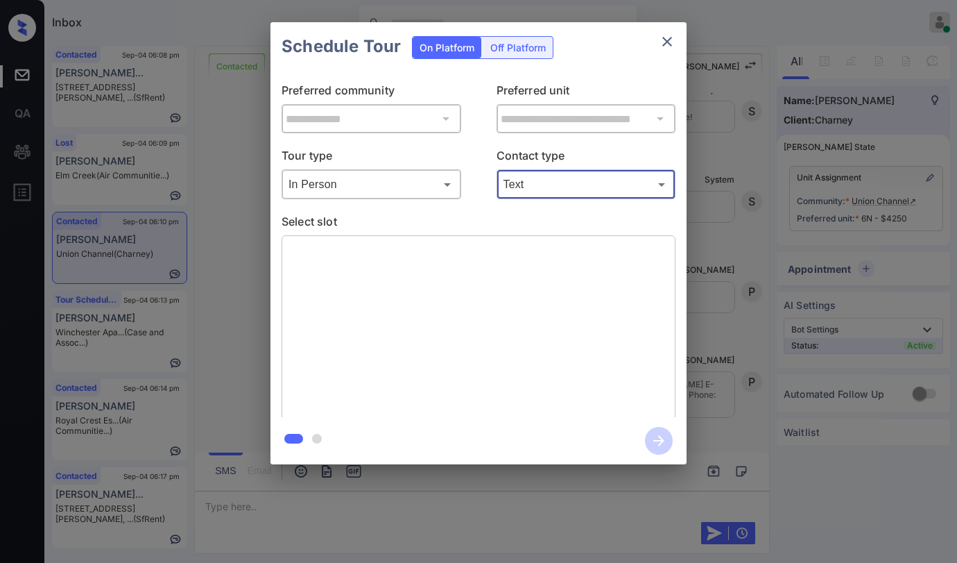
click at [538, 186] on body "Inbox Paolo Gabriel Online Set yourself offline Set yourself on break Profile S…" at bounding box center [478, 281] width 957 height 563
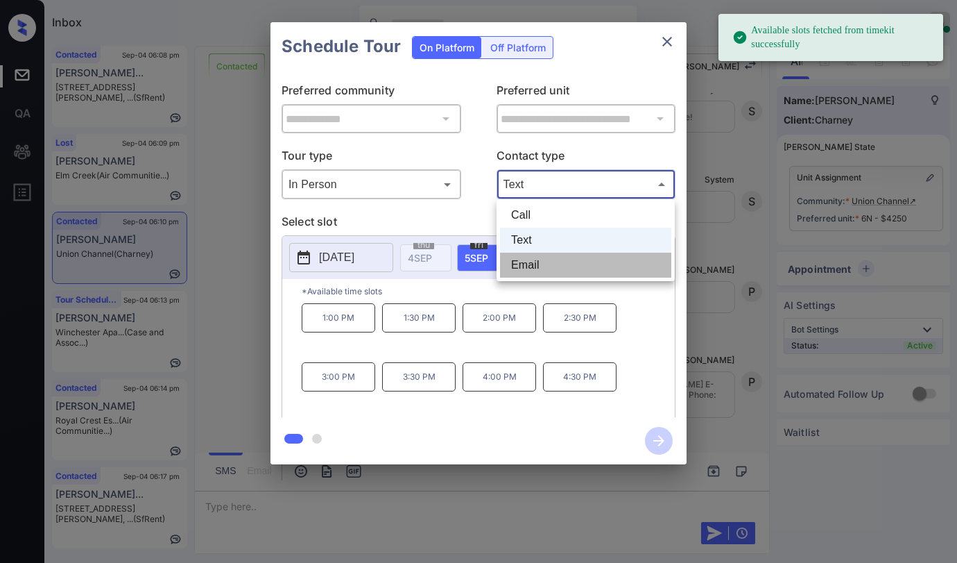
click at [531, 255] on li "Email" at bounding box center [585, 265] width 171 height 25
type input "*****"
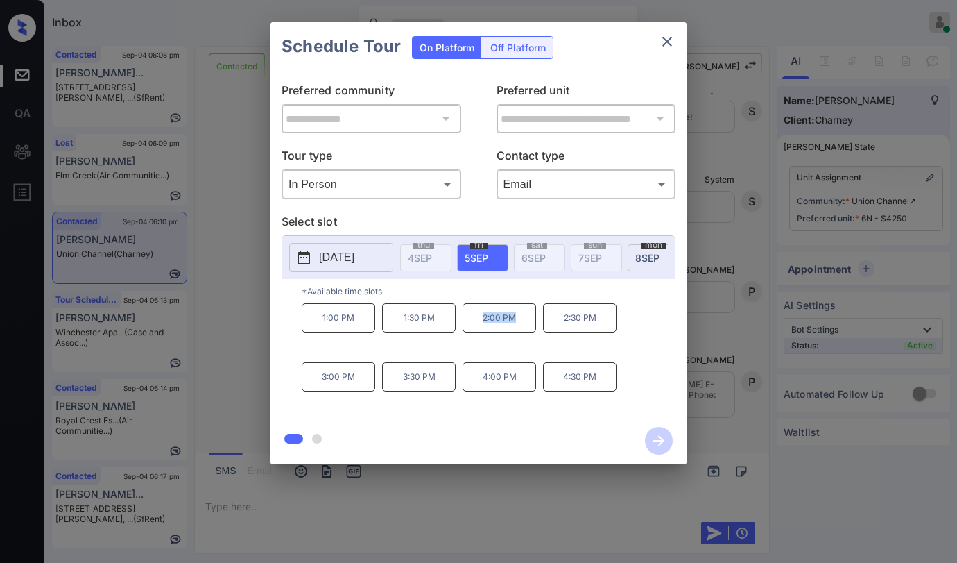
drag, startPoint x: 484, startPoint y: 325, endPoint x: 525, endPoint y: 325, distance: 40.9
click at [525, 325] on p "2:00 PM" at bounding box center [500, 317] width 74 height 29
copy p "2:00 PM"
click at [673, 44] on icon "close" at bounding box center [667, 41] width 17 height 17
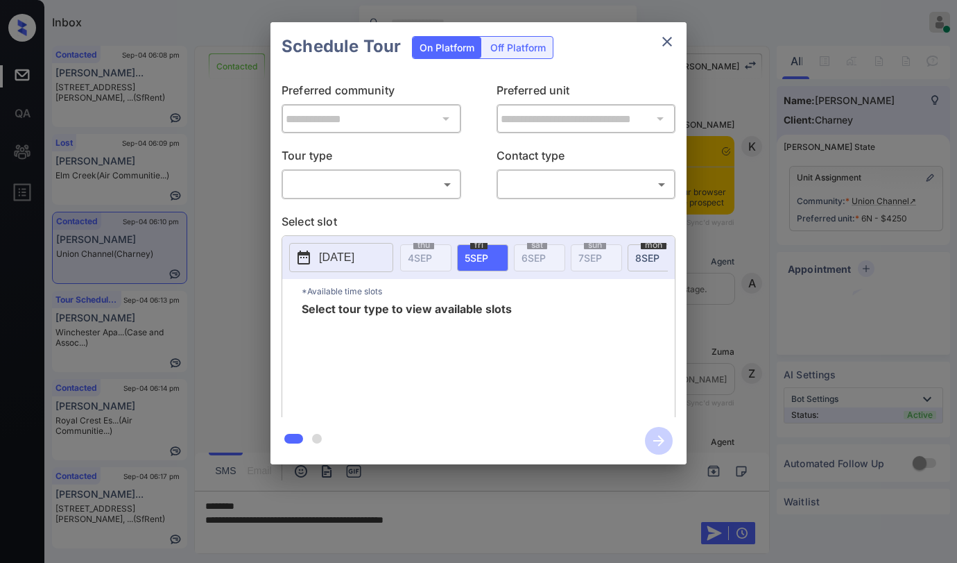
scroll to position [3309, 0]
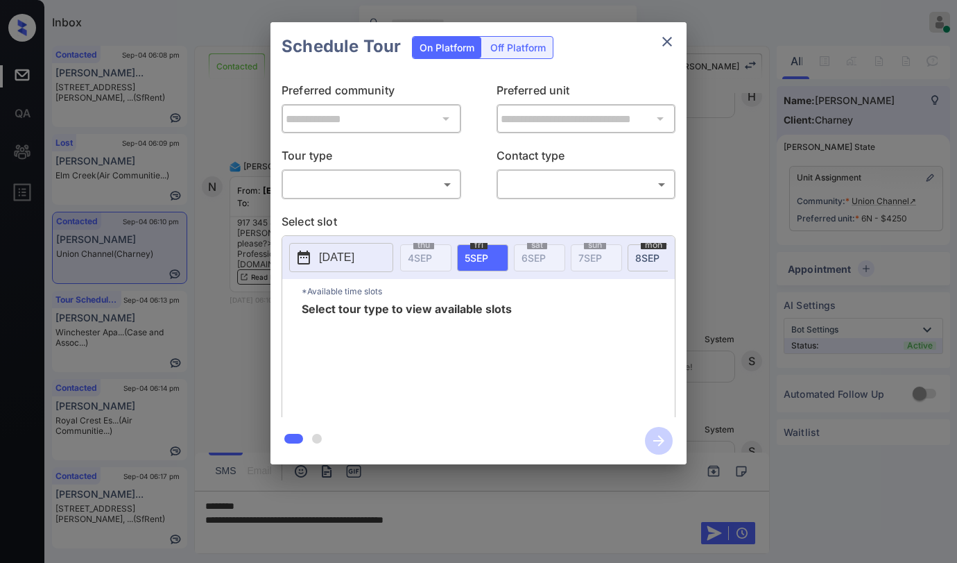
click at [342, 183] on body "Inbox Paolo Gabriel Online Set yourself offline Set yourself on break Profile S…" at bounding box center [478, 281] width 957 height 563
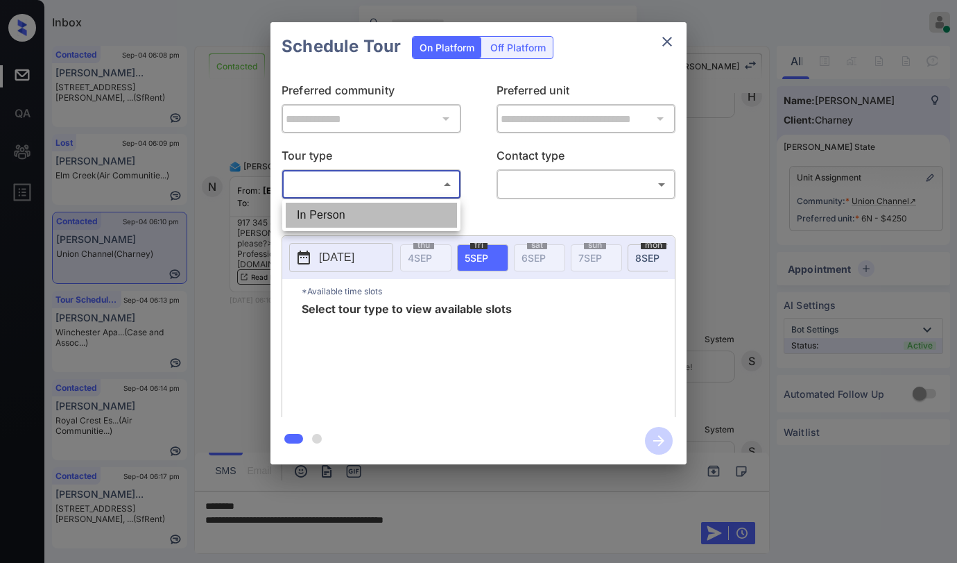
drag, startPoint x: 337, startPoint y: 217, endPoint x: 484, endPoint y: 194, distance: 148.8
click at [340, 216] on li "In Person" at bounding box center [371, 215] width 171 height 25
type input "********"
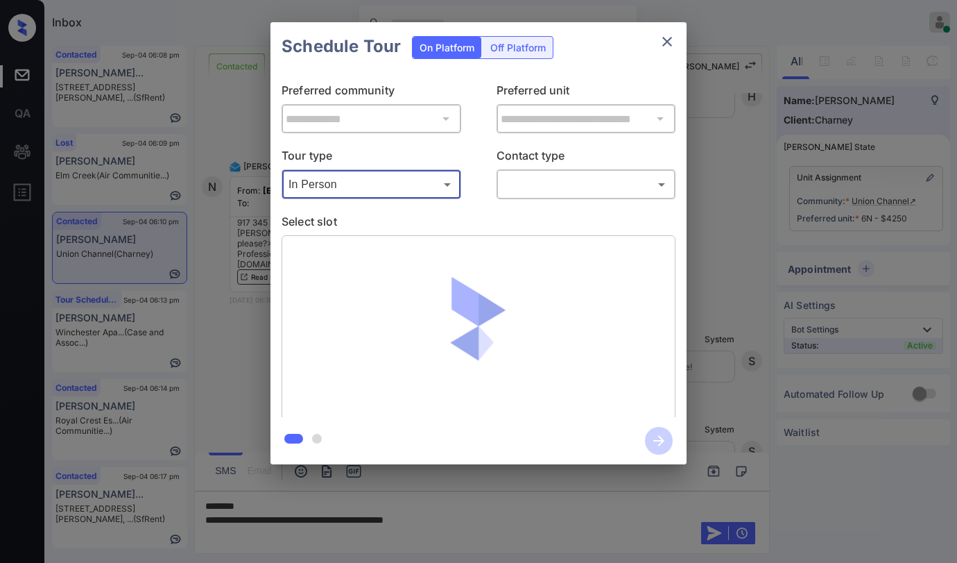
click at [526, 191] on body "Inbox Paolo Gabriel Online Set yourself offline Set yourself on break Profile S…" at bounding box center [478, 281] width 957 height 563
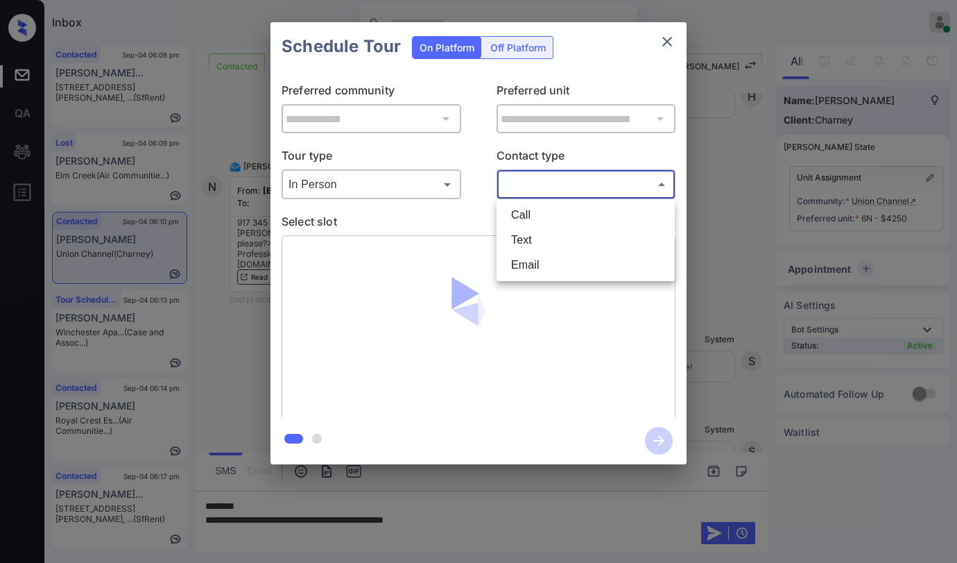
click at [524, 231] on li "Text" at bounding box center [585, 240] width 171 height 25
type input "****"
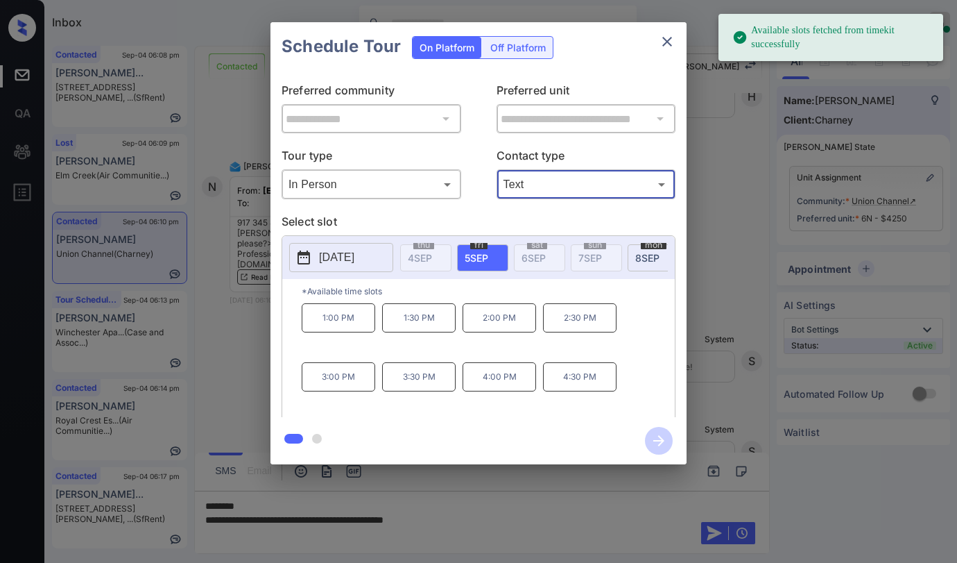
click at [486, 259] on span "5 SEP" at bounding box center [477, 258] width 24 height 12
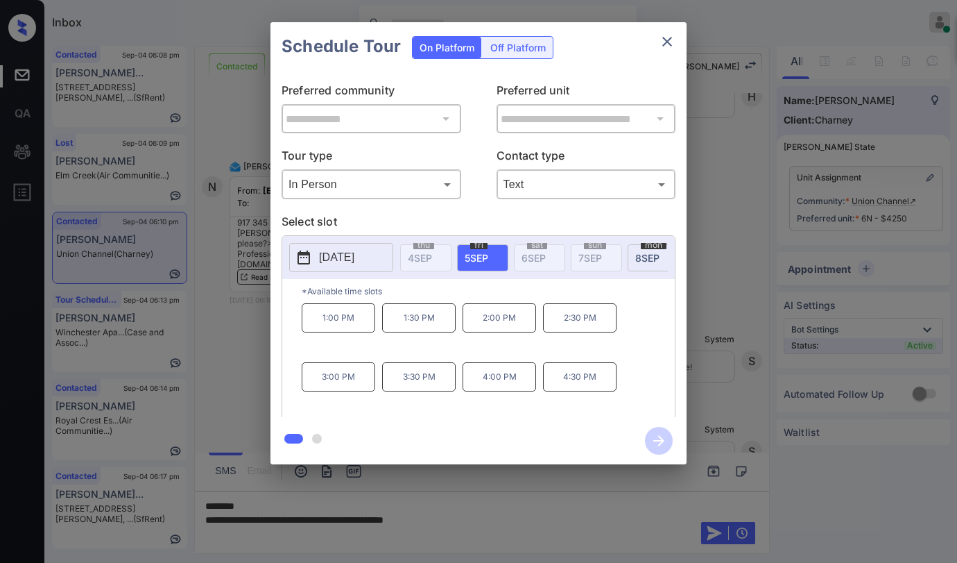
click at [665, 44] on icon "close" at bounding box center [668, 42] width 10 height 10
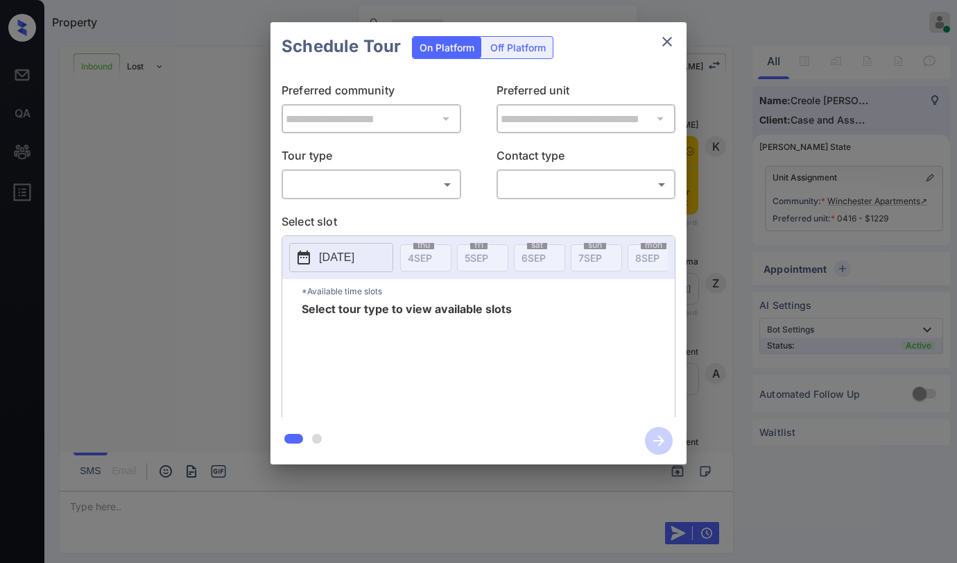
scroll to position [1047, 0]
click at [336, 189] on body "Property Paolo Gabriel Online Set yourself offline Set yourself on break Profil…" at bounding box center [478, 281] width 957 height 563
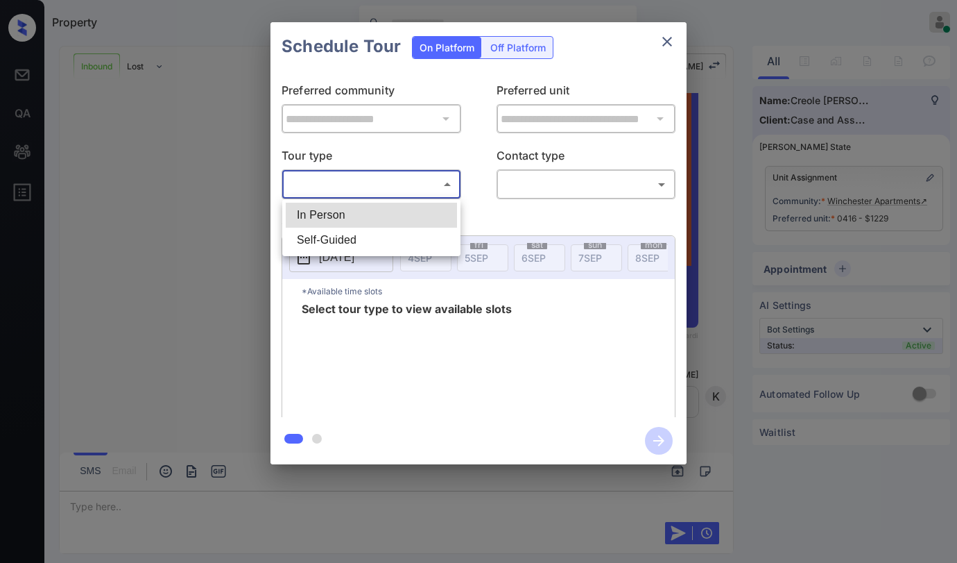
drag, startPoint x: 336, startPoint y: 221, endPoint x: 463, endPoint y: 206, distance: 127.1
click at [336, 220] on li "In Person" at bounding box center [371, 215] width 171 height 25
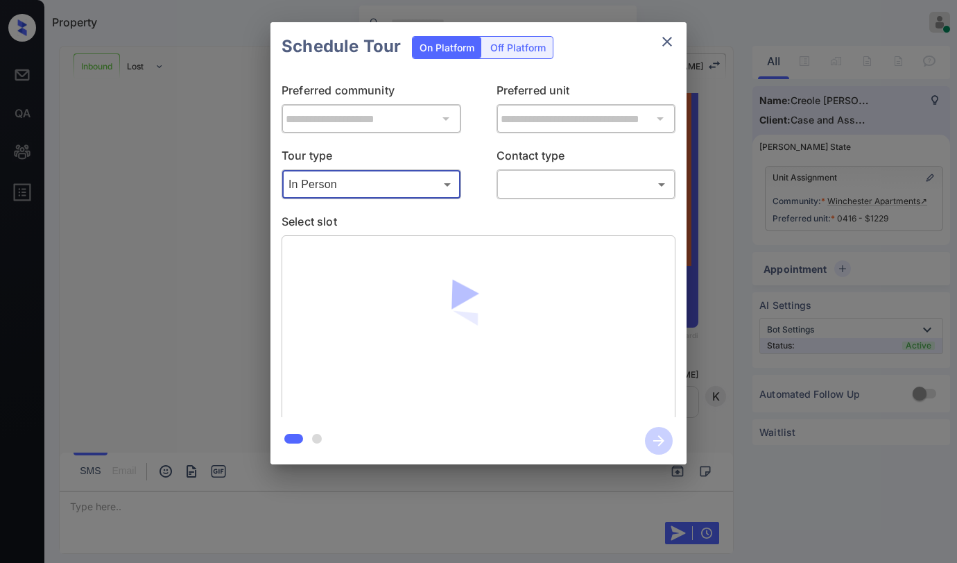
type input "********"
click at [581, 188] on body "Property Paolo Gabriel Online Set yourself offline Set yourself on break Profil…" at bounding box center [478, 281] width 957 height 563
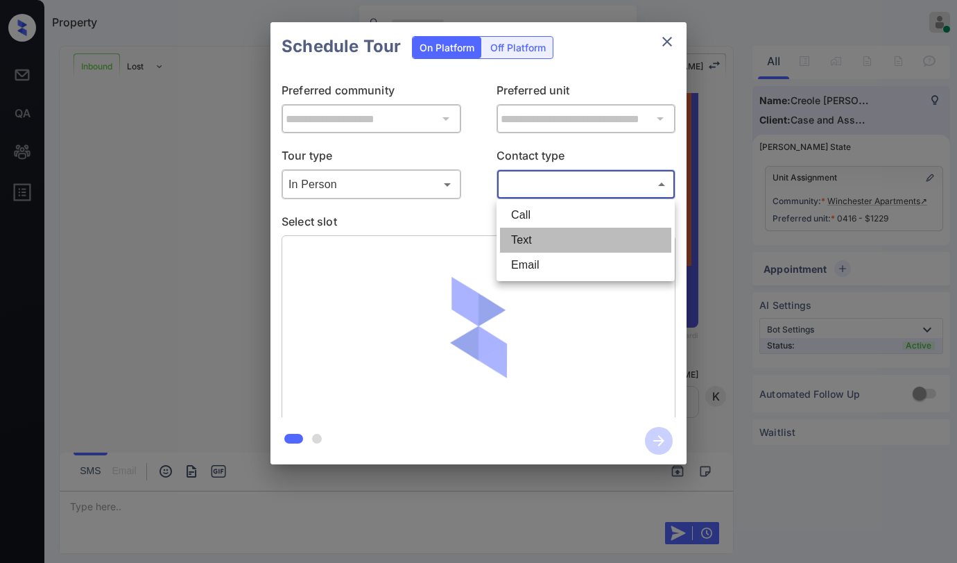
click at [553, 240] on li "Text" at bounding box center [585, 240] width 171 height 25
type input "****"
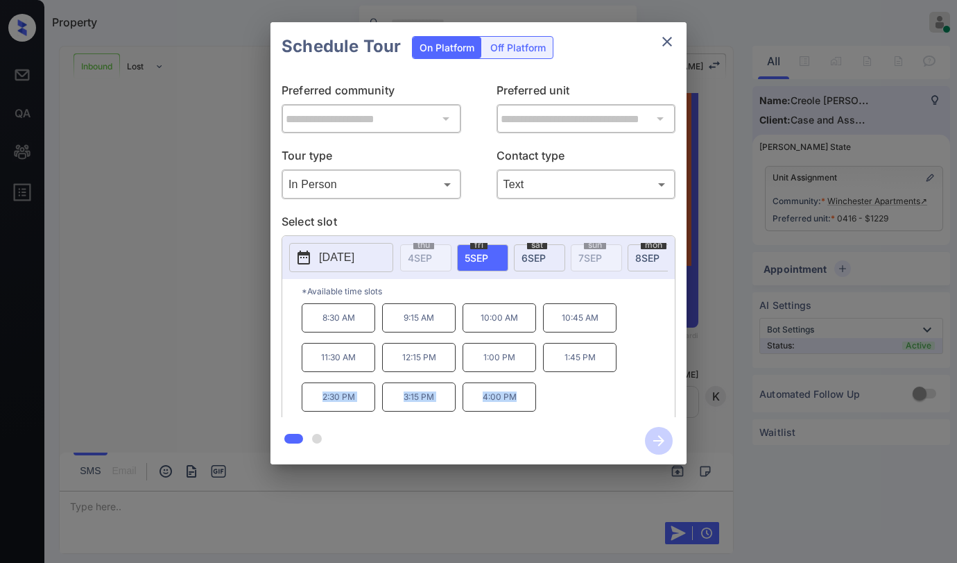
drag, startPoint x: 321, startPoint y: 401, endPoint x: 522, endPoint y: 398, distance: 201.9
click at [522, 398] on div "8:30 AM 9:15 AM 10:00 AM 10:45 AM 11:30 AM 12:15 PM 1:00 PM 1:45 PM 2:30 PM 3:1…" at bounding box center [488, 358] width 373 height 111
click at [663, 37] on icon "close" at bounding box center [667, 41] width 17 height 17
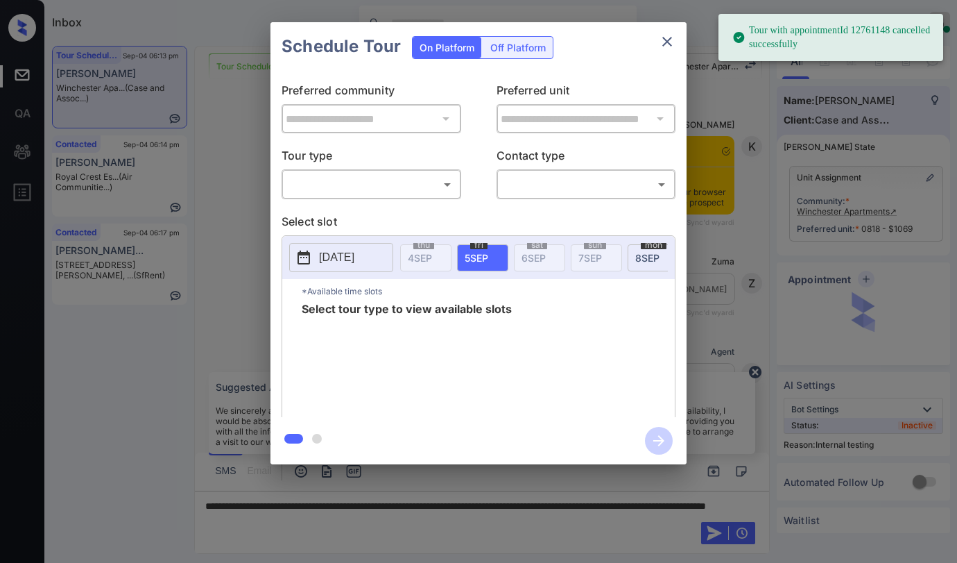
scroll to position [4228, 0]
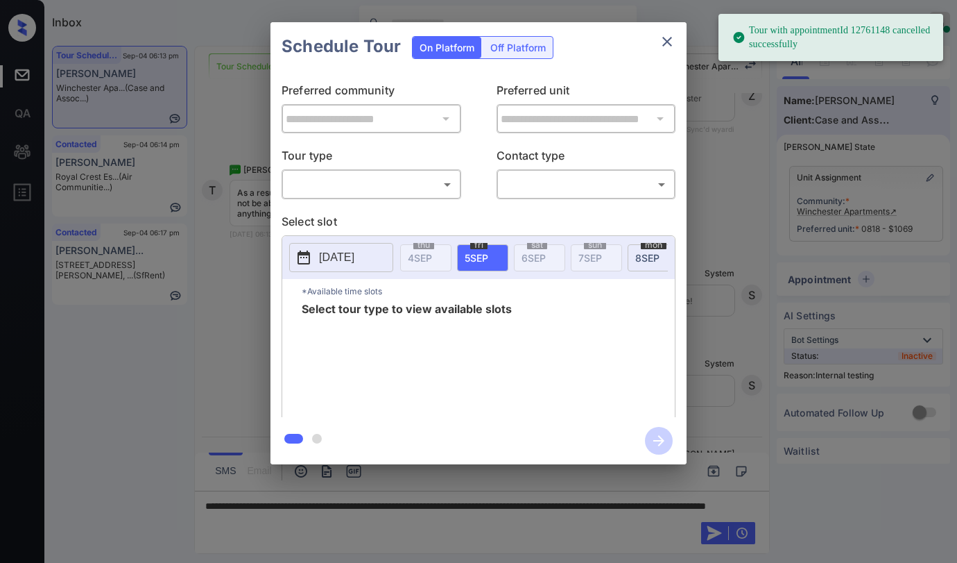
click at [404, 185] on body "Tour with appointmentId 12761148 cancelled successfully Inbox Paolo Gabriel Onl…" at bounding box center [478, 281] width 957 height 563
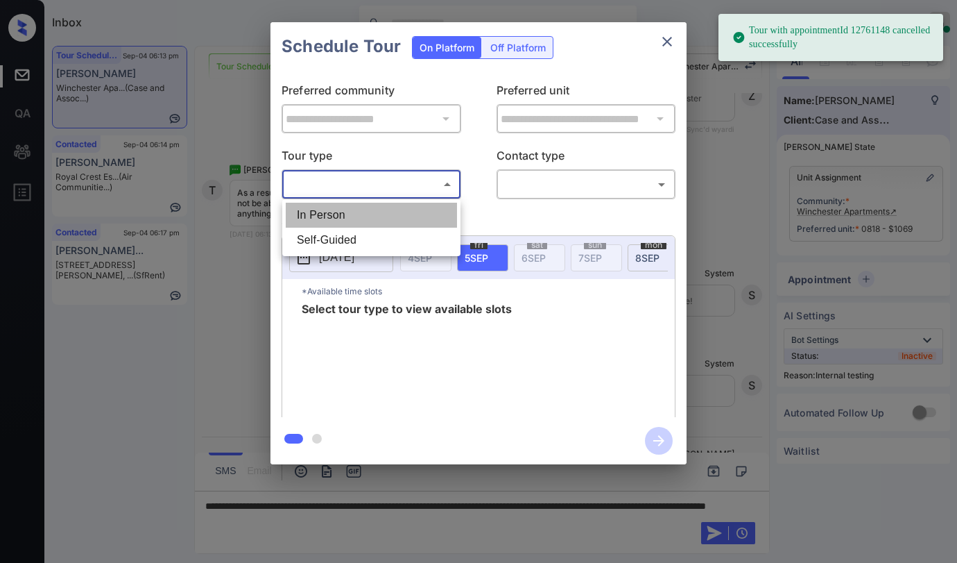
click at [401, 211] on li "In Person" at bounding box center [371, 215] width 171 height 25
type input "********"
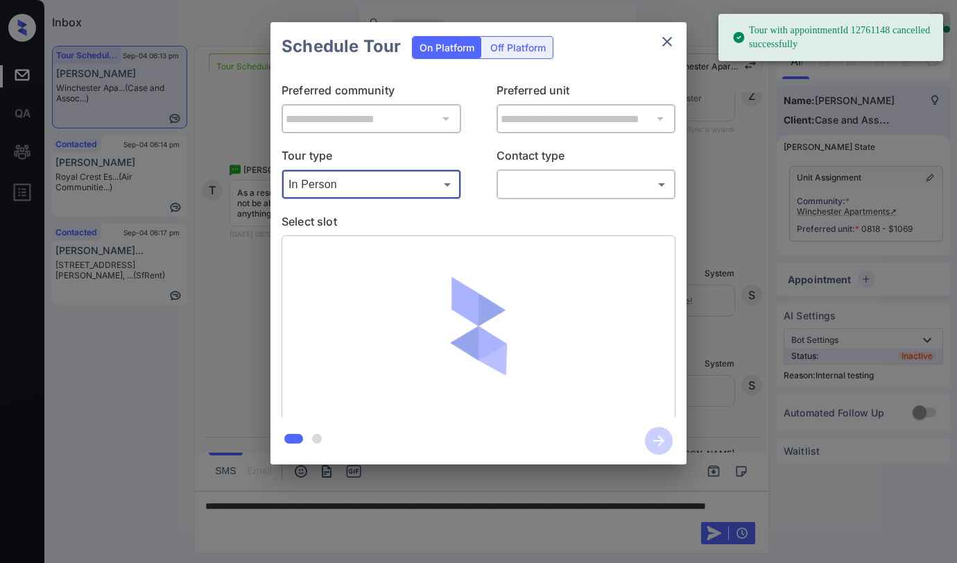
click at [539, 186] on body "Tour with appointmentId 12761148 cancelled successfully Inbox Paolo Gabriel Onl…" at bounding box center [478, 281] width 957 height 563
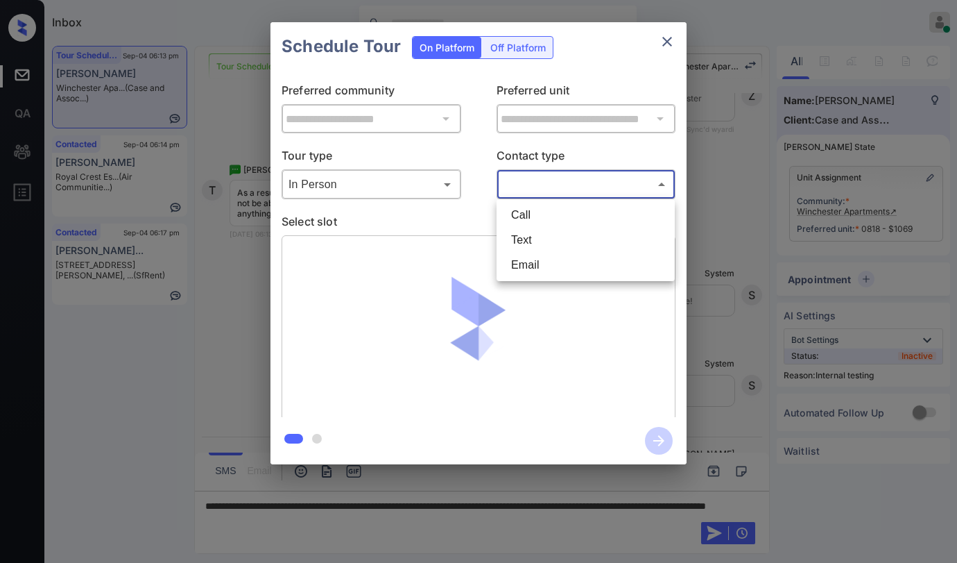
click at [539, 234] on li "Text" at bounding box center [585, 240] width 171 height 25
type input "****"
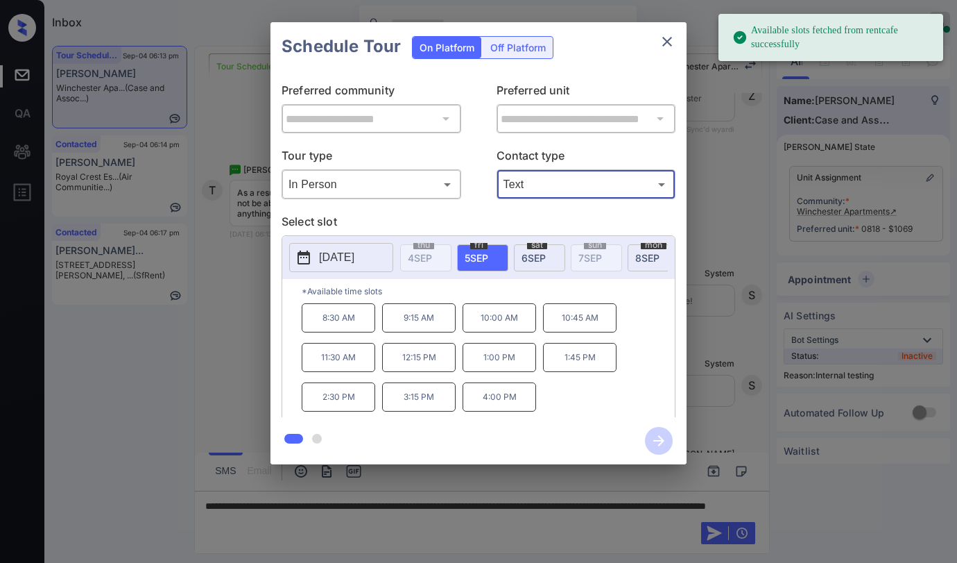
drag, startPoint x: 529, startPoint y: 253, endPoint x: 543, endPoint y: 259, distance: 14.9
click at [530, 253] on span "[DATE]" at bounding box center [534, 258] width 24 height 12
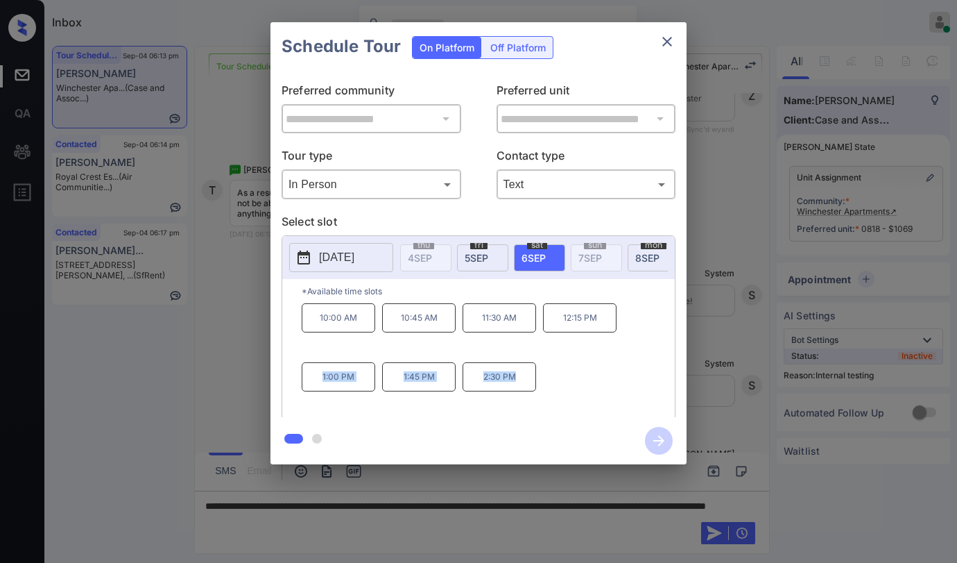
drag, startPoint x: 317, startPoint y: 382, endPoint x: 519, endPoint y: 382, distance: 201.9
click at [519, 382] on div "10:00 AM 10:45 AM 11:30 AM 12:15 PM 1:00 PM 1:45 PM 2:30 PM" at bounding box center [488, 358] width 373 height 111
copy div "1:00 PM 1:45 PM 2:30 PM"
click at [667, 47] on icon "close" at bounding box center [667, 41] width 17 height 17
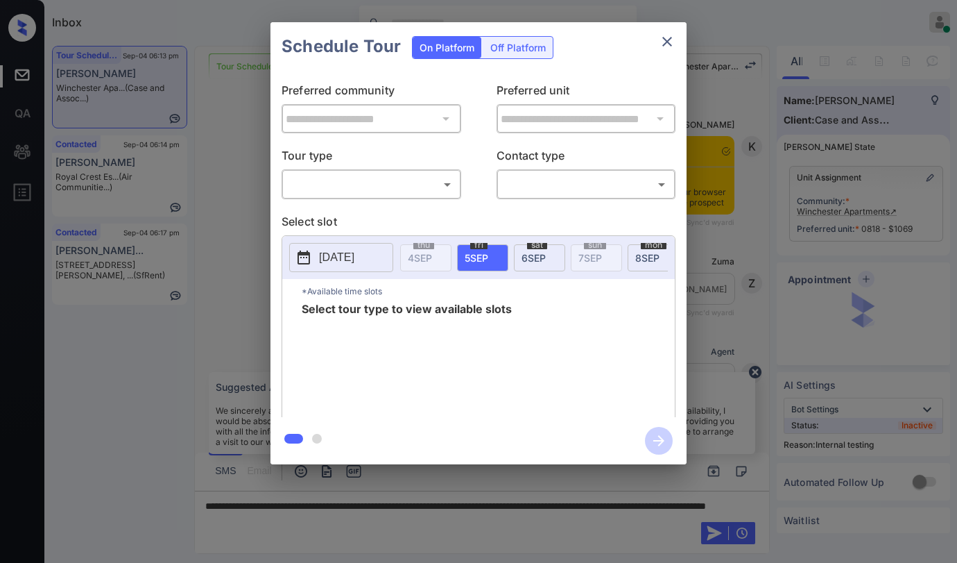
scroll to position [4228, 0]
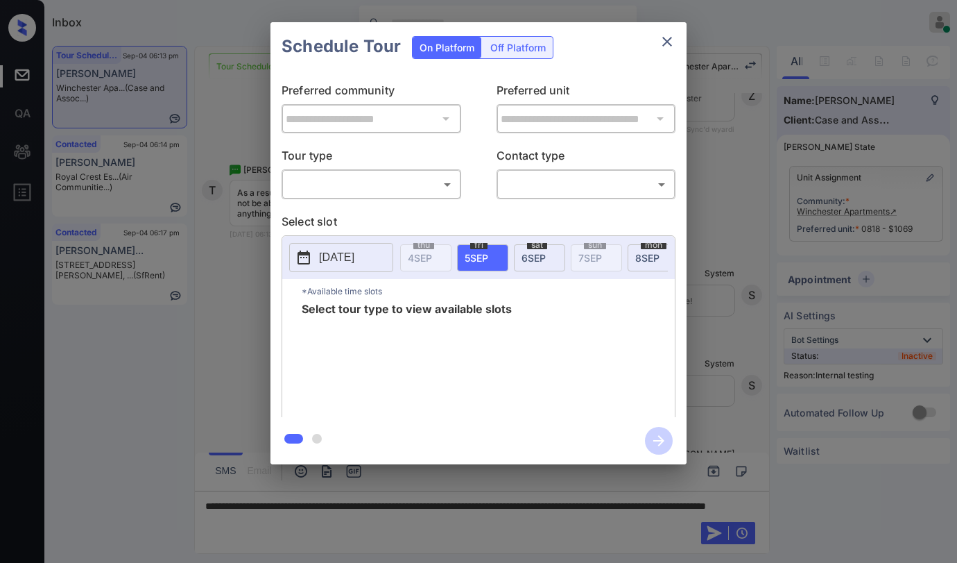
click at [355, 198] on div "​ ​" at bounding box center [372, 184] width 180 height 30
click at [343, 183] on body "Inbox [PERSON_NAME] Online Set yourself offline Set yourself on break Profile S…" at bounding box center [478, 281] width 957 height 563
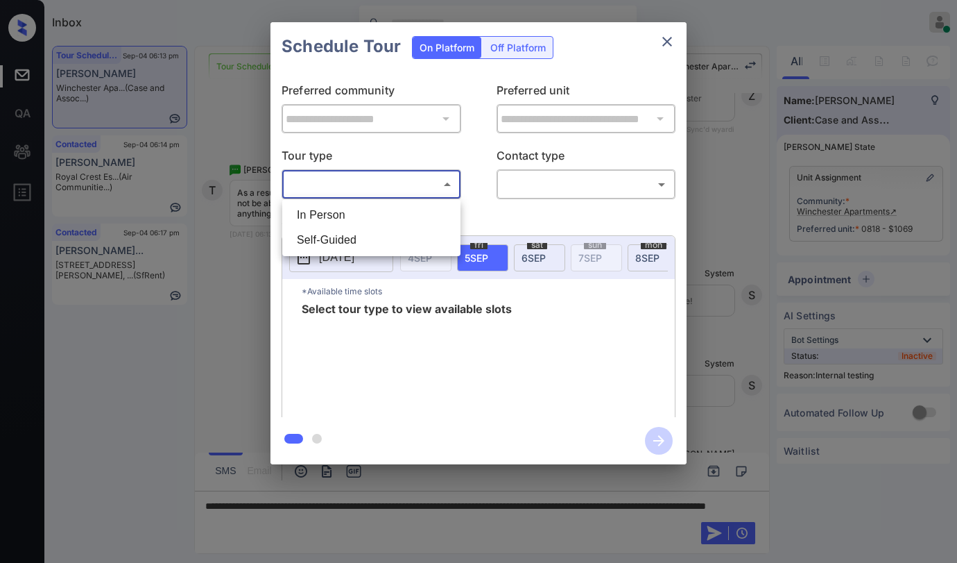
drag, startPoint x: 339, startPoint y: 216, endPoint x: 363, endPoint y: 214, distance: 23.7
click at [342, 216] on li "In Person" at bounding box center [371, 215] width 171 height 25
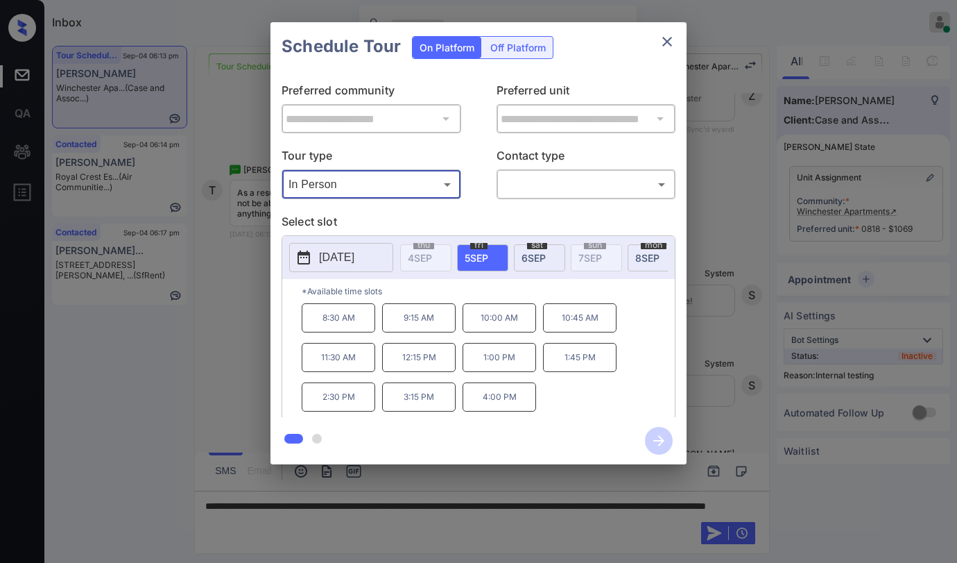
type input "********"
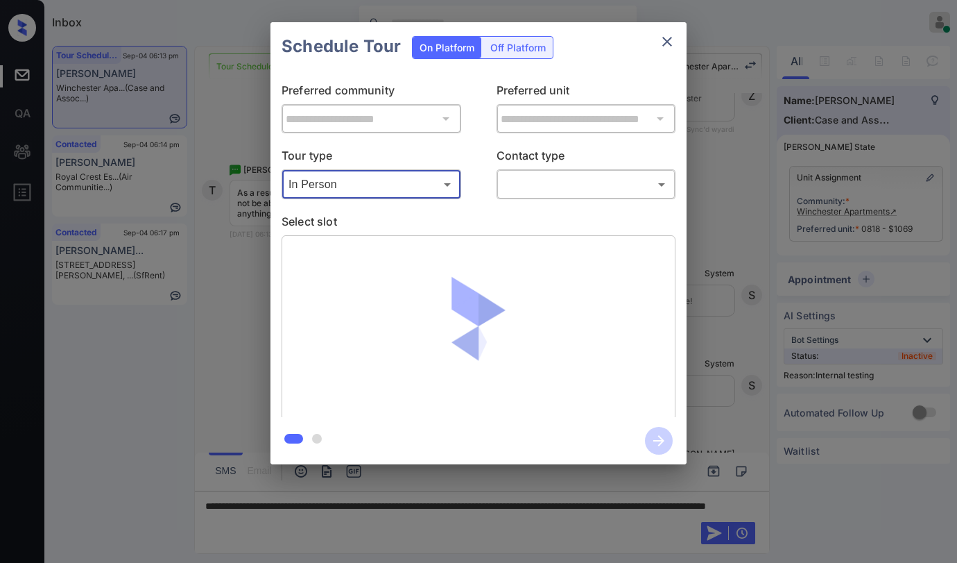
click at [527, 185] on body "Inbox [PERSON_NAME] Online Set yourself offline Set yourself on break Profile S…" at bounding box center [478, 281] width 957 height 563
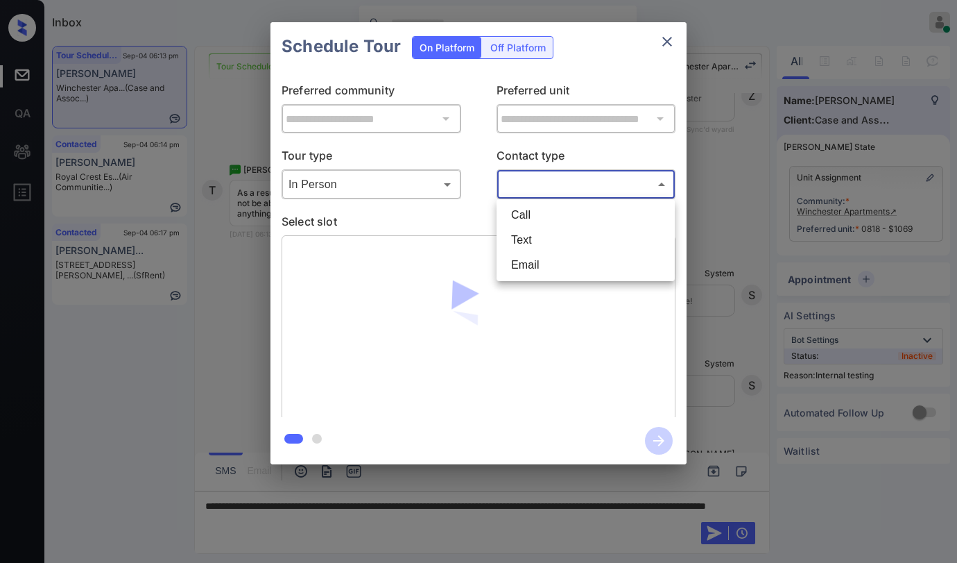
click at [529, 237] on li "Text" at bounding box center [585, 240] width 171 height 25
type input "****"
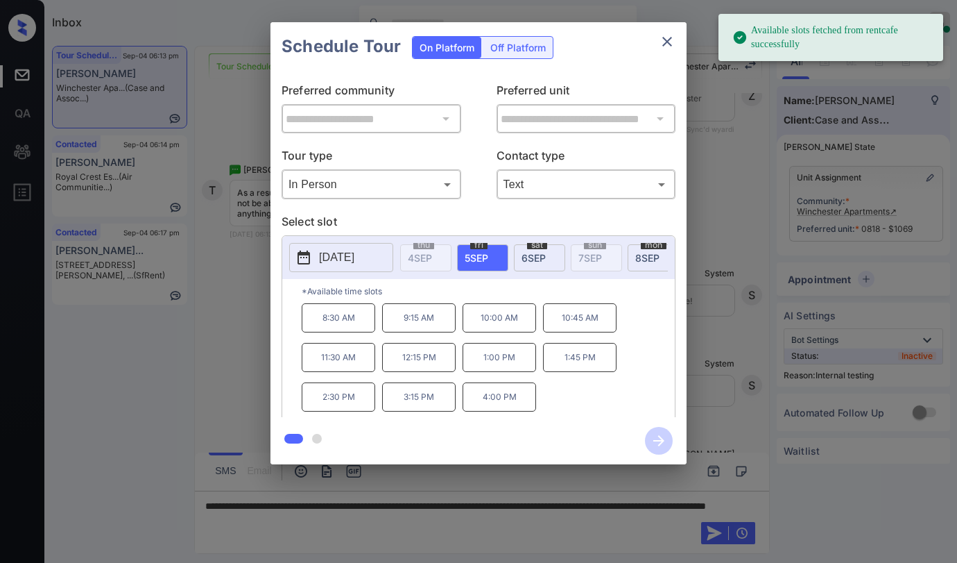
click at [527, 258] on span "[DATE]" at bounding box center [534, 258] width 24 height 12
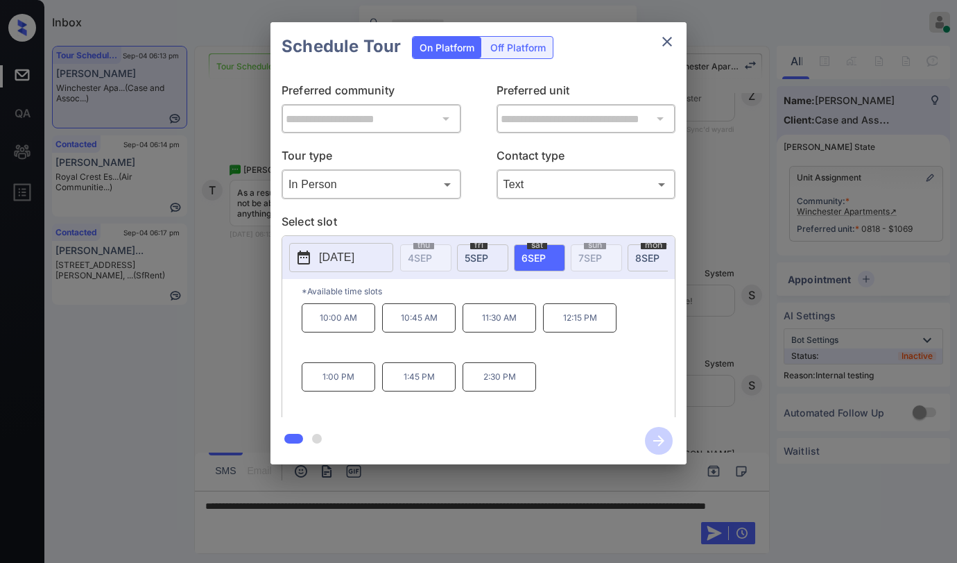
click at [724, 371] on div "**********" at bounding box center [478, 243] width 957 height 486
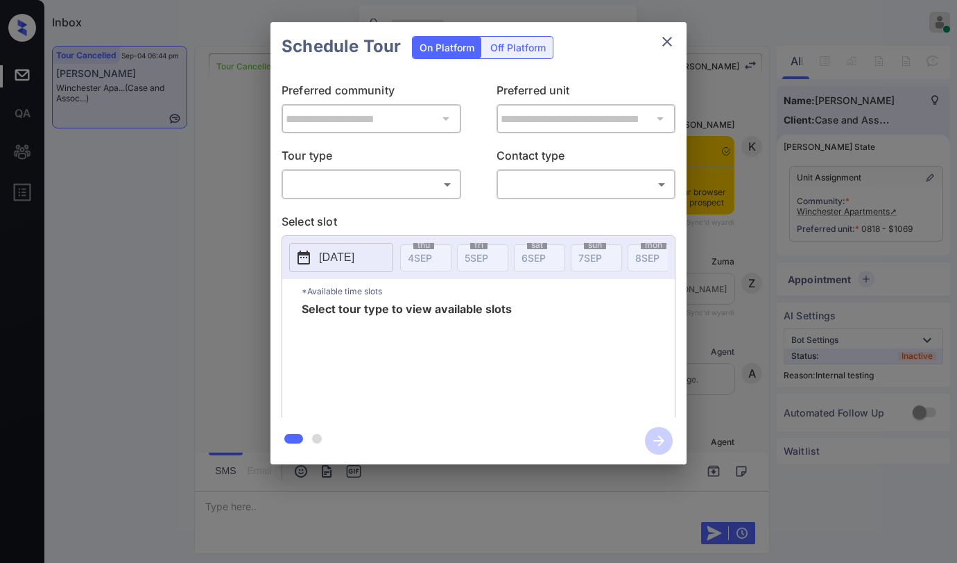
scroll to position [5043, 0]
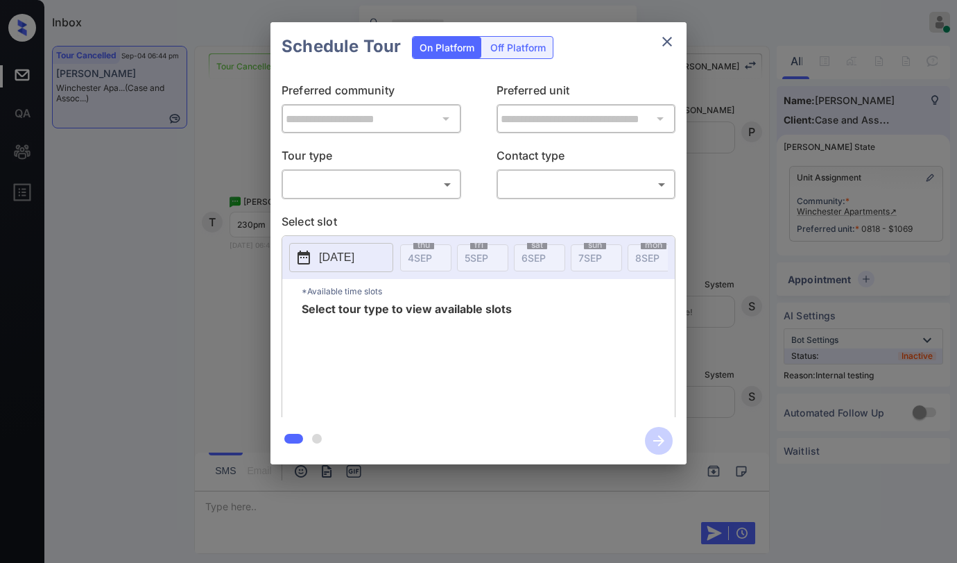
click at [442, 189] on body "Inbox Paolo Gabriel Online Set yourself offline Set yourself on break Profile S…" at bounding box center [478, 281] width 957 height 563
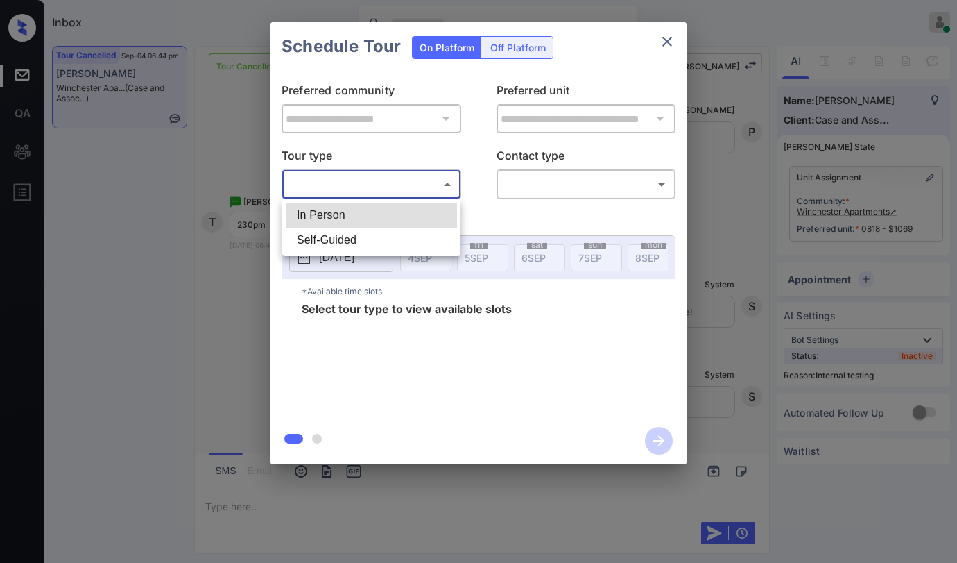
drag, startPoint x: 391, startPoint y: 223, endPoint x: 490, endPoint y: 222, distance: 99.2
click at [393, 222] on li "In Person" at bounding box center [371, 215] width 171 height 25
type input "********"
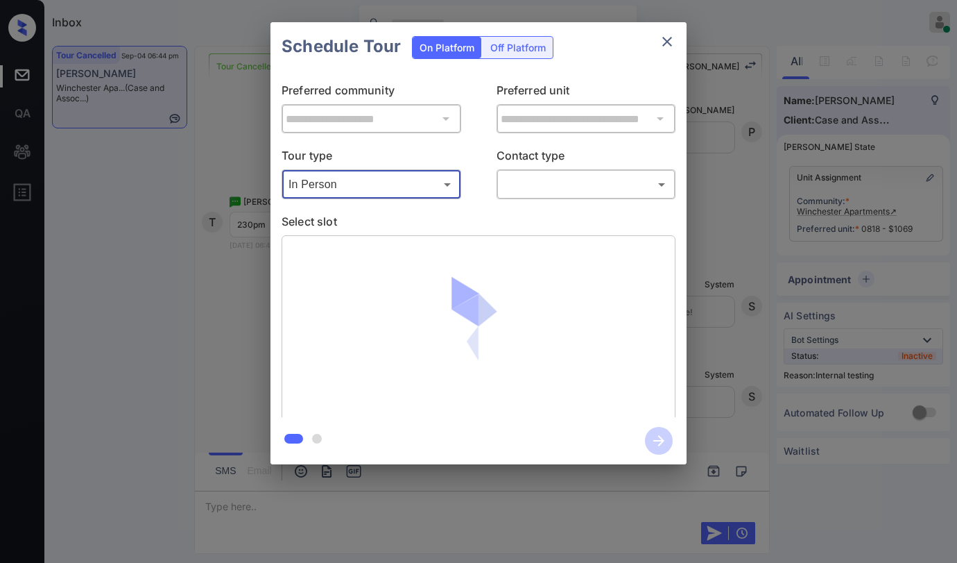
click at [565, 189] on body "Inbox Paolo Gabriel Online Set yourself offline Set yourself on break Profile S…" at bounding box center [478, 281] width 957 height 563
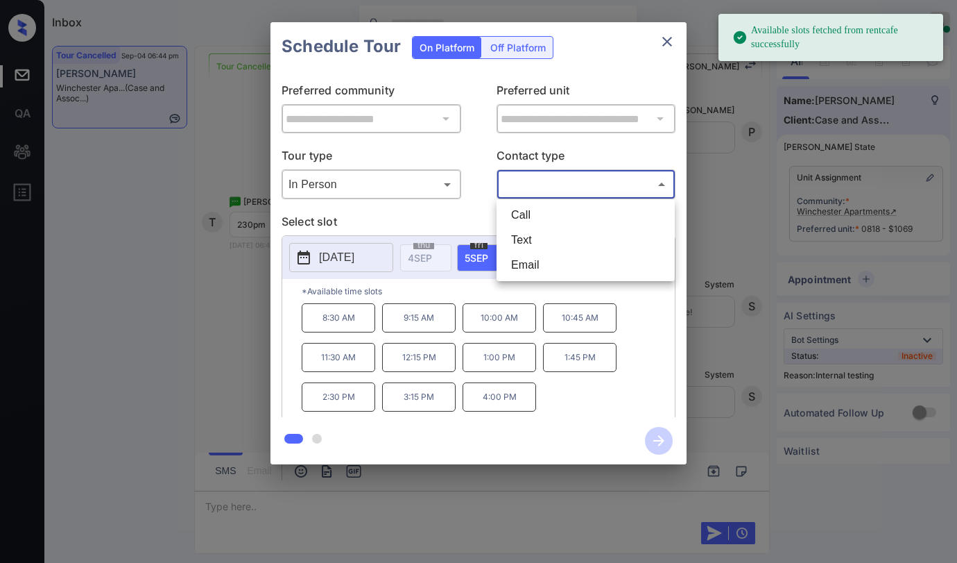
click at [664, 43] on div at bounding box center [478, 281] width 957 height 563
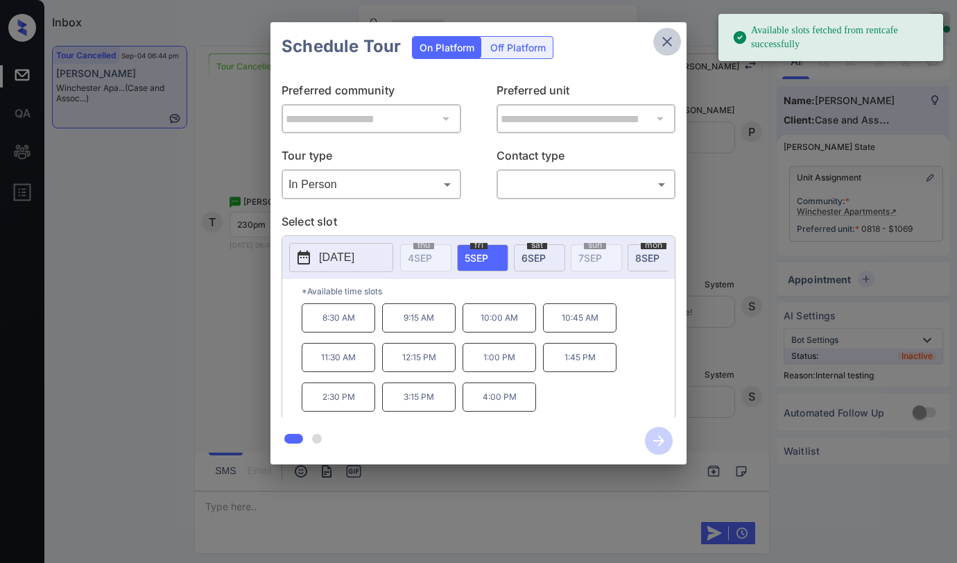
click at [666, 44] on icon "close" at bounding box center [667, 41] width 17 height 17
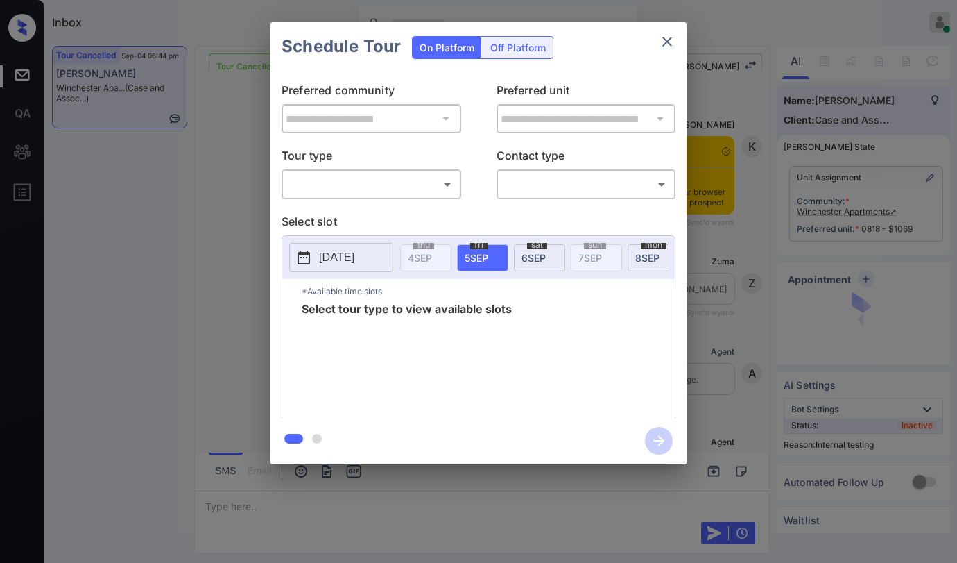
scroll to position [4696, 0]
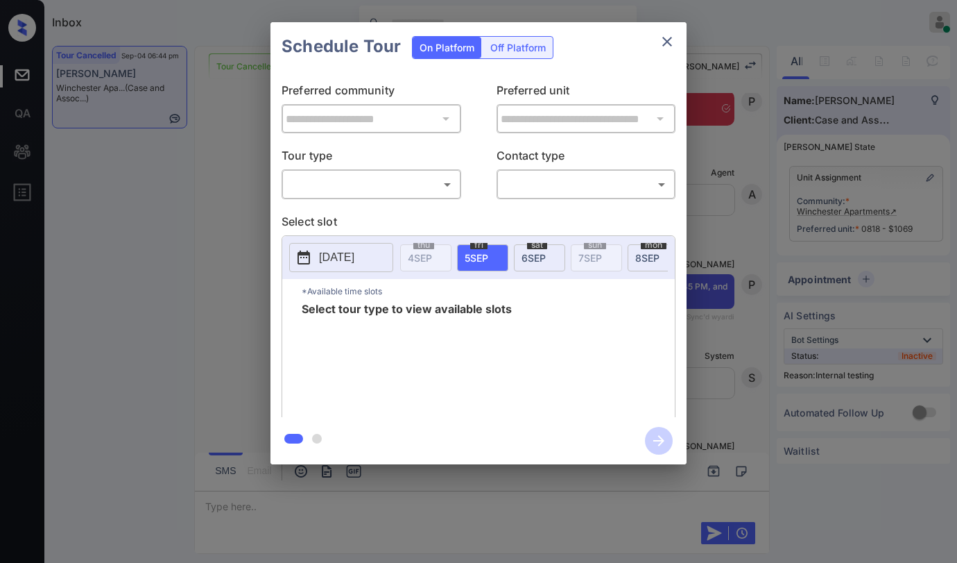
click at [663, 41] on icon "close" at bounding box center [667, 41] width 17 height 17
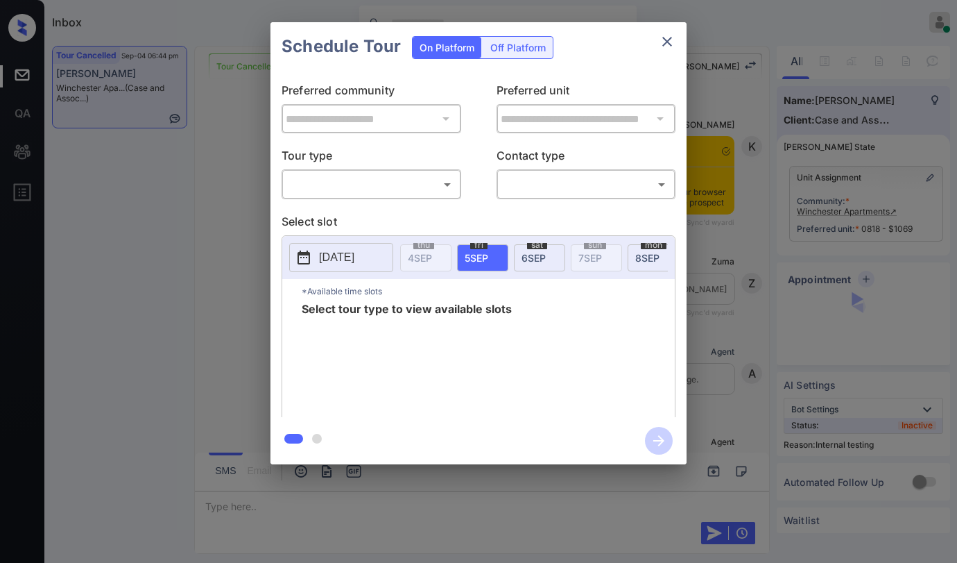
scroll to position [4835, 0]
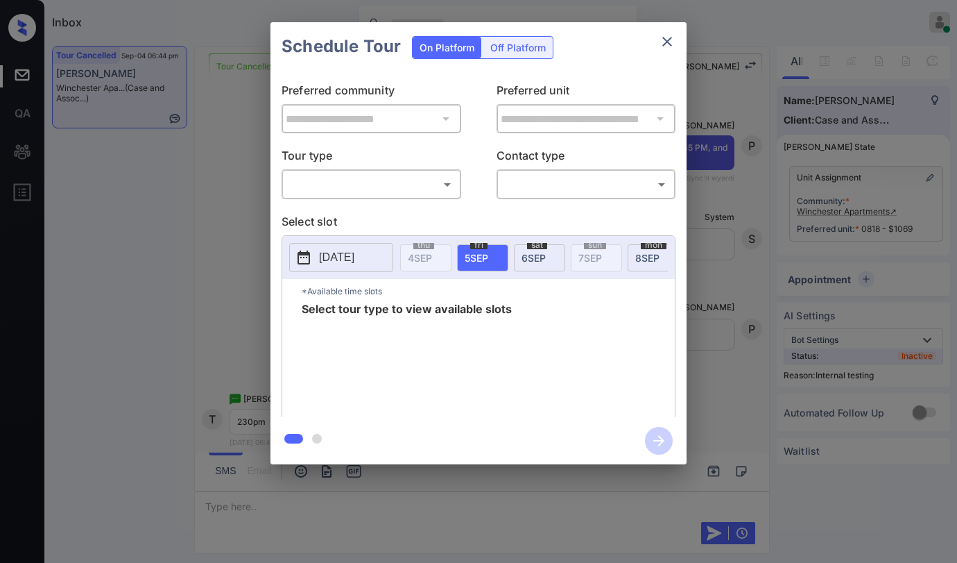
click at [360, 182] on body "Inbox [PERSON_NAME] Online Set yourself offline Set yourself on break Profile S…" at bounding box center [478, 281] width 957 height 563
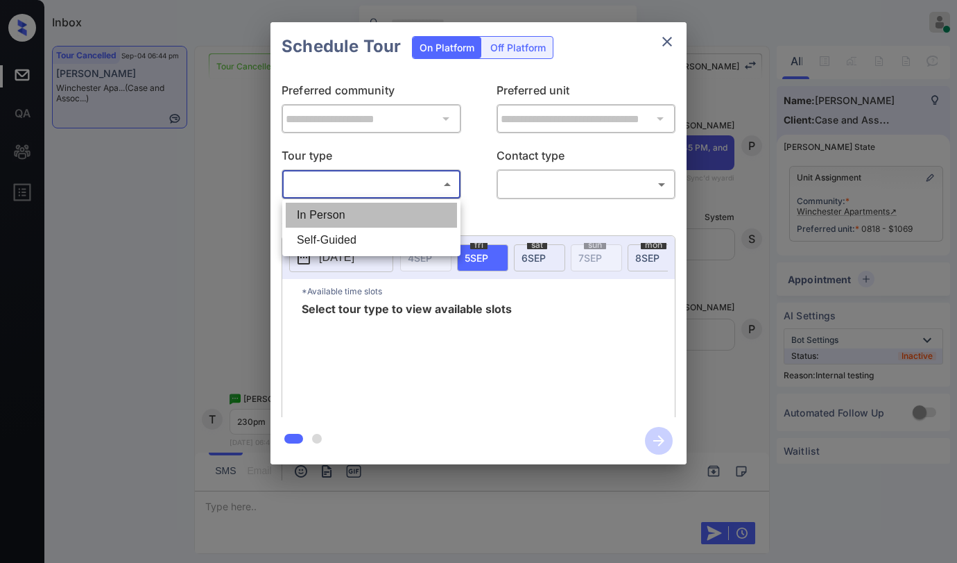
click at [356, 215] on li "In Person" at bounding box center [371, 215] width 171 height 25
type input "********"
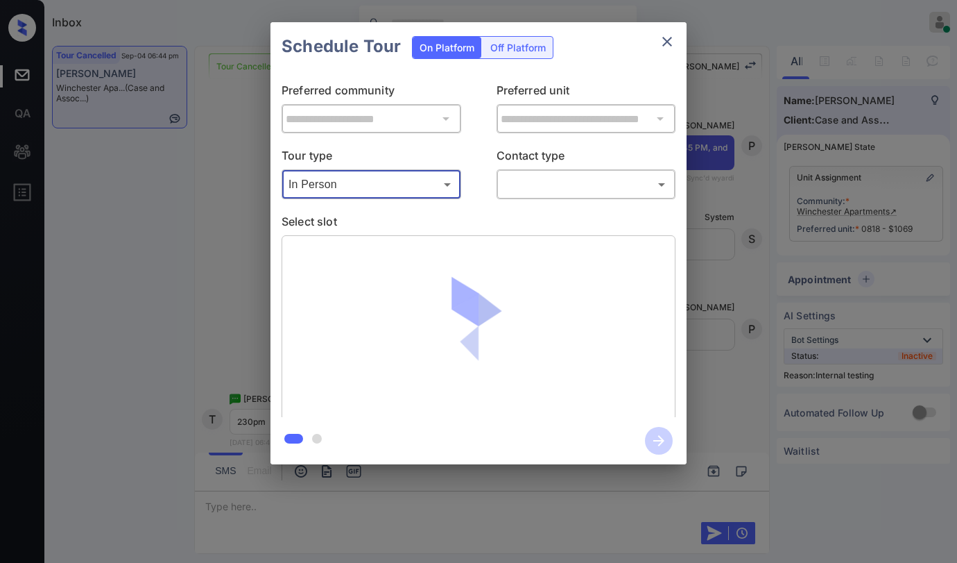
click at [572, 190] on body "Inbox [PERSON_NAME] Online Set yourself offline Set yourself on break Profile S…" at bounding box center [478, 281] width 957 height 563
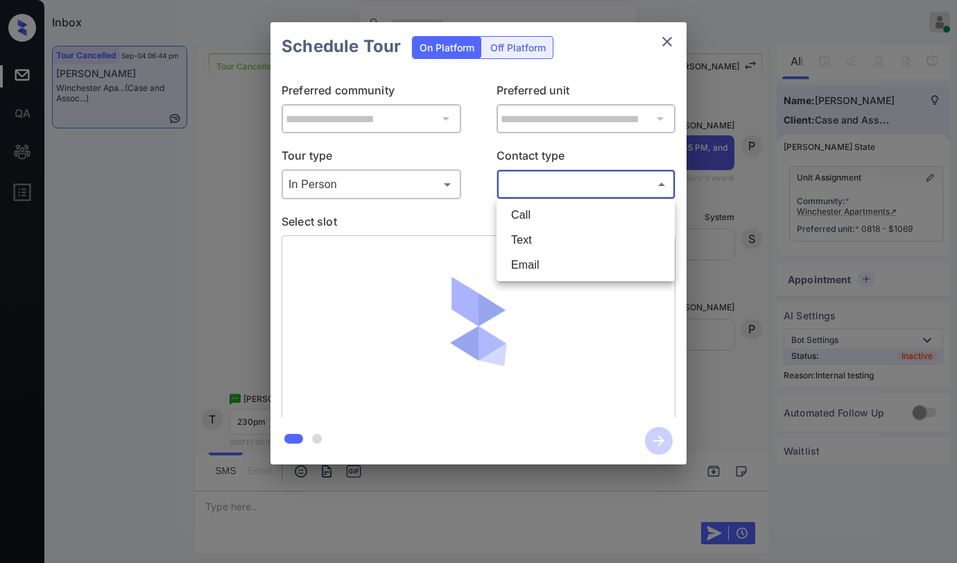
click at [553, 230] on li "Text" at bounding box center [585, 240] width 171 height 25
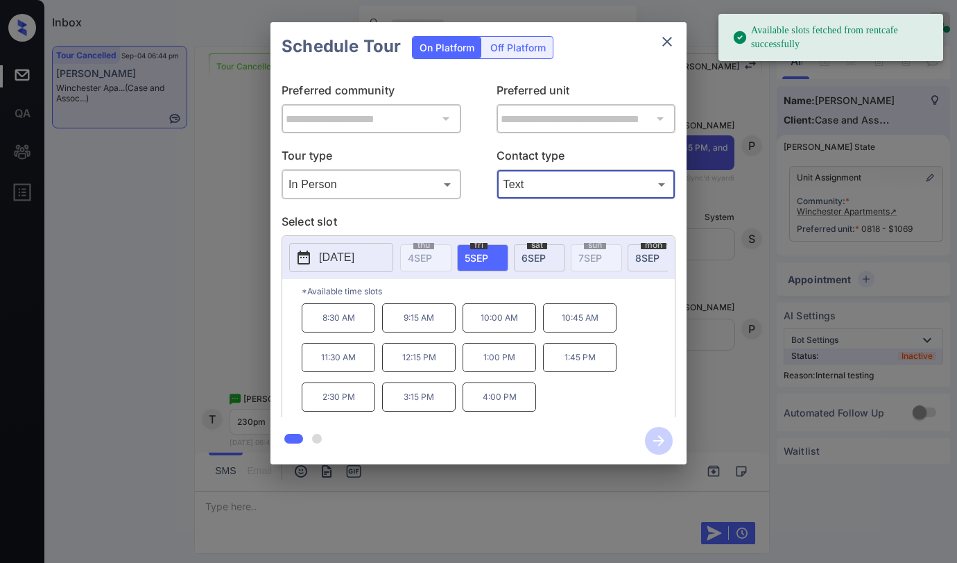
type input "****"
click at [547, 255] on div "[DATE]" at bounding box center [539, 257] width 51 height 27
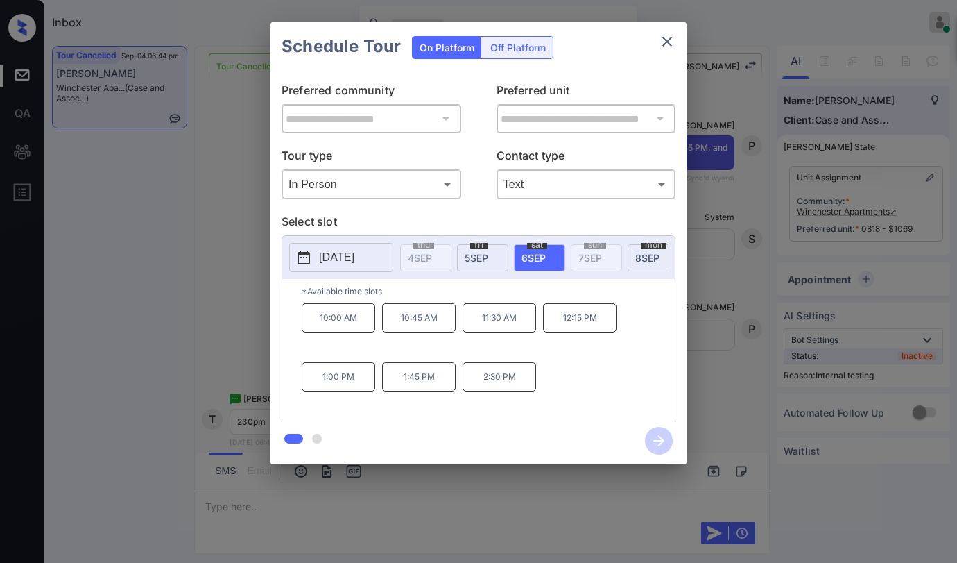
click at [490, 386] on p "2:30 PM" at bounding box center [500, 376] width 74 height 29
click at [653, 436] on icon "button" at bounding box center [659, 441] width 28 height 28
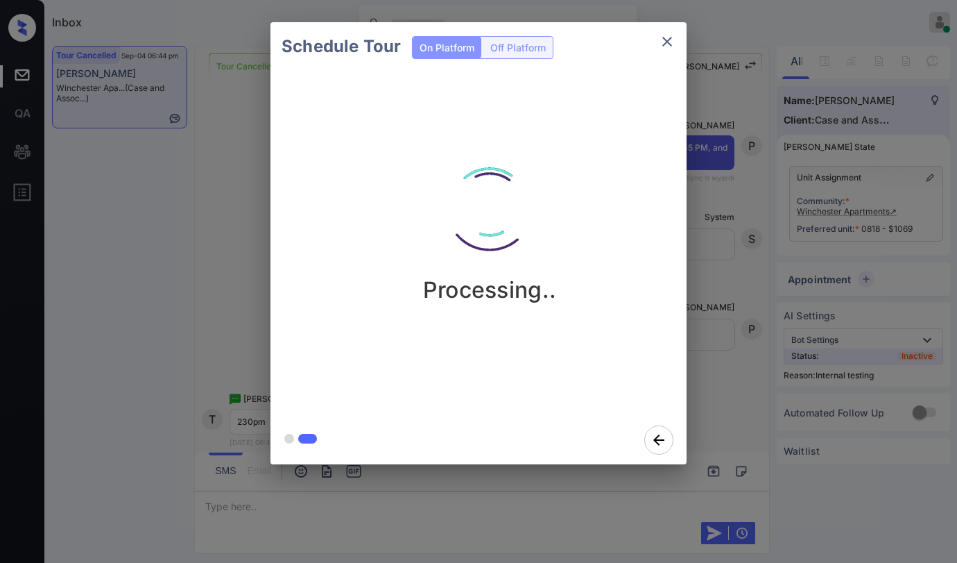
click at [486, 180] on img at bounding box center [489, 206] width 139 height 139
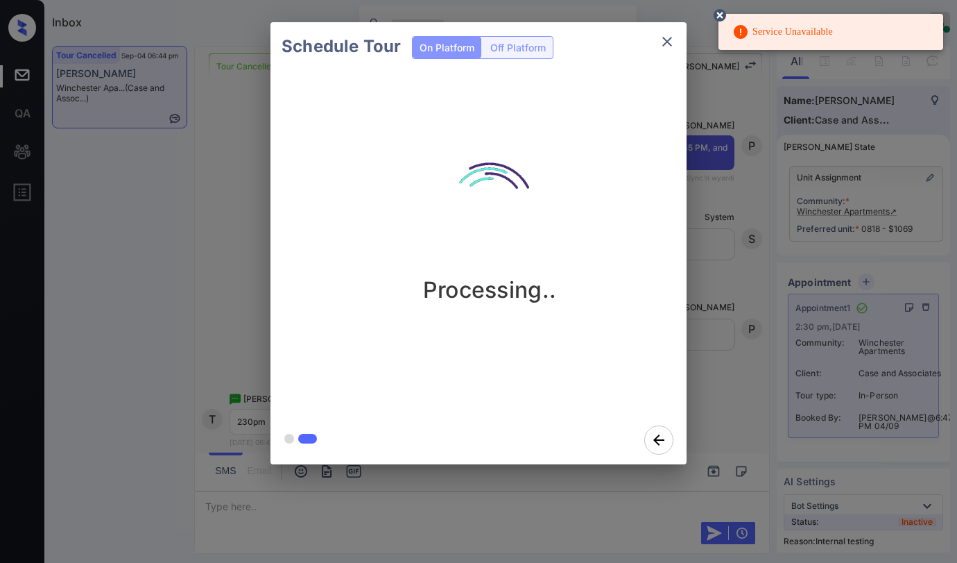
click at [667, 40] on icon "close" at bounding box center [668, 42] width 10 height 10
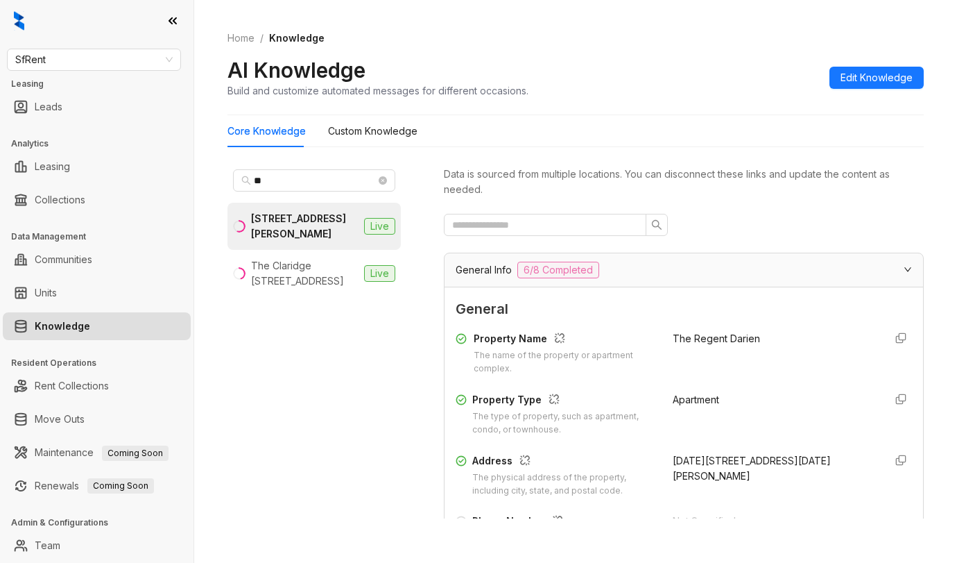
scroll to position [208, 0]
